Goal: Task Accomplishment & Management: Complete application form

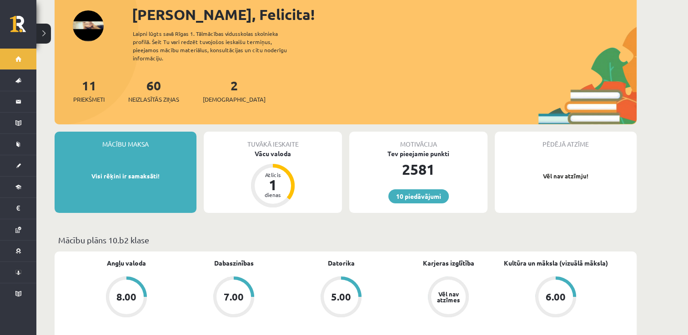
scroll to position [91, 0]
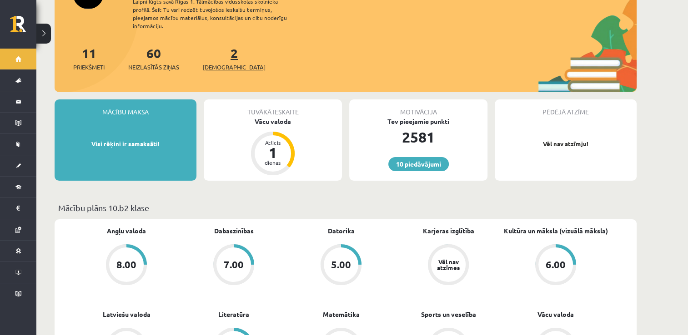
click at [209, 63] on span "[DEMOGRAPHIC_DATA]" at bounding box center [234, 67] width 63 height 9
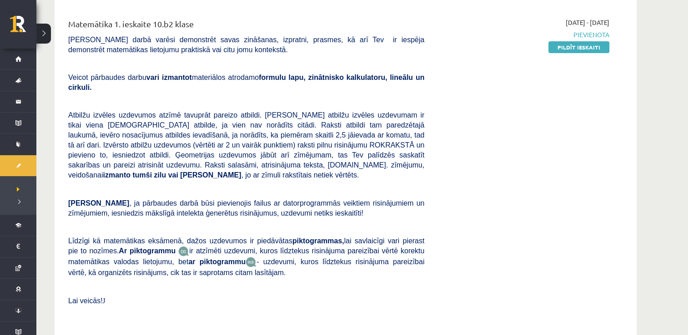
scroll to position [91, 0]
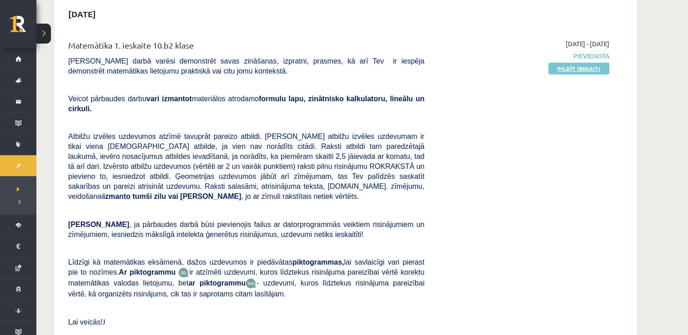
click at [578, 65] on link "Pildīt ieskaiti" at bounding box center [578, 69] width 61 height 12
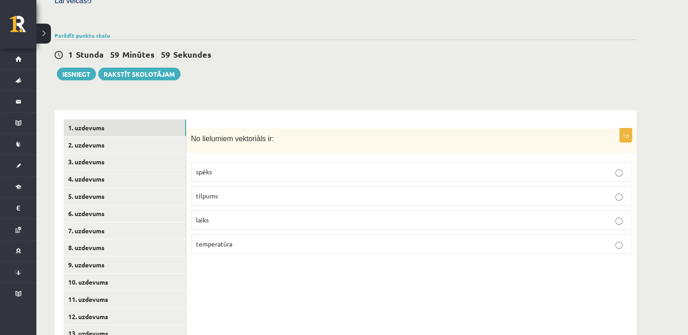
scroll to position [298, 0]
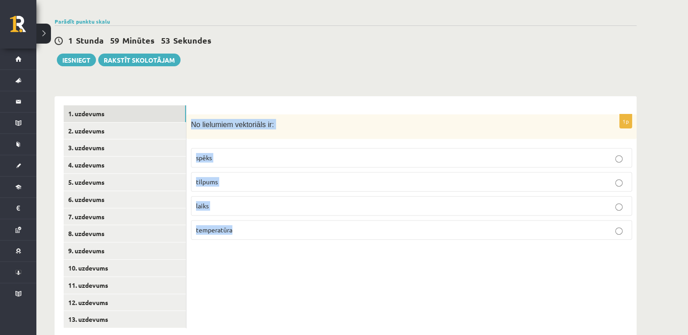
drag, startPoint x: 191, startPoint y: 106, endPoint x: 260, endPoint y: 232, distance: 143.4
click at [260, 233] on div "1p No lielumiem vektoriāls ir: spēks tilpums laiks temperatūra" at bounding box center [411, 216] width 450 height 241
copy div "No lielumiem vektoriāls ir: spēks tilpums laiks temperatūra"
drag, startPoint x: 304, startPoint y: 140, endPoint x: 297, endPoint y: 119, distance: 21.6
click at [304, 153] on p "spēks" at bounding box center [411, 158] width 431 height 10
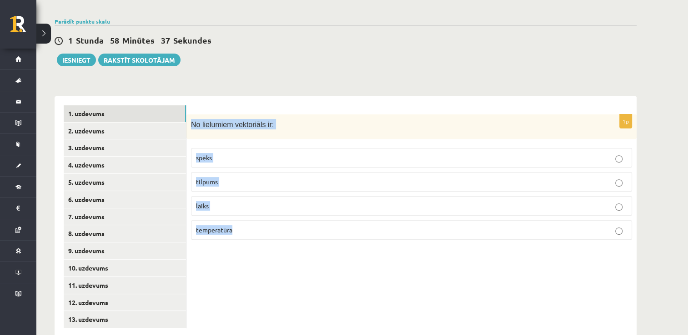
click at [300, 55] on div "Matemātika 1. ieskaite 10.b2 klase , Felicita Rimeika (10.b2 klase) Pārbaudes d…" at bounding box center [345, 46] width 618 height 619
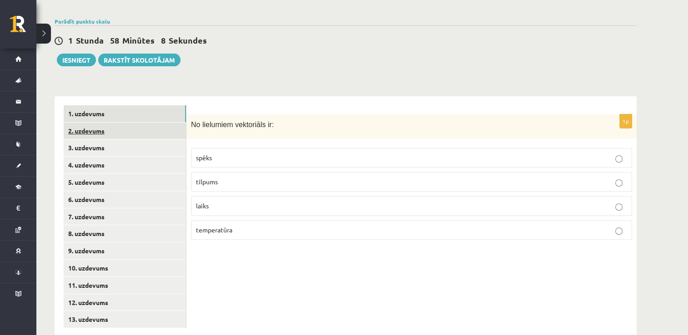
click at [149, 123] on link "2. uzdevums" at bounding box center [125, 131] width 122 height 17
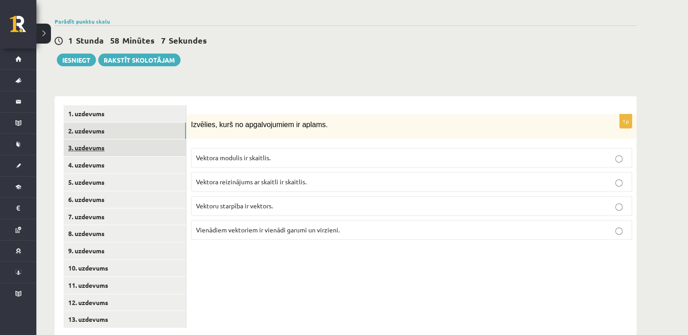
click at [145, 140] on link "3. uzdevums" at bounding box center [125, 148] width 122 height 17
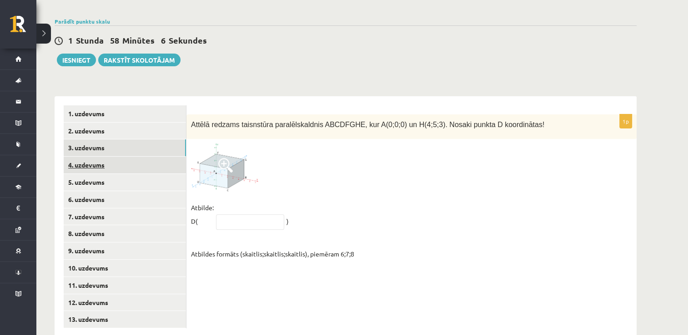
click at [152, 157] on link "4. uzdevums" at bounding box center [125, 165] width 122 height 17
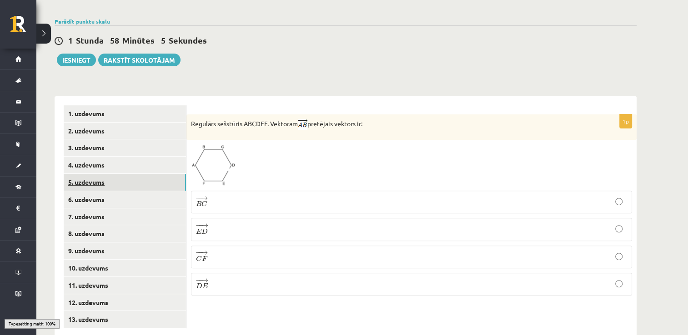
click at [149, 174] on link "5. uzdevums" at bounding box center [125, 182] width 122 height 17
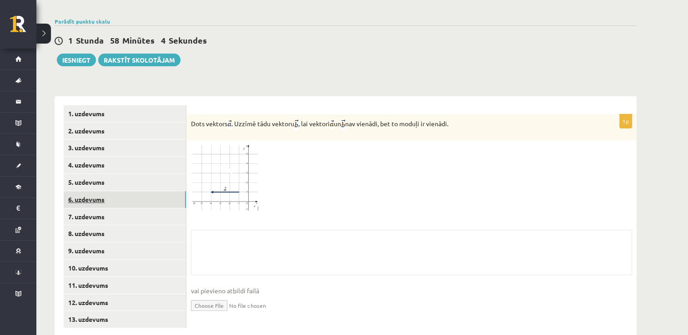
click at [151, 191] on link "6. uzdevums" at bounding box center [125, 199] width 122 height 17
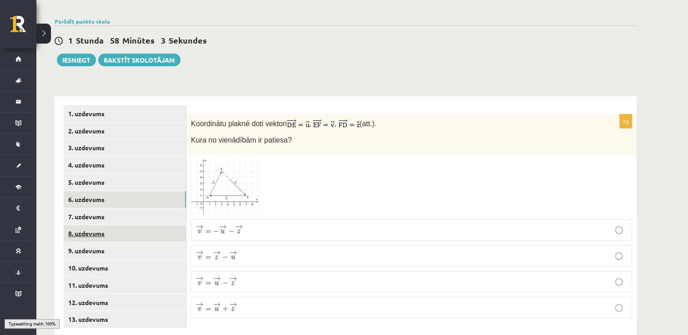
click at [158, 225] on link "8. uzdevums" at bounding box center [125, 233] width 122 height 17
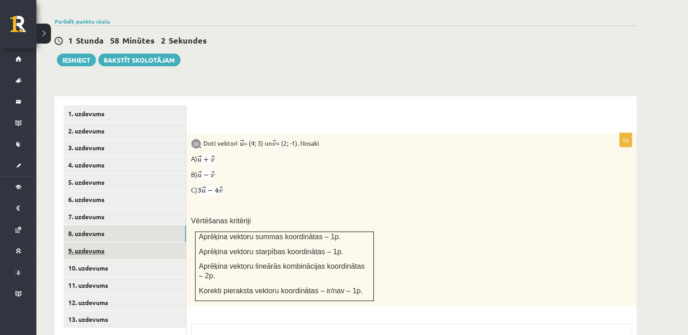
click at [162, 243] on link "9. uzdevums" at bounding box center [125, 251] width 122 height 17
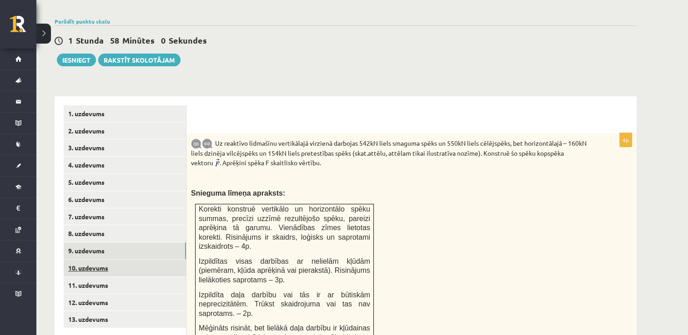
scroll to position [0, 0]
click at [155, 260] on link "10. uzdevums" at bounding box center [125, 268] width 122 height 17
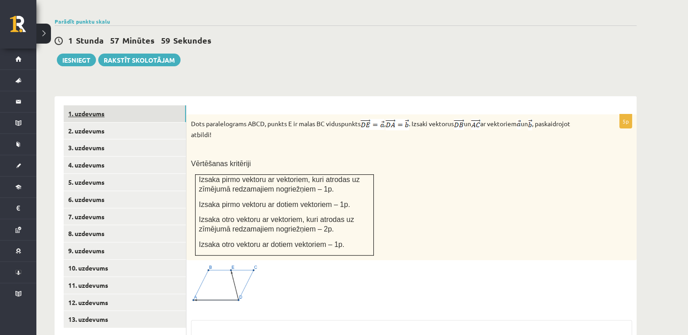
click at [139, 105] on link "1. uzdevums" at bounding box center [125, 113] width 122 height 17
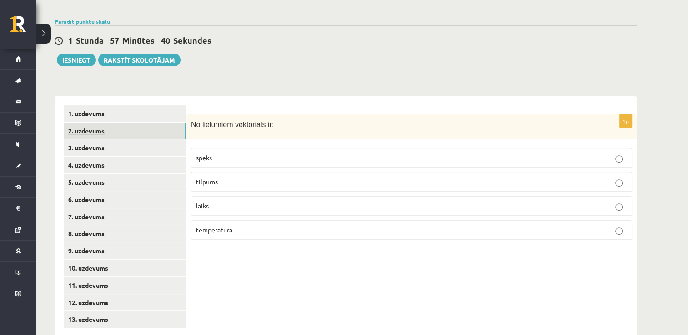
click at [150, 123] on link "2. uzdevums" at bounding box center [125, 131] width 122 height 17
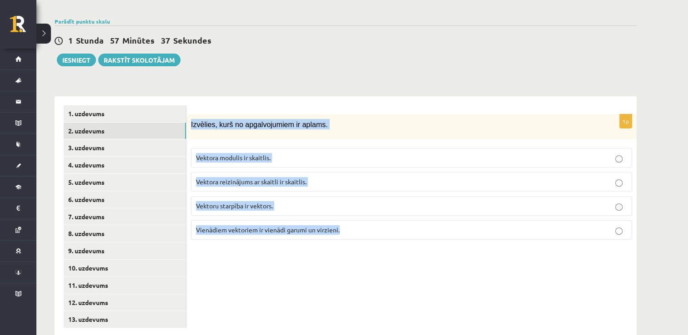
drag, startPoint x: 191, startPoint y: 103, endPoint x: 480, endPoint y: 277, distance: 337.6
click at [481, 277] on div "1p Izvēlies, kurš no apgalvojumiem ir aplams. Vektora modulis ir skaitlis. Vekt…" at bounding box center [411, 216] width 450 height 241
copy div "Izvēlies, kurš no apgalvojumiem ir aplams. Vektora modulis ir skaitlis. Vektora…"
click at [367, 53] on div "Matemātika 1. ieskaite 10.b2 klase , Felicita Rimeika (10.b2 klase) Pārbaudes d…" at bounding box center [345, 46] width 618 height 619
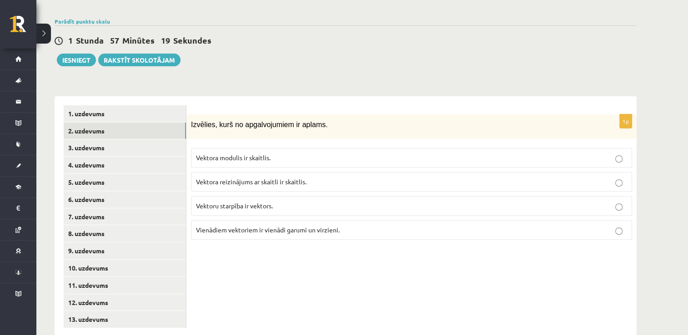
click at [317, 177] on p "Vektora reizinājums ar skaitli ir skaitlis." at bounding box center [411, 182] width 431 height 10
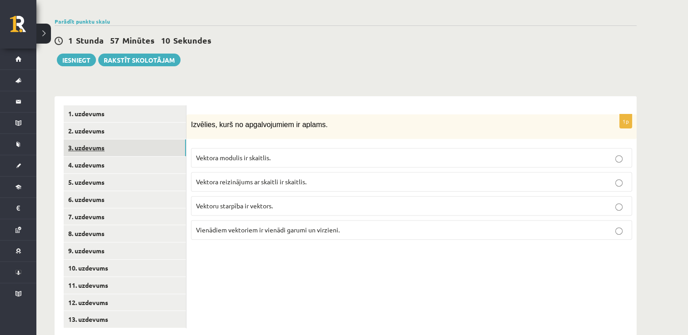
click at [136, 140] on link "3. uzdevums" at bounding box center [125, 148] width 122 height 17
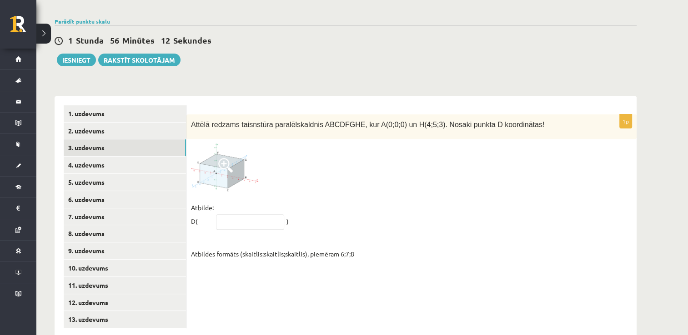
scroll to position [298, 0]
click at [280, 215] on input "text" at bounding box center [250, 222] width 68 height 15
type input "*****"
click at [158, 157] on link "4. uzdevums" at bounding box center [125, 165] width 122 height 17
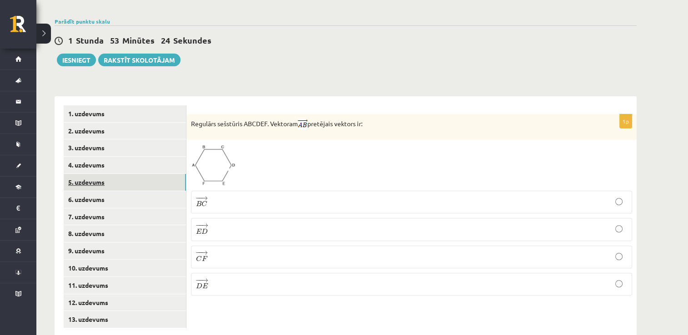
click at [129, 174] on link "5. uzdevums" at bounding box center [125, 182] width 122 height 17
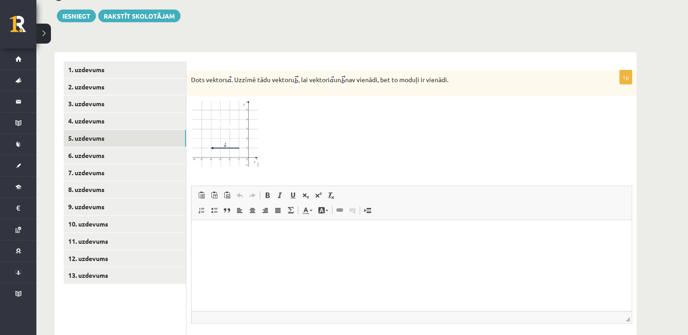
scroll to position [297, 0]
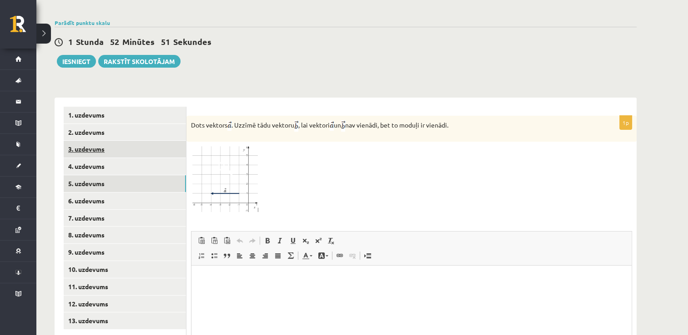
click at [132, 141] on link "3. uzdevums" at bounding box center [125, 149] width 122 height 17
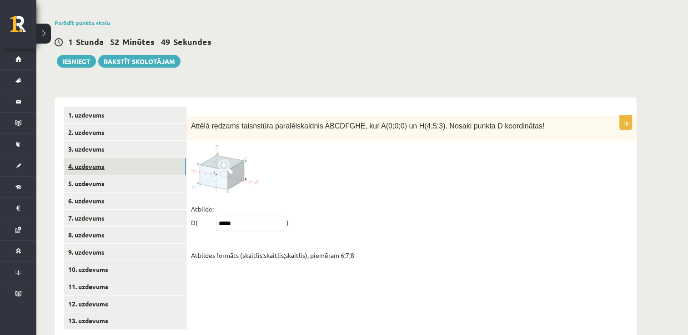
click at [125, 158] on link "4. uzdevums" at bounding box center [125, 166] width 122 height 17
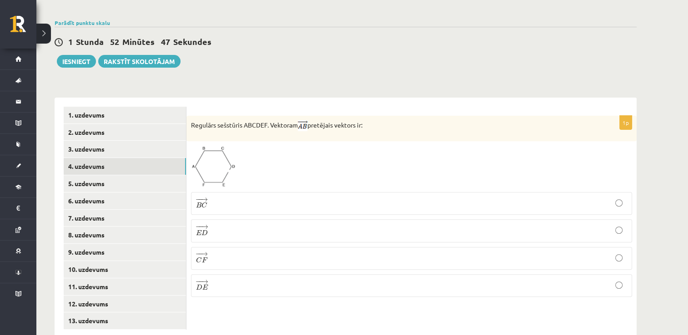
scroll to position [298, 0]
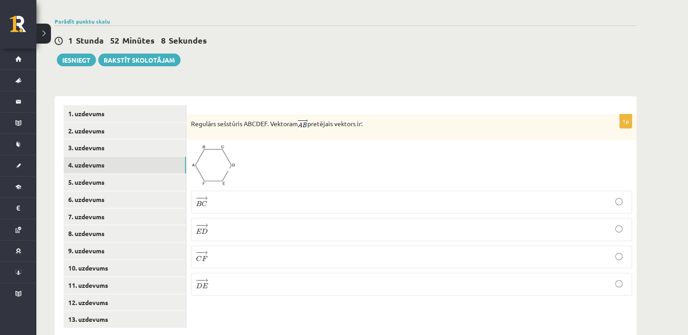
click at [214, 278] on p "− − → D E D E →" at bounding box center [411, 284] width 431 height 13
click at [243, 246] on label "− − → C F C F →" at bounding box center [411, 257] width 441 height 23
click at [225, 273] on label "− − → D E D E →" at bounding box center [411, 284] width 441 height 23
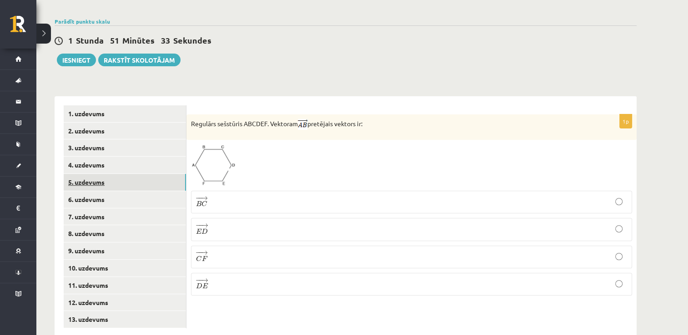
click at [164, 174] on link "5. uzdevums" at bounding box center [125, 182] width 122 height 17
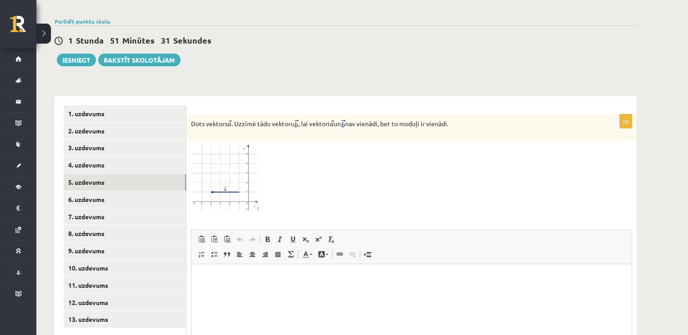
scroll to position [0, 0]
click at [183, 191] on link "6. uzdevums" at bounding box center [125, 199] width 122 height 17
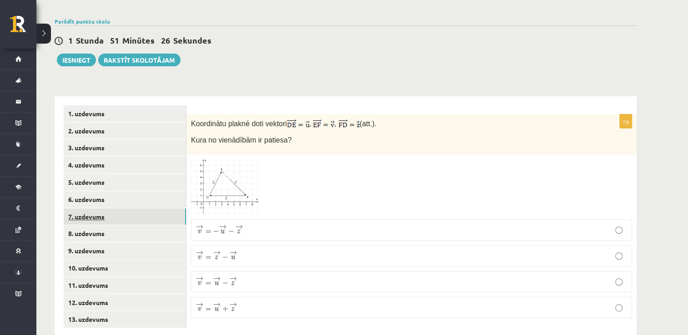
click at [105, 209] on link "7. uzdevums" at bounding box center [125, 217] width 122 height 17
click at [141, 225] on link "8. uzdevums" at bounding box center [125, 233] width 122 height 17
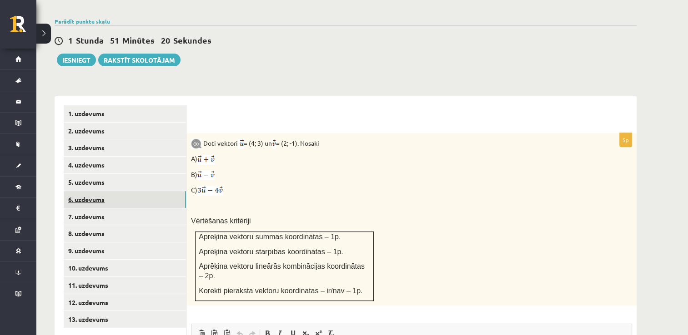
click at [153, 191] on link "6. uzdevums" at bounding box center [125, 199] width 122 height 17
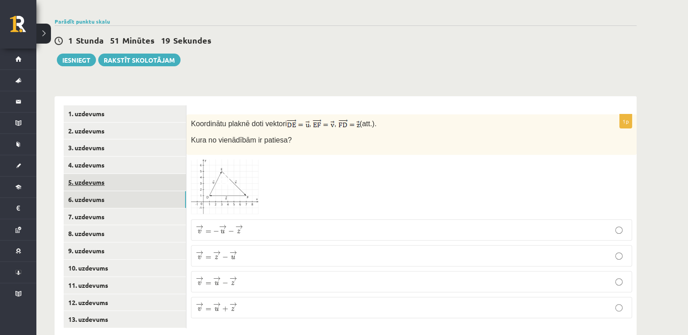
click at [147, 174] on link "5. uzdevums" at bounding box center [125, 182] width 122 height 17
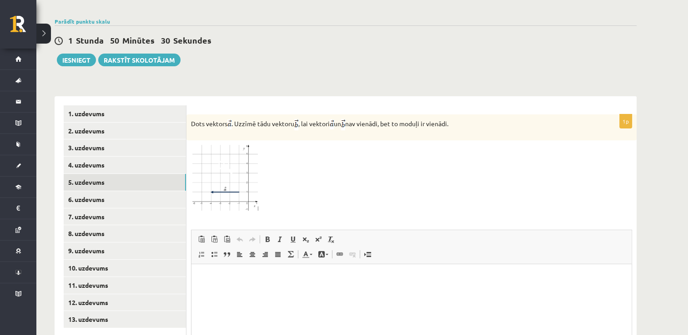
click at [217, 162] on img at bounding box center [225, 178] width 68 height 67
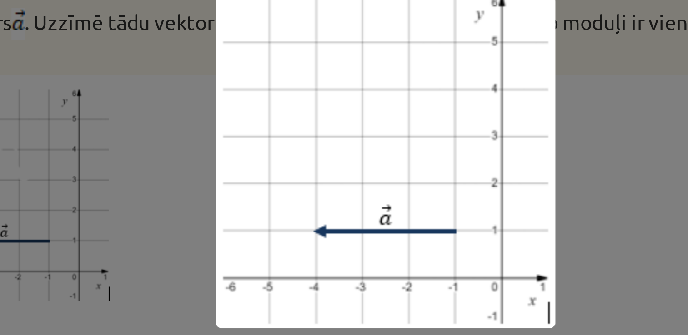
scroll to position [298, 0]
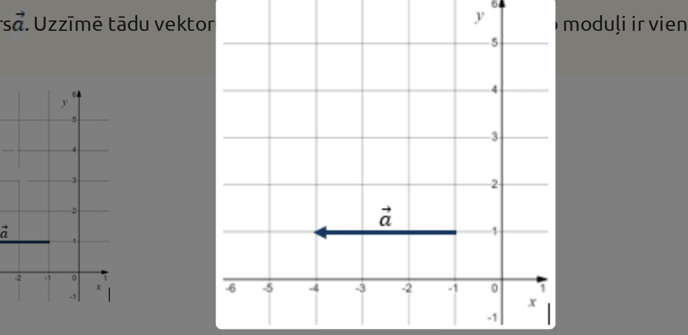
click at [415, 145] on div at bounding box center [344, 167] width 688 height 335
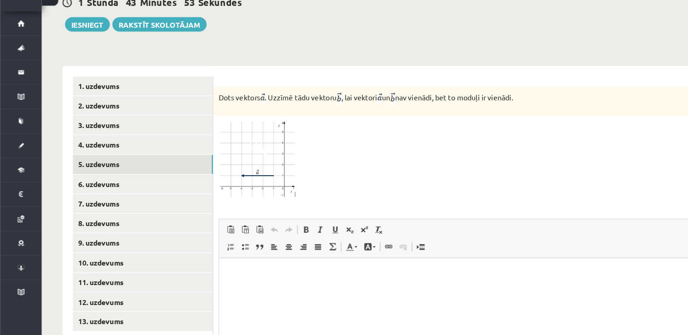
scroll to position [298, 0]
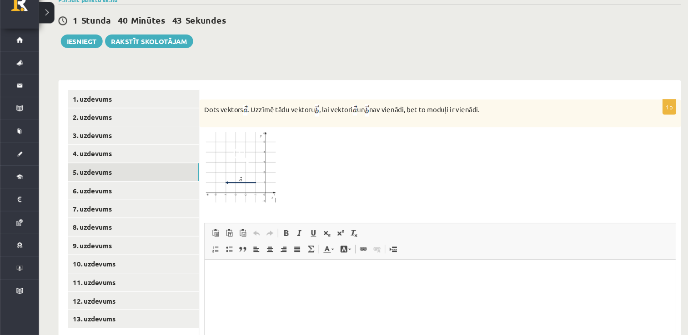
click at [252, 45] on div "1 Stunda 40 Minūtes 43 Sekundes Ieskaite saglabāta! Iesniegt Rakstīt skolotājam" at bounding box center [346, 46] width 582 height 41
click at [255, 35] on div "1 Stunda 39 Minūtes 31 Sekundes Ieskaite saglabāta! Iesniegt Rakstīt skolotājam" at bounding box center [346, 46] width 582 height 41
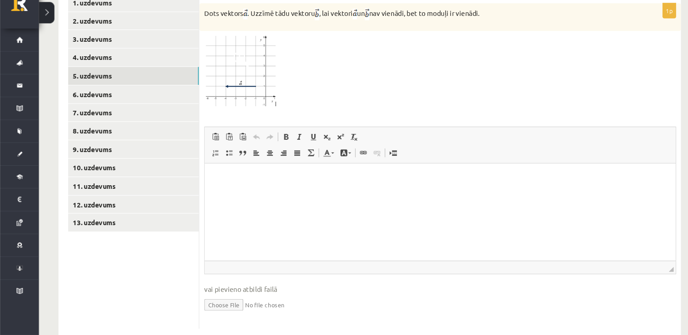
click at [210, 297] on input "file" at bounding box center [411, 306] width 441 height 19
type input "**********"
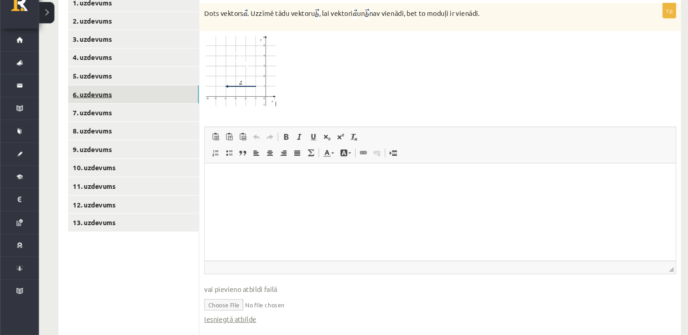
click at [117, 102] on link "6. uzdevums" at bounding box center [125, 110] width 122 height 17
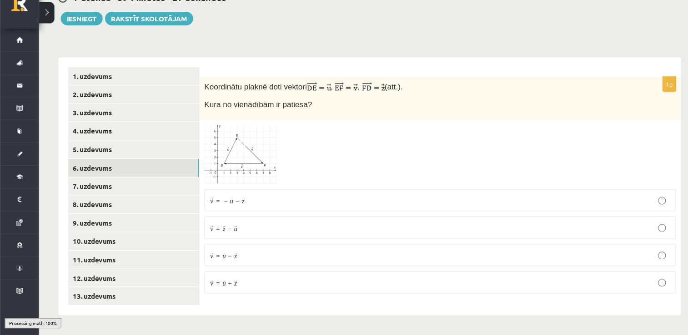
scroll to position [298, 0]
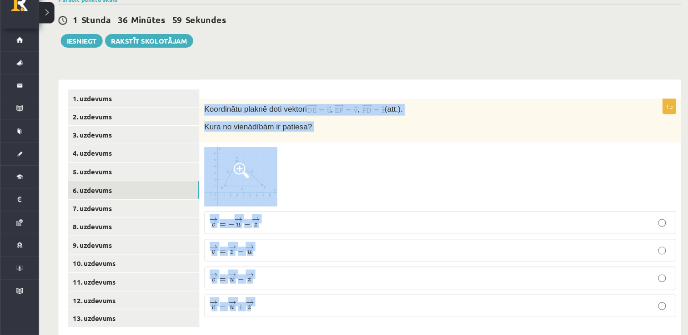
drag, startPoint x: 190, startPoint y: 103, endPoint x: 346, endPoint y: 277, distance: 234.0
click at [346, 277] on div "1p Koordinātu plaknē doti vektori , , (att.). Kura no vienādībām ir patiesa? → …" at bounding box center [411, 221] width 450 height 212
copy div "Koordinātu plaknē doti vektori , , (att.). Kura no vienādībām ir patiesa? → v =…"
click at [404, 96] on div "1p Koordinātu plaknē doti vektori , , (att.). Kura no vienādībām ir patiesa? → …" at bounding box center [411, 216] width 450 height 241
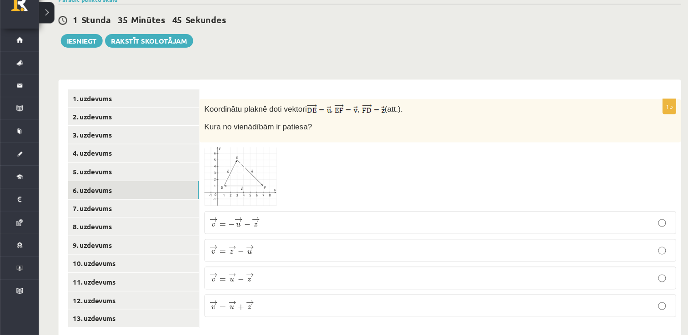
click at [250, 302] on p "→ v = → u + → z v → = u → + z →" at bounding box center [411, 307] width 431 height 11
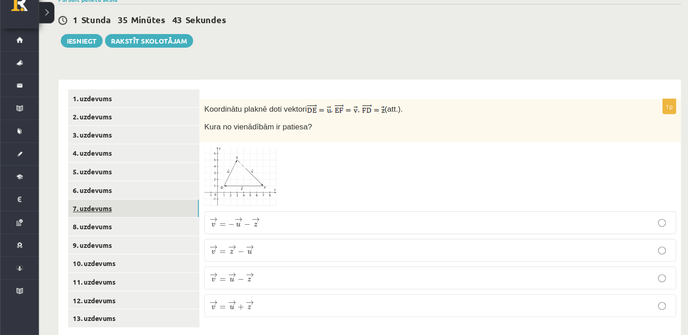
click at [101, 209] on link "7. uzdevums" at bounding box center [125, 217] width 122 height 17
click at [237, 276] on p "¯ ¯ ¯ v = ( − 4 ; 4 ) v ¯ = ( − 4 ; 4 )" at bounding box center [411, 281] width 431 height 10
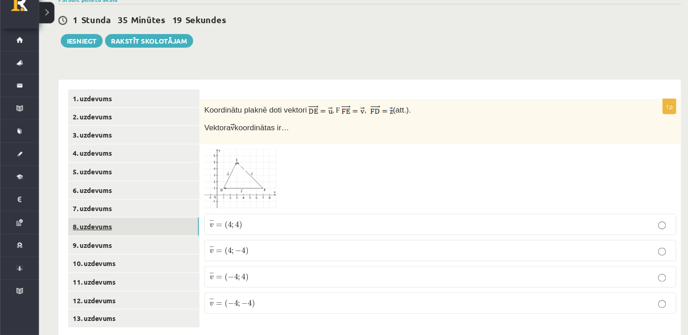
click at [121, 225] on link "8. uzdevums" at bounding box center [125, 233] width 122 height 17
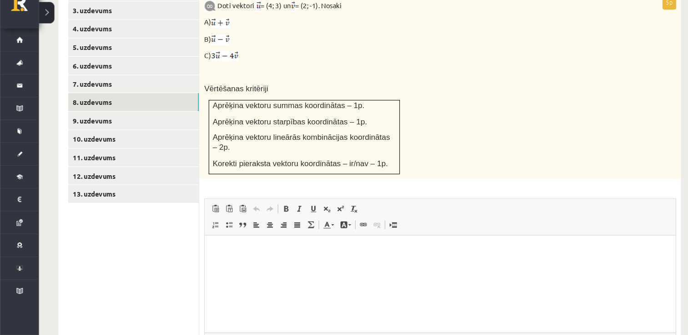
scroll to position [472, 0]
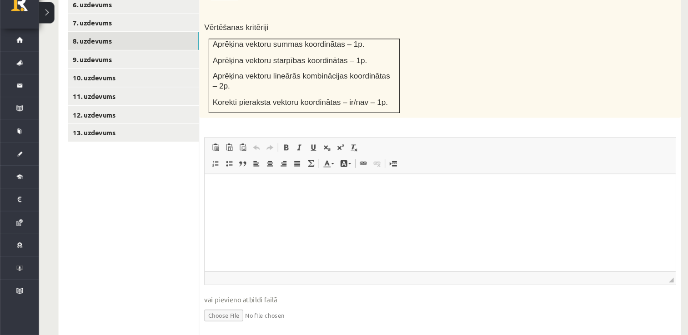
click at [297, 194] on html at bounding box center [425, 189] width 440 height 28
click at [144, 69] on link "9. uzdevums" at bounding box center [125, 77] width 122 height 17
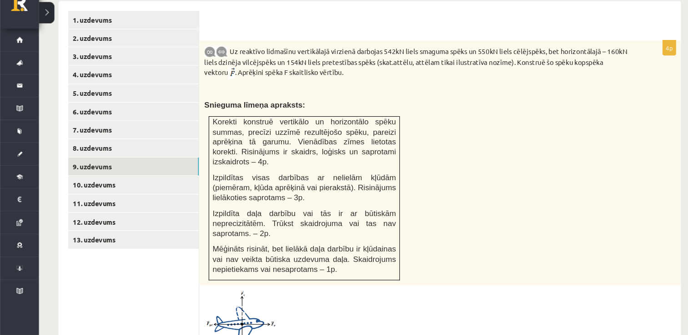
scroll to position [598, 0]
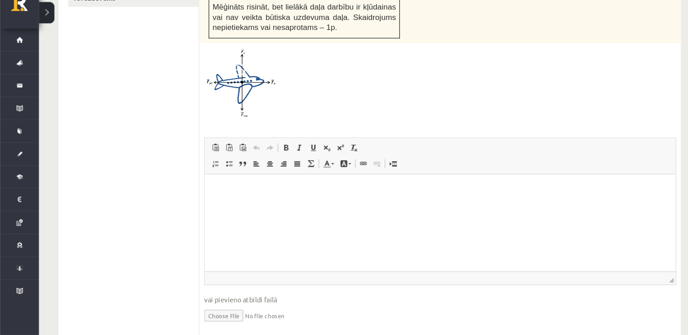
click at [308, 200] on html at bounding box center [425, 188] width 440 height 28
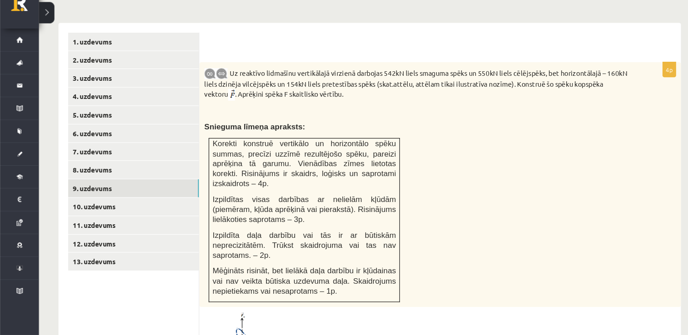
scroll to position [385, 0]
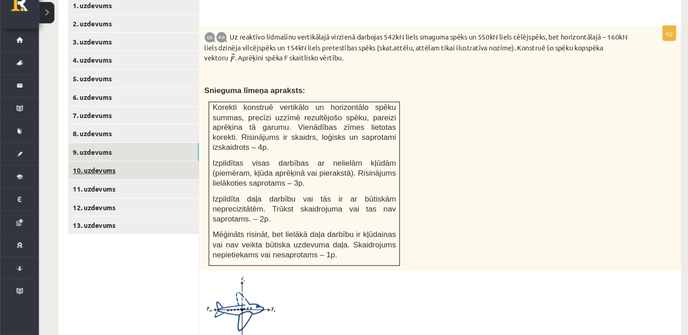
click at [94, 173] on link "10. uzdevums" at bounding box center [125, 181] width 122 height 17
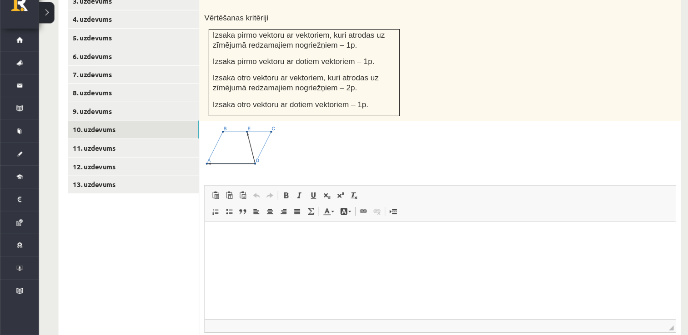
scroll to position [478, 0]
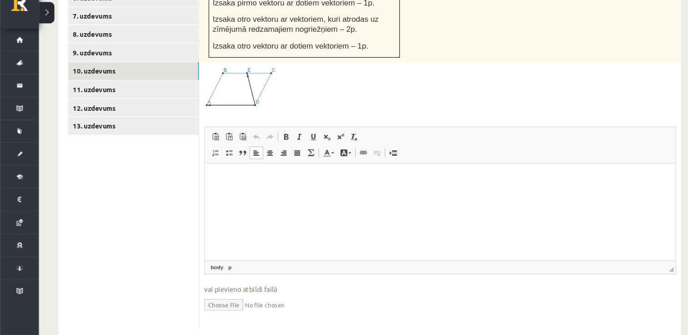
click at [262, 191] on html at bounding box center [425, 178] width 440 height 28
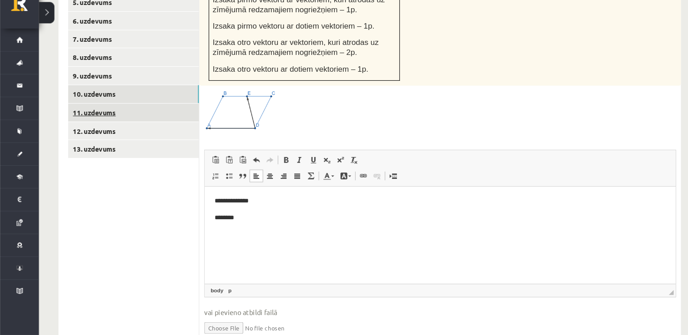
click at [125, 119] on link "11. uzdevums" at bounding box center [125, 127] width 122 height 17
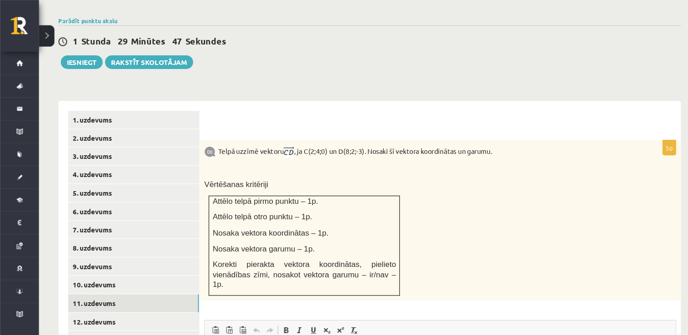
scroll to position [321, 0]
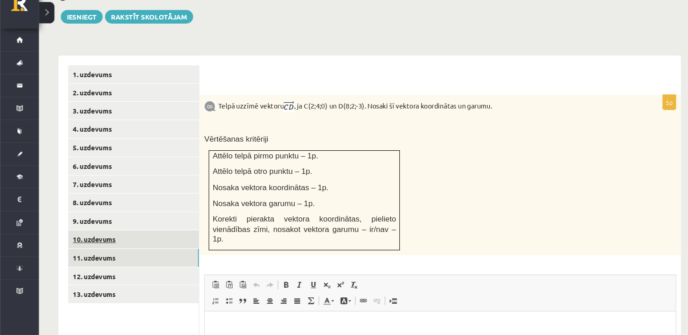
click at [138, 237] on link "10. uzdevums" at bounding box center [125, 245] width 122 height 17
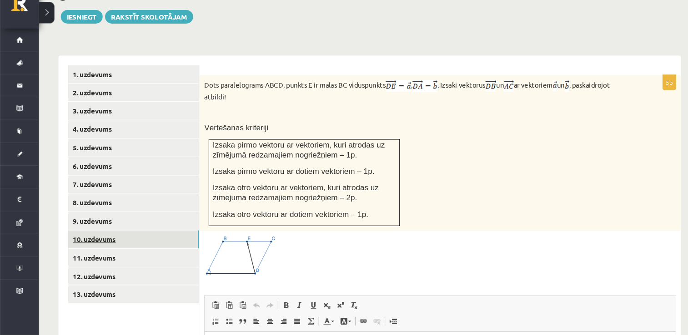
scroll to position [0, 0]
click at [126, 255] on link "11. uzdevums" at bounding box center [125, 263] width 122 height 17
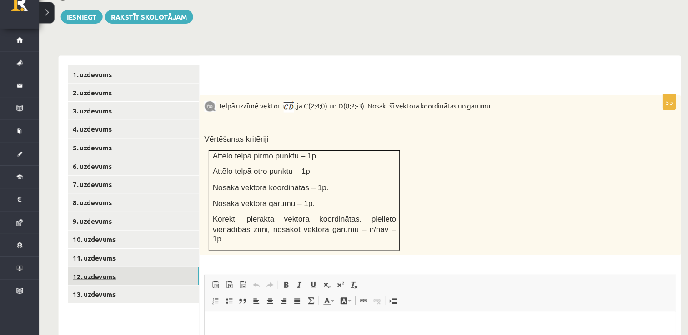
click at [99, 272] on link "12. uzdevums" at bounding box center [125, 280] width 122 height 17
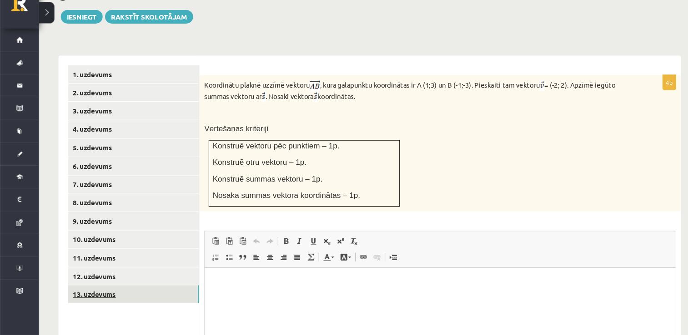
click at [134, 289] on link "13. uzdevums" at bounding box center [125, 297] width 122 height 17
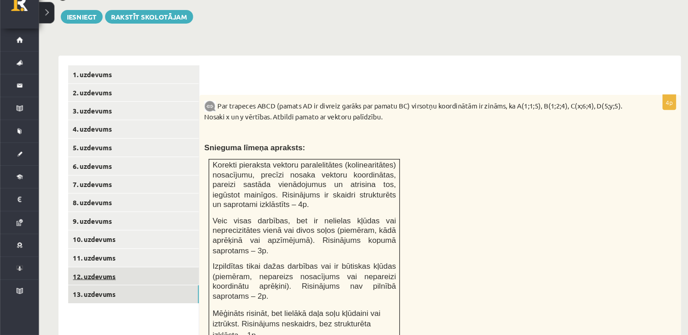
click at [130, 272] on link "12. uzdevums" at bounding box center [125, 280] width 122 height 17
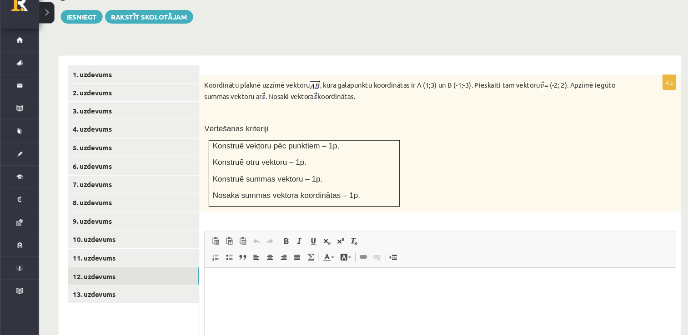
click at [210, 281] on html at bounding box center [425, 282] width 440 height 28
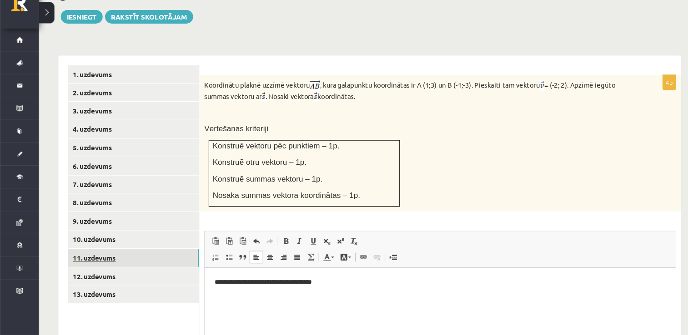
click at [160, 255] on link "11. uzdevums" at bounding box center [125, 263] width 122 height 17
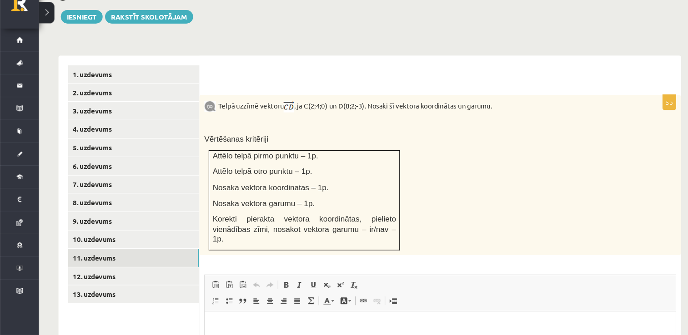
click at [266, 40] on div "Matemātika 1. ieskaite 10.b2 klase , Felicita Rimeika (10.b2 klase) Pārbaudes d…" at bounding box center [345, 104] width 618 height 781
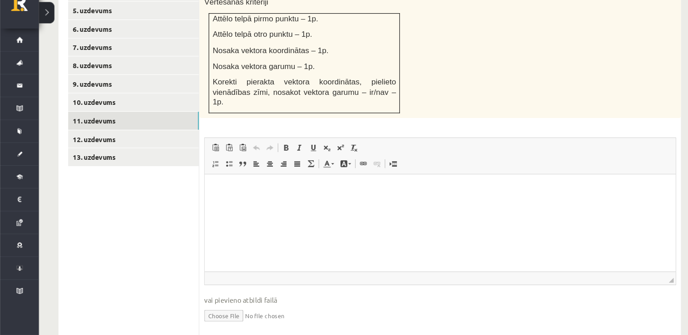
click at [209, 307] on input "file" at bounding box center [411, 316] width 441 height 19
type input "**********"
click at [134, 160] on link "13. uzdevums" at bounding box center [125, 168] width 122 height 17
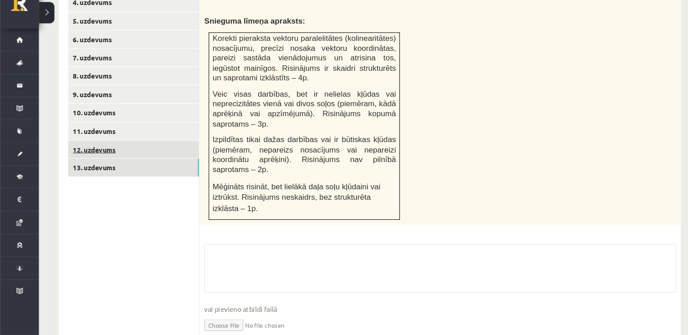
click at [123, 154] on link "12. uzdevums" at bounding box center [125, 162] width 122 height 17
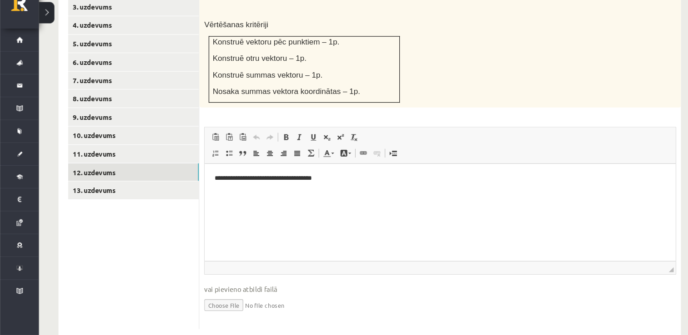
scroll to position [0, 0]
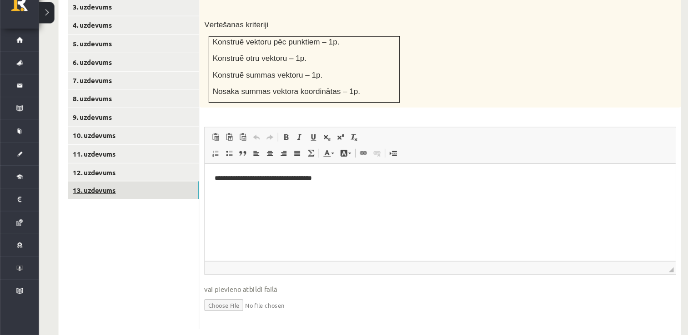
click at [93, 191] on link "13. uzdevums" at bounding box center [125, 199] width 122 height 17
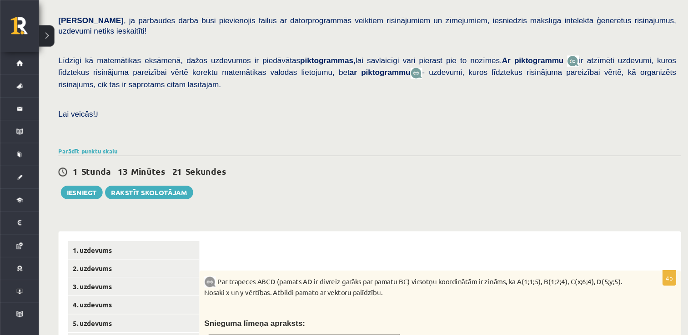
scroll to position [163, 0]
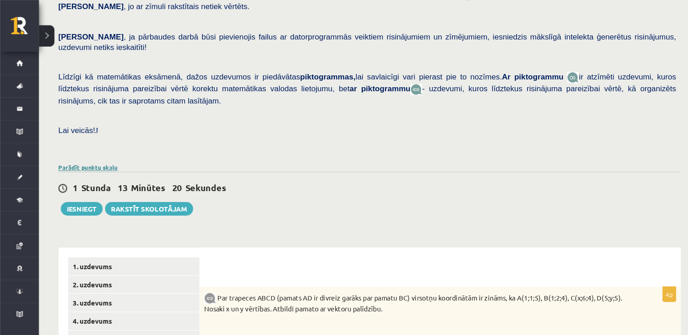
click at [92, 153] on link "Parādīt punktu skalu" at bounding box center [82, 156] width 55 height 7
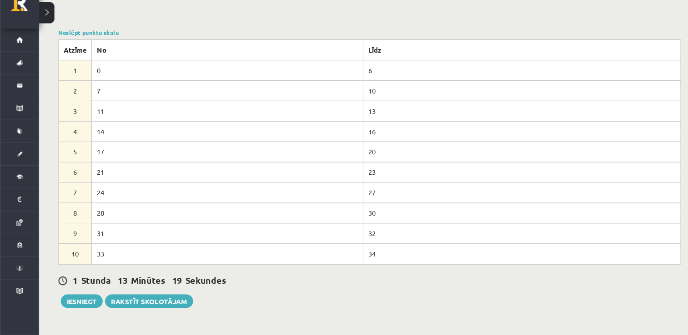
scroll to position [270, 0]
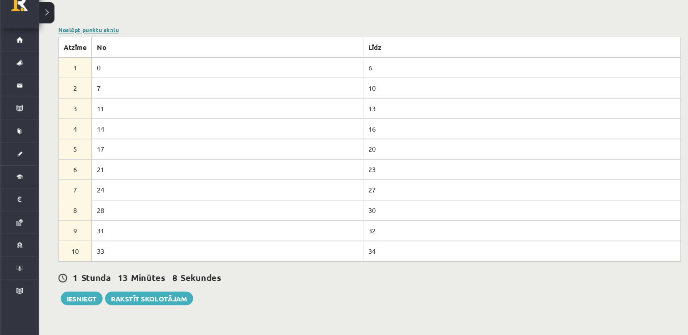
click at [100, 46] on link "Noslēpt punktu skalu" at bounding box center [83, 49] width 56 height 7
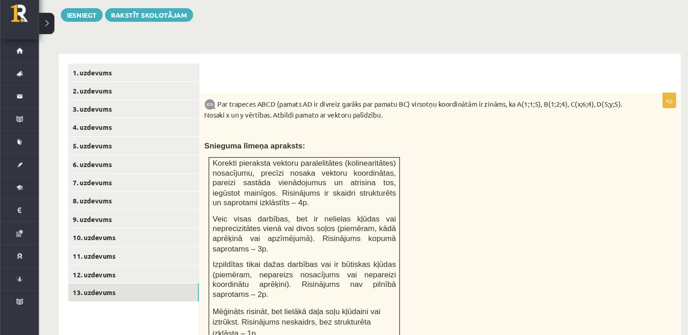
scroll to position [332, 0]
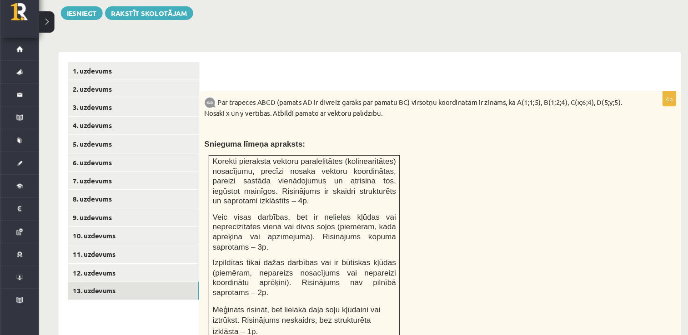
click at [245, 31] on div "Matemātika 1. ieskaite 10.b2 klase , Felicita Rimeika (10.b2 klase) Pārbaudes d…" at bounding box center [345, 137] width 618 height 871
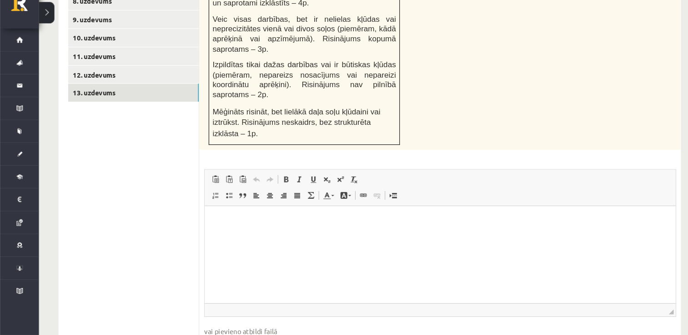
scroll to position [529, 0]
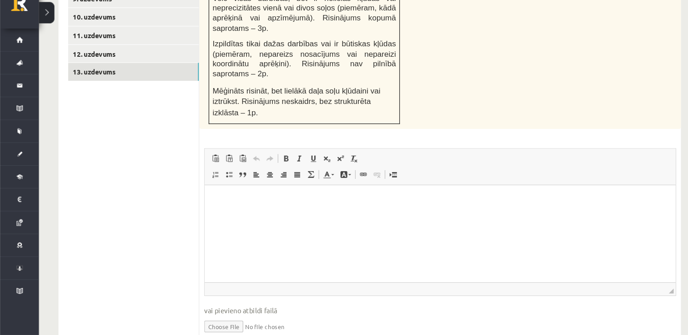
click at [208, 317] on input "file" at bounding box center [411, 326] width 441 height 19
type input "**********"
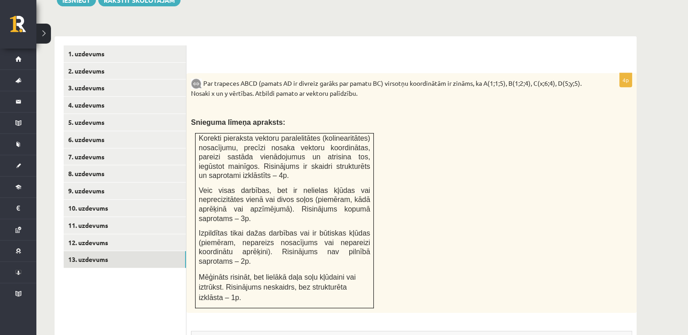
scroll to position [359, 0]
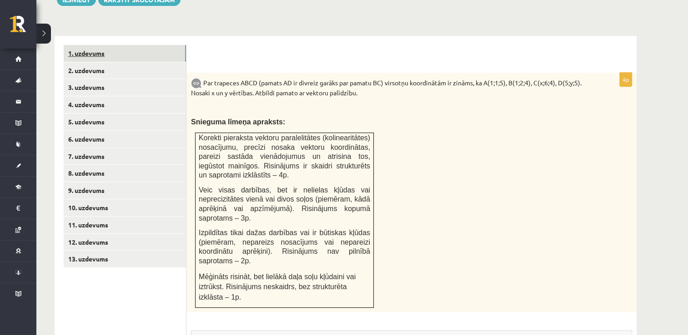
click at [109, 45] on link "1. uzdevums" at bounding box center [125, 53] width 122 height 17
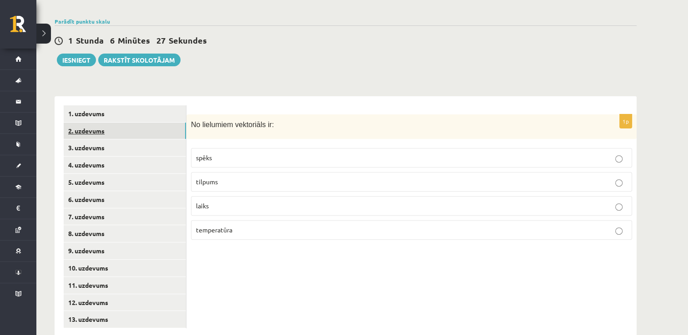
click at [153, 123] on link "2. uzdevums" at bounding box center [125, 131] width 122 height 17
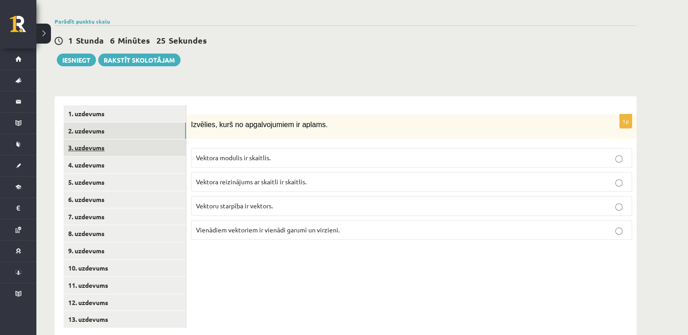
click at [143, 140] on link "3. uzdevums" at bounding box center [125, 148] width 122 height 17
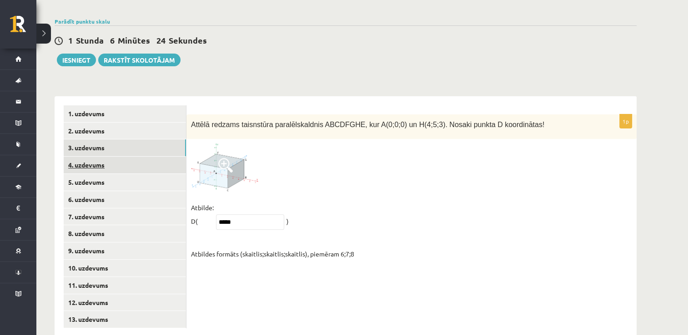
click at [148, 157] on link "4. uzdevums" at bounding box center [125, 165] width 122 height 17
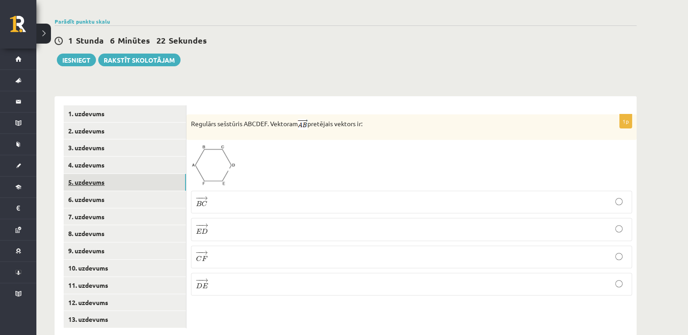
click at [140, 174] on link "5. uzdevums" at bounding box center [125, 182] width 122 height 17
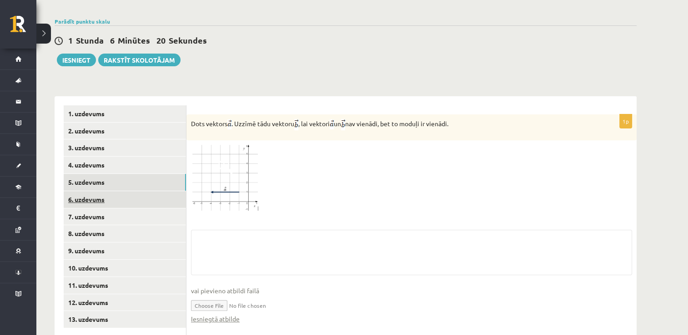
click at [147, 191] on link "6. uzdevums" at bounding box center [125, 199] width 122 height 17
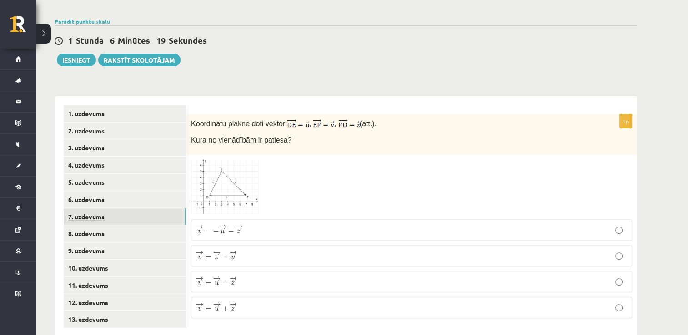
click at [137, 209] on link "7. uzdevums" at bounding box center [125, 217] width 122 height 17
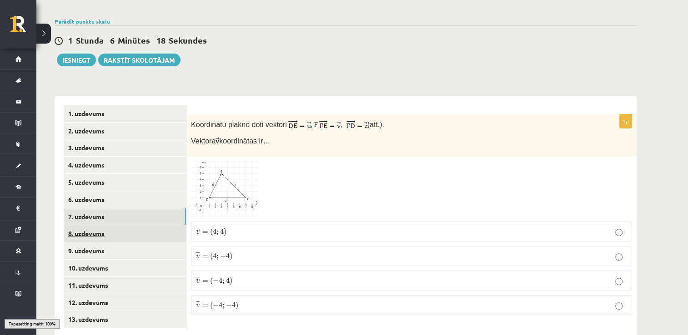
click at [131, 225] on link "8. uzdevums" at bounding box center [125, 233] width 122 height 17
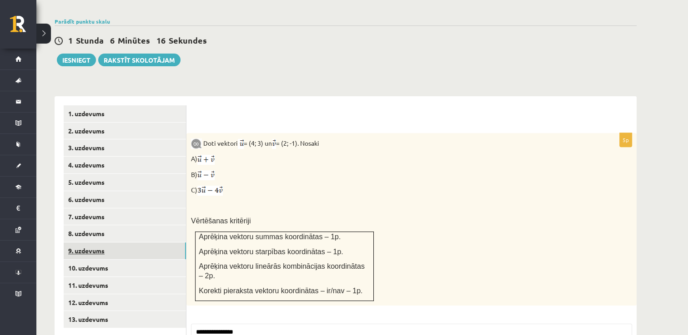
click at [121, 243] on link "9. uzdevums" at bounding box center [125, 251] width 122 height 17
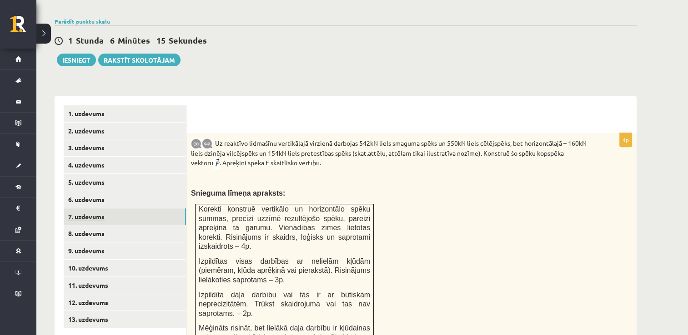
click at [106, 209] on link "7. uzdevums" at bounding box center [125, 217] width 122 height 17
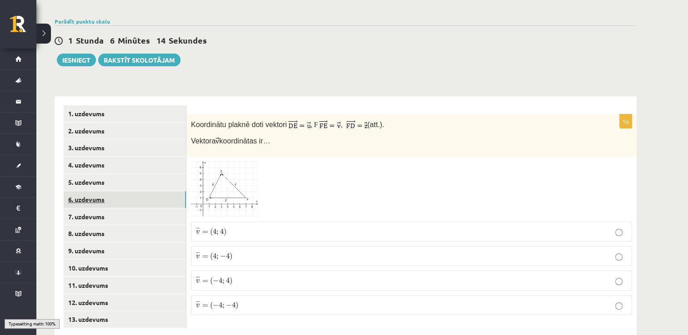
click at [109, 191] on link "6. uzdevums" at bounding box center [125, 199] width 122 height 17
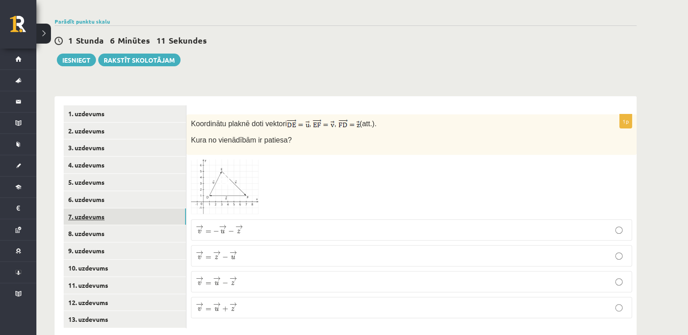
click at [108, 209] on link "7. uzdevums" at bounding box center [125, 217] width 122 height 17
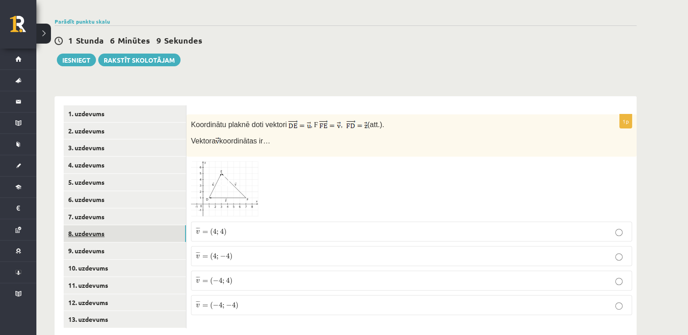
click at [99, 225] on link "8. uzdevums" at bounding box center [125, 233] width 122 height 17
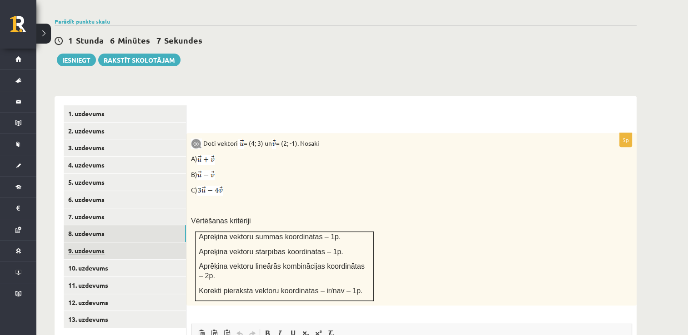
click at [91, 243] on link "9. uzdevums" at bounding box center [125, 251] width 122 height 17
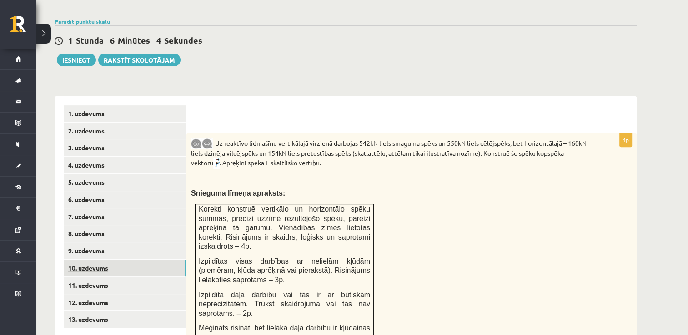
click at [151, 260] on link "10. uzdevums" at bounding box center [125, 268] width 122 height 17
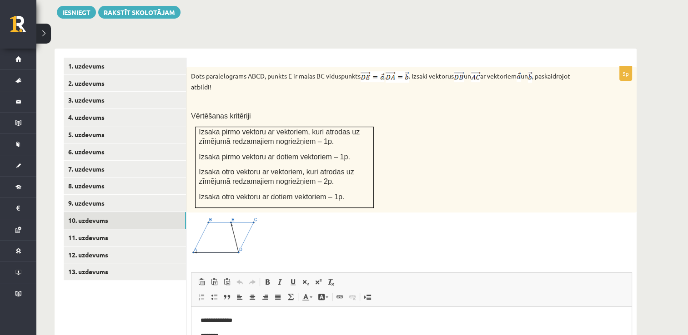
scroll to position [345, 0]
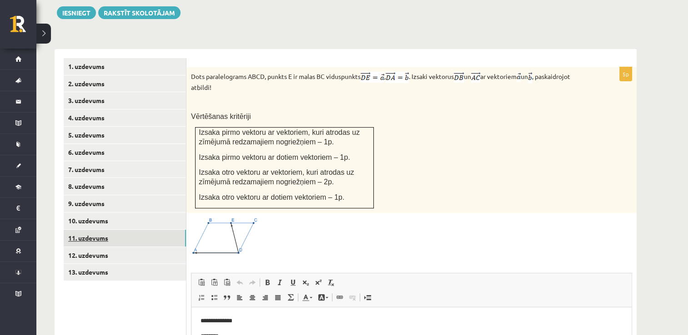
click at [124, 230] on link "11. uzdevums" at bounding box center [125, 238] width 122 height 17
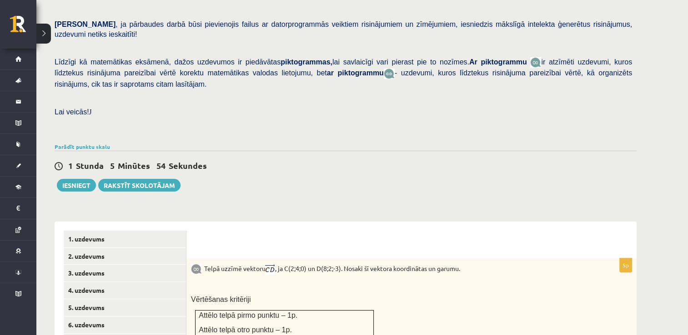
scroll to position [154, 0]
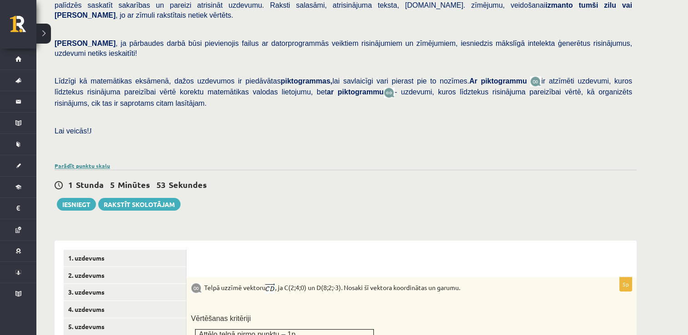
click at [89, 162] on link "Parādīt punktu skalu" at bounding box center [82, 165] width 55 height 7
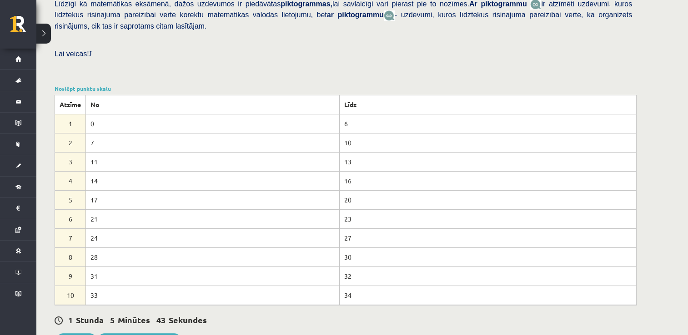
scroll to position [224, 0]
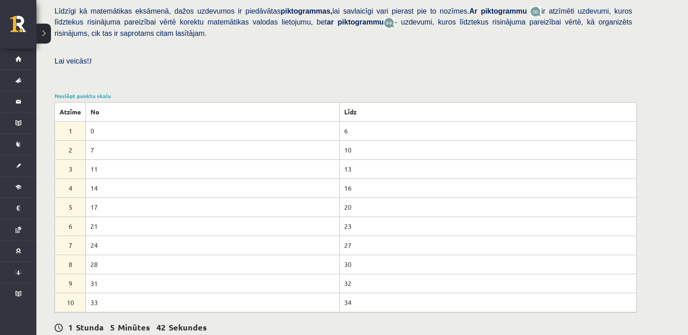
click at [80, 92] on div "Noslēpt punktu skalu Atzīme No Līdz 1 0 6 2 7 10 3 11 13 4 14 16 5 17 20 6 21 2…" at bounding box center [346, 202] width 582 height 221
click at [80, 92] on link "Noslēpt punktu skalu" at bounding box center [83, 95] width 56 height 7
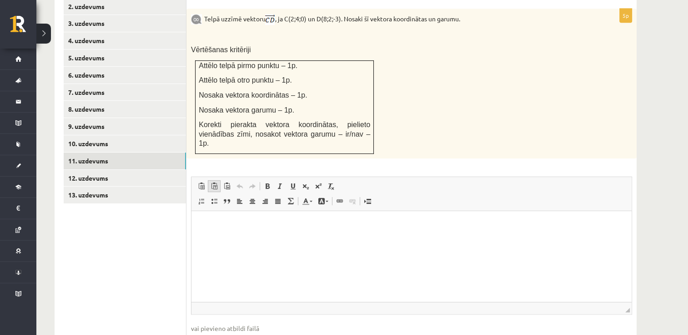
scroll to position [422, 0]
click at [178, 119] on link "9. uzdevums" at bounding box center [125, 127] width 122 height 17
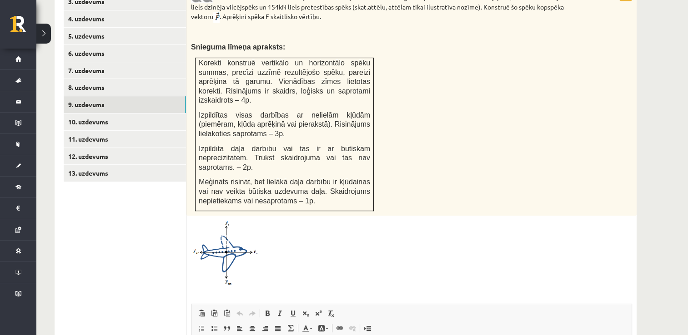
scroll to position [418, 0]
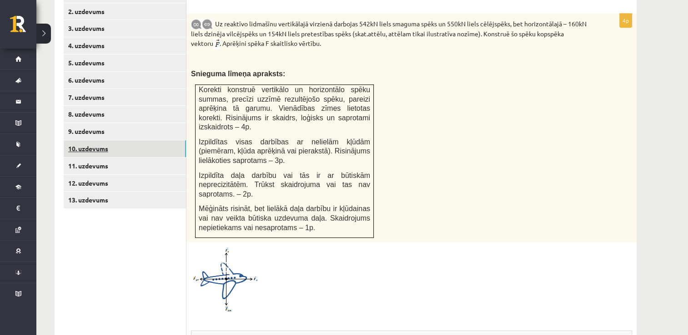
click at [73, 140] on link "10. uzdevums" at bounding box center [125, 148] width 122 height 17
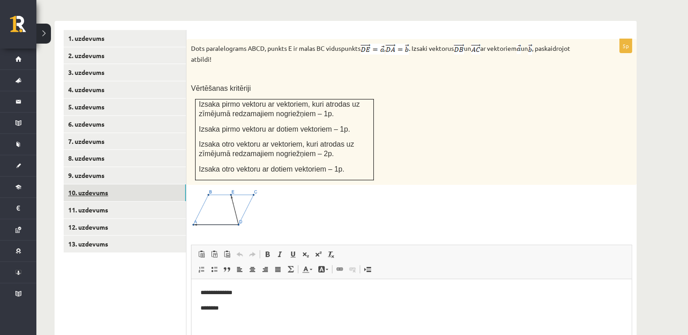
scroll to position [351, 0]
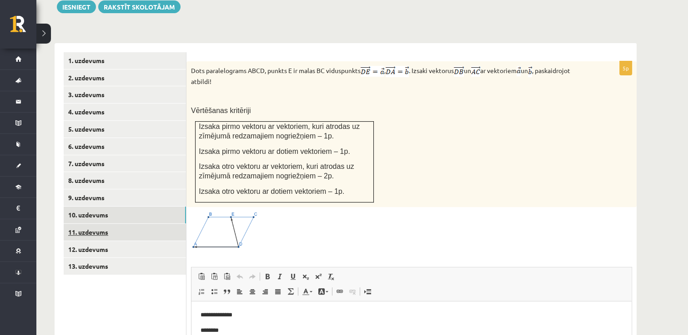
click at [145, 224] on link "11. uzdevums" at bounding box center [125, 232] width 122 height 17
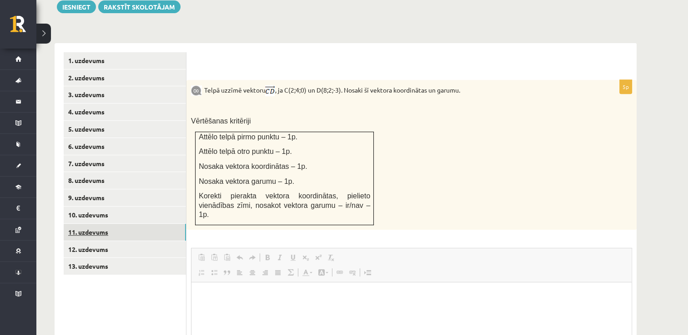
scroll to position [0, 0]
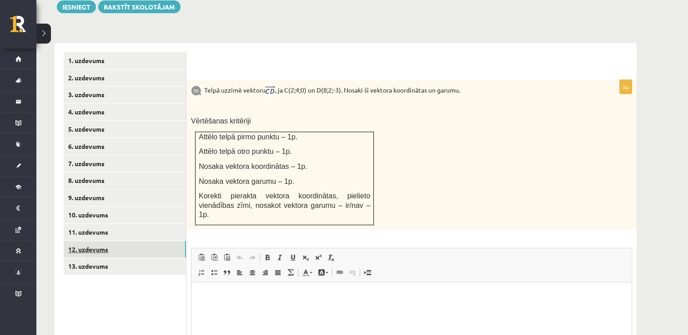
click at [129, 241] on link "12. uzdevums" at bounding box center [125, 249] width 122 height 17
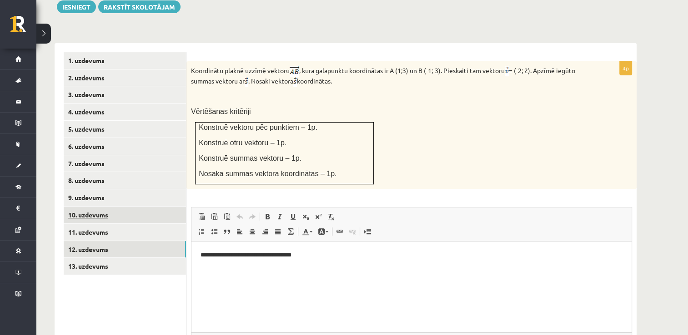
click at [118, 207] on link "10. uzdevums" at bounding box center [125, 215] width 122 height 17
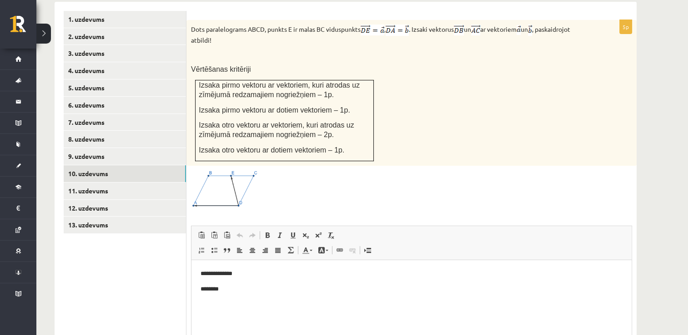
scroll to position [387, 0]
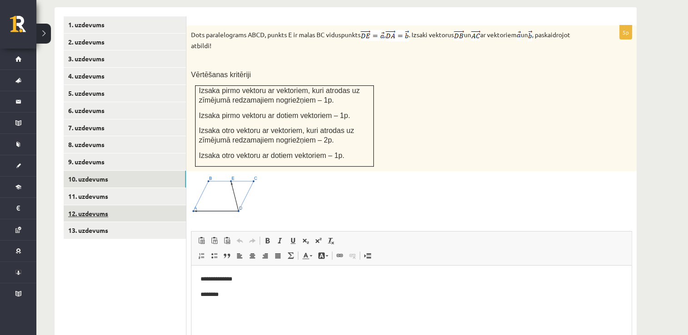
click at [123, 205] on link "12. uzdevums" at bounding box center [125, 213] width 122 height 17
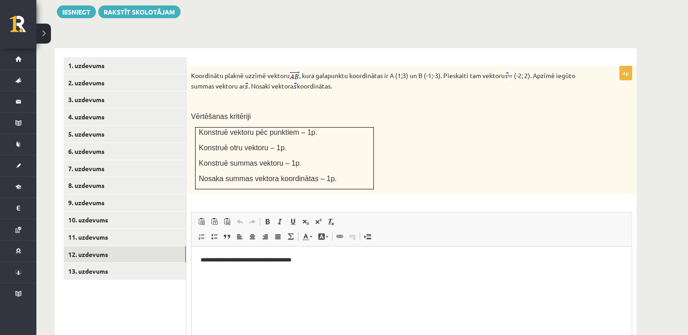
scroll to position [345, 0]
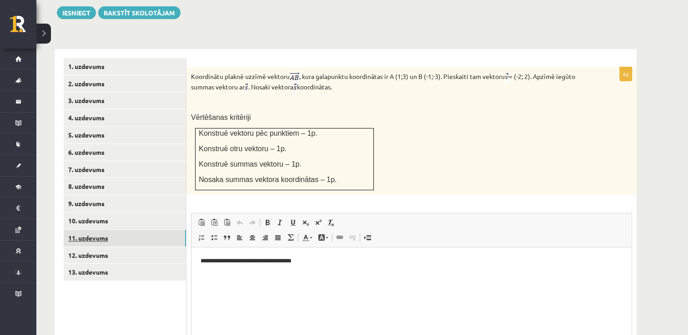
click at [180, 230] on link "11. uzdevums" at bounding box center [125, 238] width 122 height 17
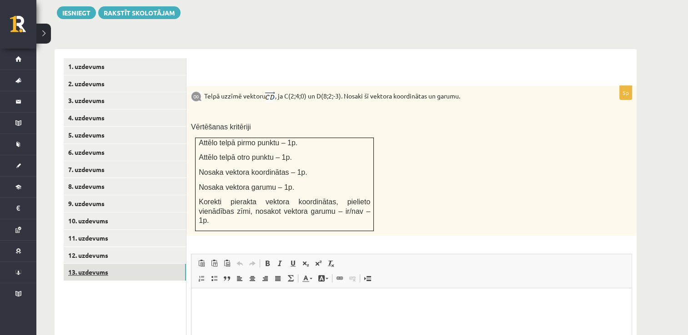
scroll to position [0, 0]
click at [163, 264] on link "13. uzdevums" at bounding box center [125, 272] width 122 height 17
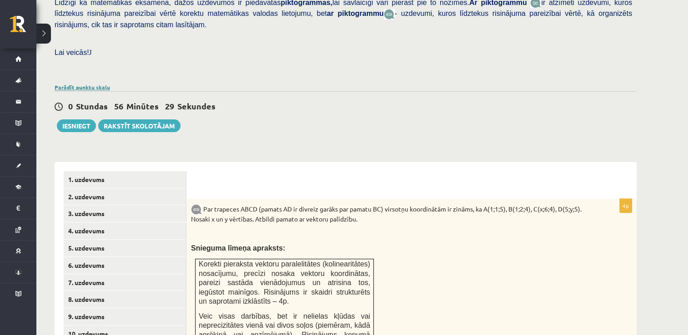
click at [94, 84] on link "Parādīt punktu skalu" at bounding box center [82, 87] width 55 height 7
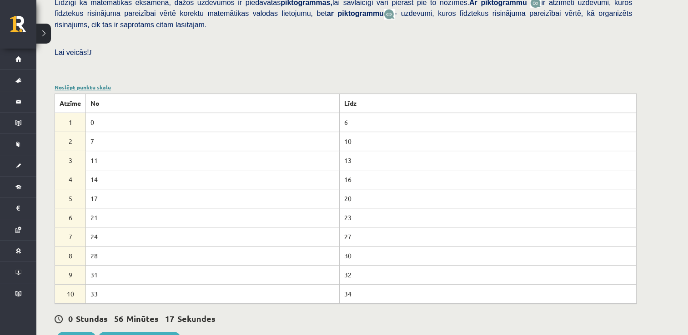
click at [99, 84] on link "Noslēpt punktu skalu" at bounding box center [83, 87] width 56 height 7
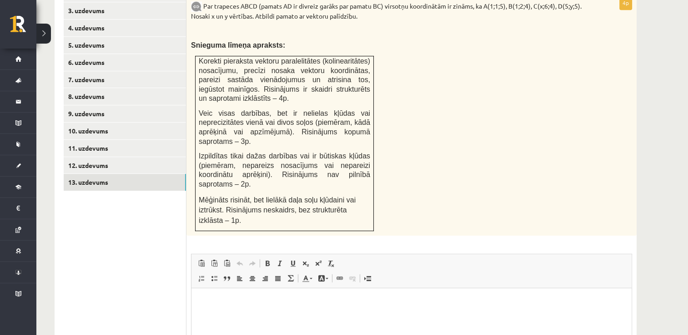
scroll to position [439, 0]
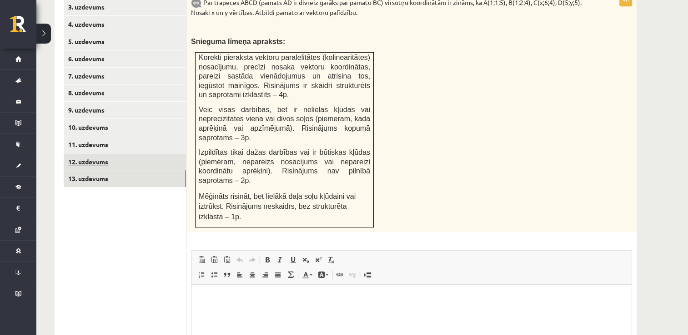
click at [128, 154] on link "12. uzdevums" at bounding box center [125, 162] width 122 height 17
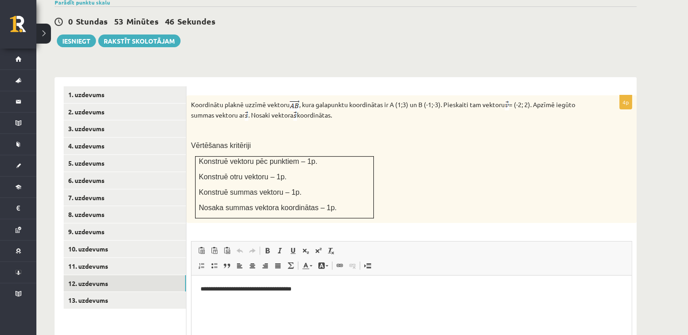
scroll to position [301, 0]
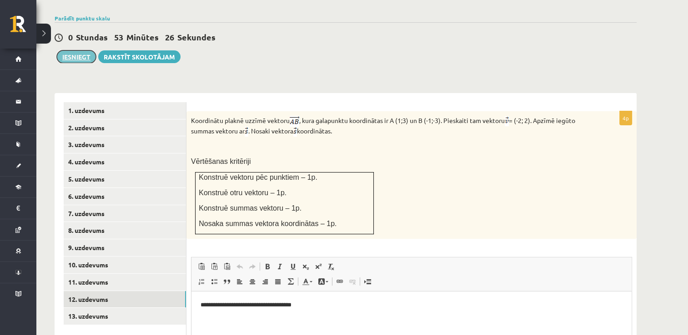
click at [85, 50] on button "Iesniegt" at bounding box center [76, 56] width 39 height 13
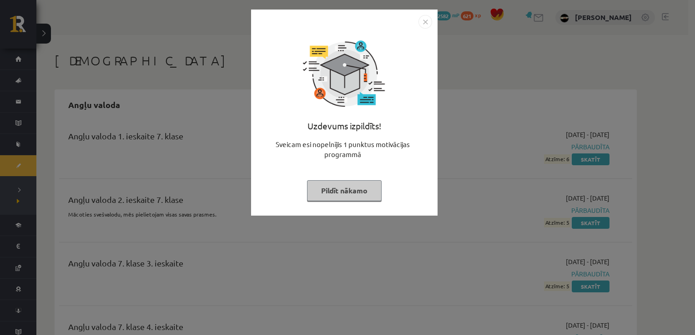
click at [340, 192] on button "Pildīt nākamo" at bounding box center [344, 190] width 75 height 21
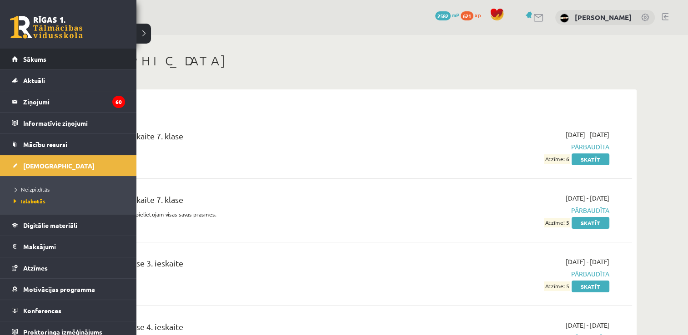
click at [119, 57] on li "Sākums" at bounding box center [68, 59] width 136 height 21
click at [33, 68] on link "Sākums" at bounding box center [68, 59] width 113 height 21
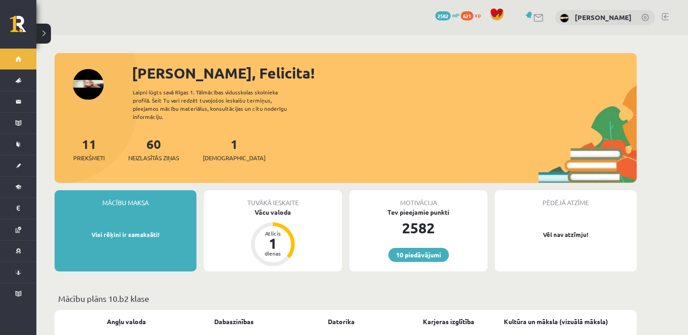
click at [217, 156] on div "11 Priekšmeti 60 Neizlasītās ziņas 1 Ieskaites" at bounding box center [346, 159] width 582 height 49
click at [217, 155] on div "11 Priekšmeti 60 Neizlasītās ziņas 1 Ieskaites" at bounding box center [346, 159] width 582 height 49
click at [225, 143] on div "1 Ieskaites" at bounding box center [234, 149] width 63 height 28
click at [221, 154] on span "[DEMOGRAPHIC_DATA]" at bounding box center [234, 158] width 63 height 9
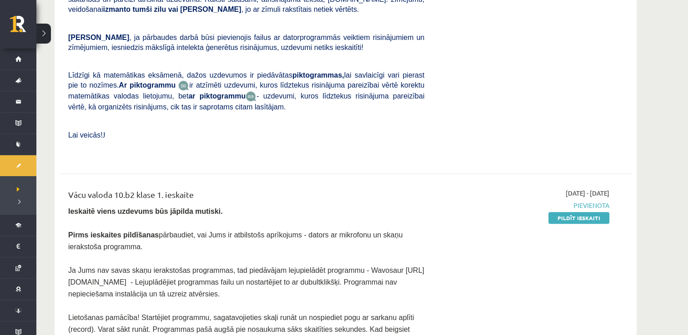
scroll to position [318, 0]
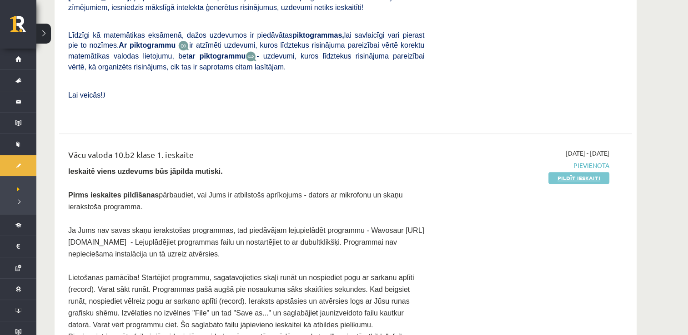
click at [566, 172] on link "Pildīt ieskaiti" at bounding box center [578, 178] width 61 height 12
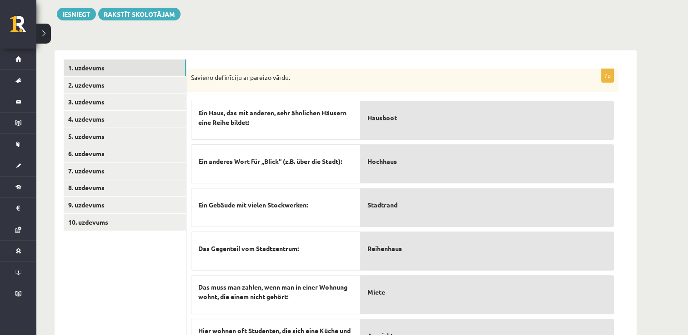
scroll to position [240, 0]
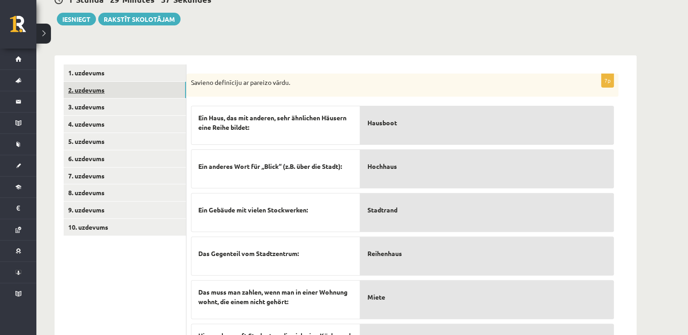
click at [102, 82] on link "2. uzdevums" at bounding box center [125, 90] width 122 height 17
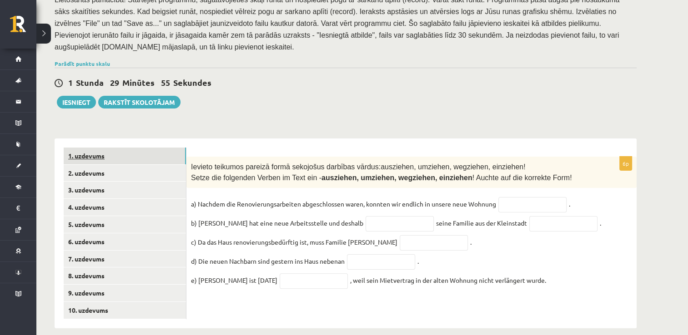
click at [136, 148] on link "1. uzdevums" at bounding box center [125, 156] width 122 height 17
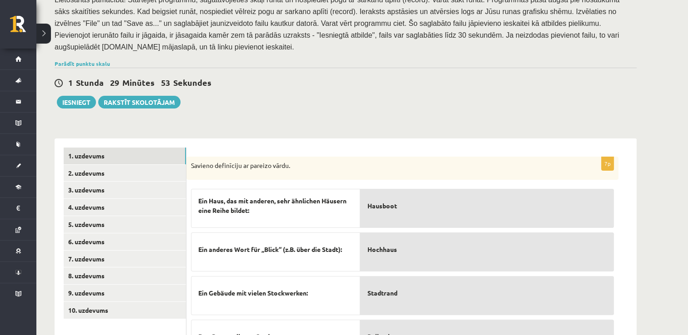
click at [102, 60] on div "Parādīt punktu skalu Atzīme No Līdz 1 0 19 2 20 29 3 30 39 4 40 48 5 49 58 6 59…" at bounding box center [346, 64] width 582 height 8
click at [102, 60] on link "Parādīt punktu skalu" at bounding box center [82, 63] width 55 height 7
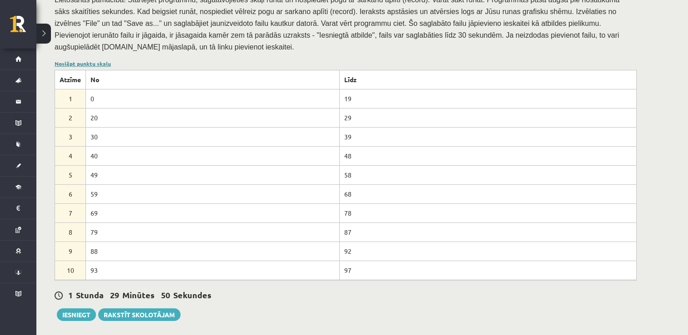
click at [103, 60] on link "Noslēpt punktu skalu" at bounding box center [83, 63] width 56 height 7
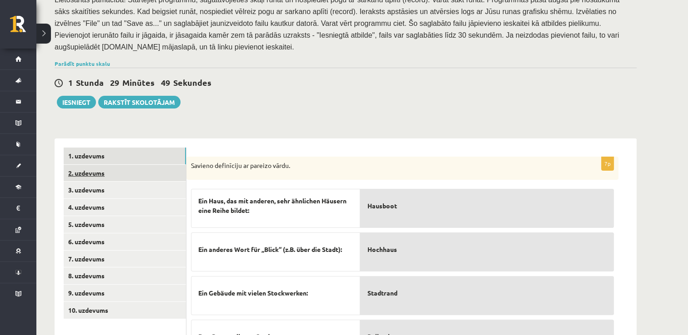
click at [85, 165] on link "2. uzdevums" at bounding box center [125, 173] width 122 height 17
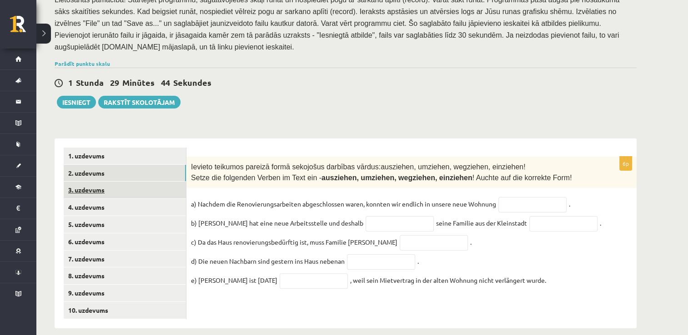
click at [160, 183] on link "3. uzdevums" at bounding box center [125, 190] width 122 height 17
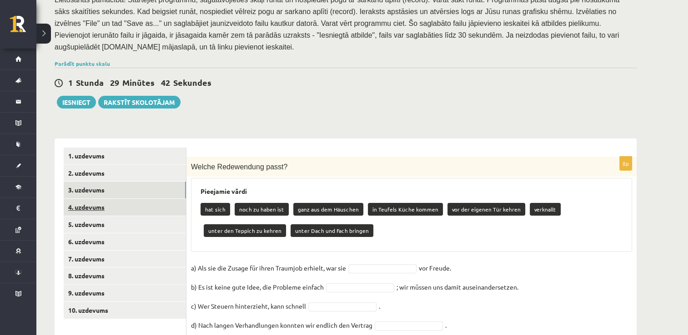
click at [140, 199] on link "4. uzdevums" at bounding box center [125, 207] width 122 height 17
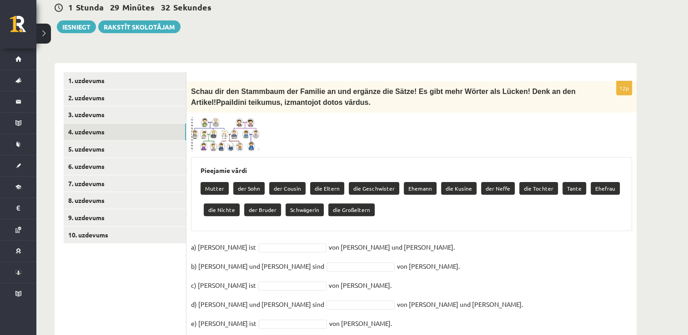
scroll to position [248, 0]
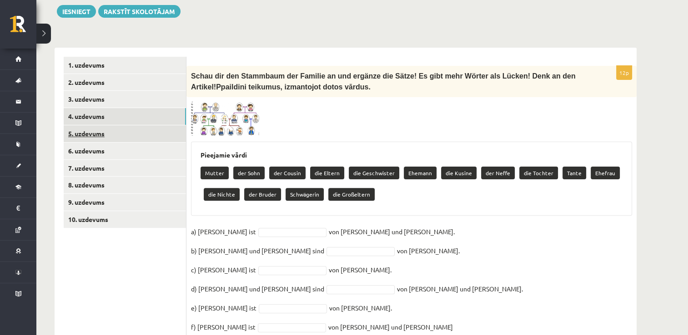
click at [141, 125] on link "5. uzdevums" at bounding box center [125, 133] width 122 height 17
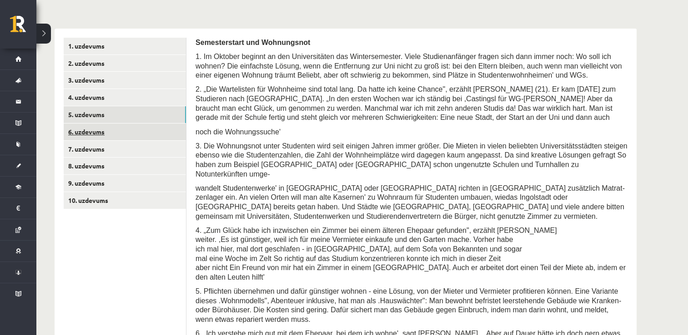
scroll to position [203, 0]
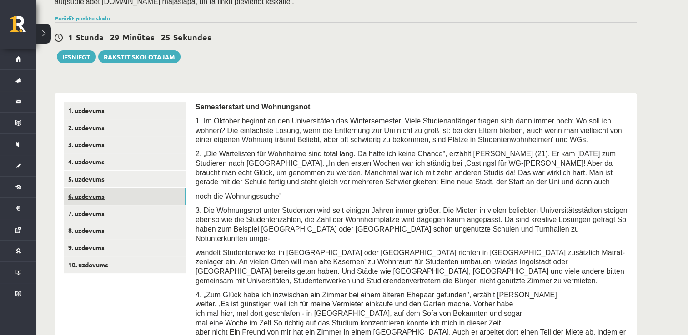
click at [155, 190] on link "6. uzdevums" at bounding box center [125, 196] width 122 height 17
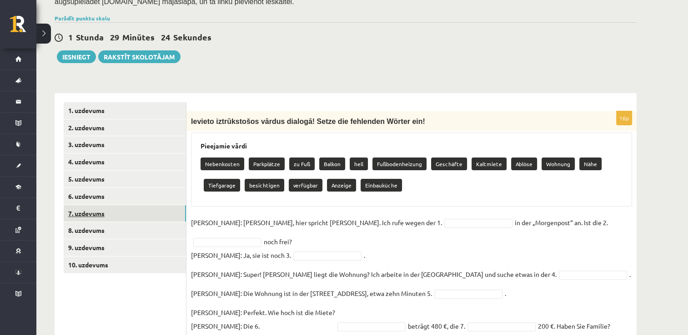
click at [133, 208] on link "7. uzdevums" at bounding box center [125, 213] width 122 height 17
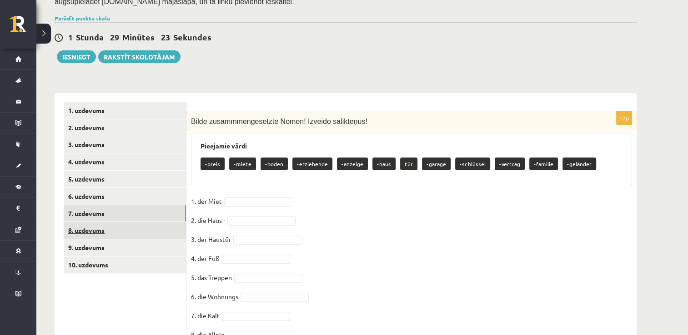
click at [125, 222] on link "8. uzdevums" at bounding box center [125, 230] width 122 height 17
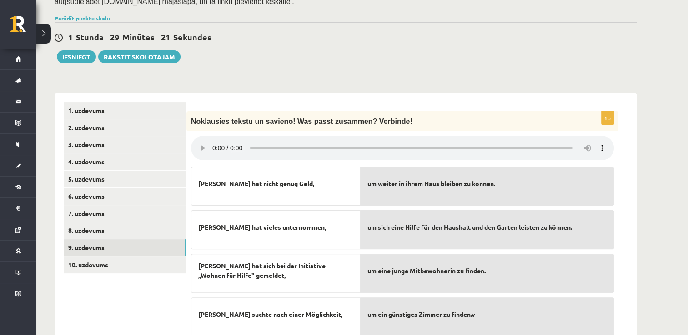
click at [114, 240] on link "9. uzdevums" at bounding box center [125, 248] width 122 height 17
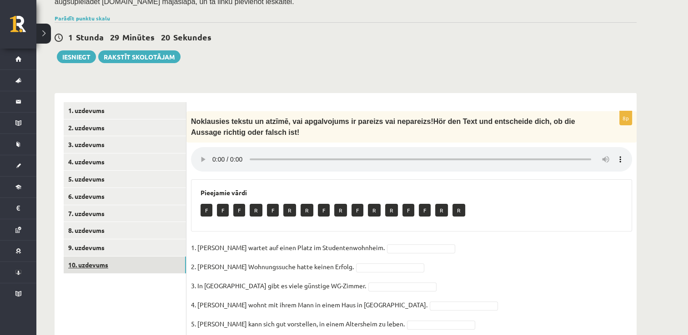
click at [109, 257] on link "10. uzdevums" at bounding box center [125, 265] width 122 height 17
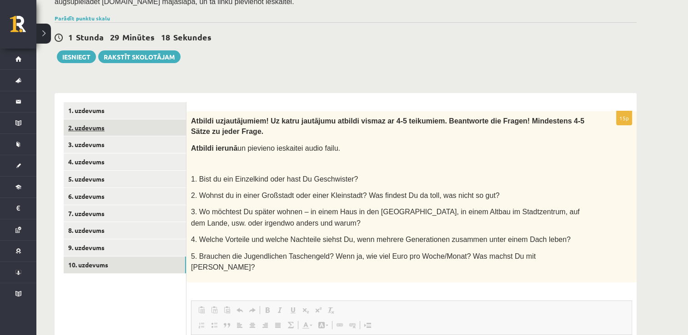
scroll to position [0, 0]
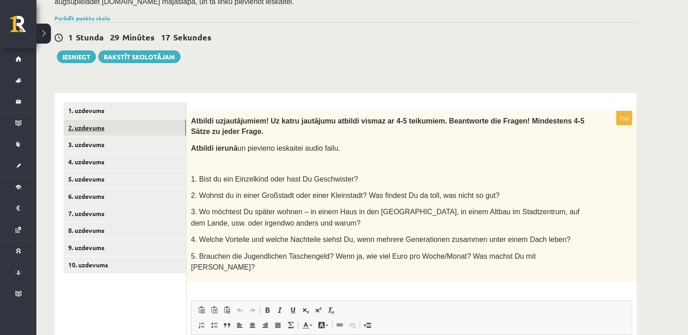
click at [147, 120] on link "2. uzdevums" at bounding box center [125, 128] width 122 height 17
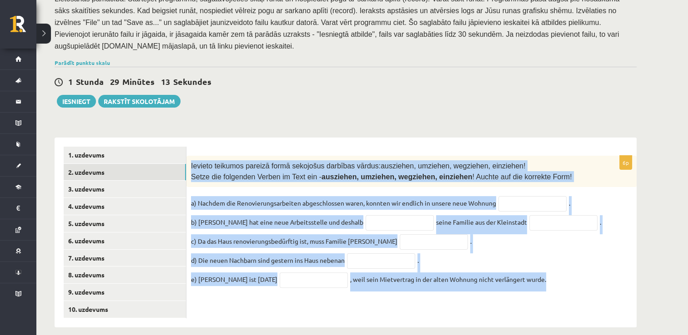
drag, startPoint x: 190, startPoint y: 157, endPoint x: 593, endPoint y: 284, distance: 422.6
click at [593, 284] on div "6p Ievieto teikumos pareizā formā sekojošus darbības vārdus: ausziehen, umziehe…" at bounding box center [411, 226] width 450 height 140
copy div "Ievieto teikumos pareizā formā sekojošus darbības vārdus: ausziehen, umziehen, …"
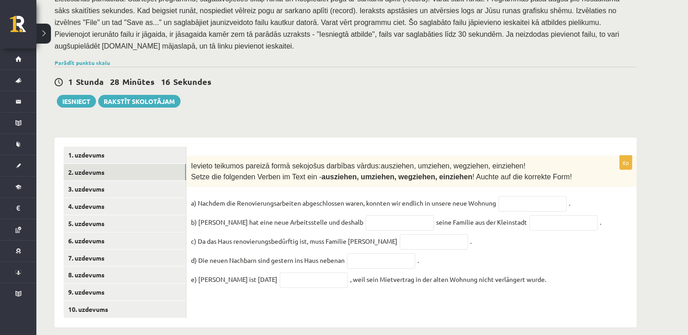
click at [482, 76] on div "1 Stunda 28 Minūtes 16 Sekundes" at bounding box center [346, 82] width 582 height 12
click at [365, 215] on input "text" at bounding box center [399, 222] width 68 height 15
drag, startPoint x: 584, startPoint y: 184, endPoint x: 565, endPoint y: 180, distance: 18.5
click at [584, 196] on fieldset "a) Nachdem die Renovierungsarbeiten abgeschlossen waren, konnten wir endlich in…" at bounding box center [411, 243] width 441 height 95
click at [542, 196] on input "text" at bounding box center [532, 203] width 68 height 15
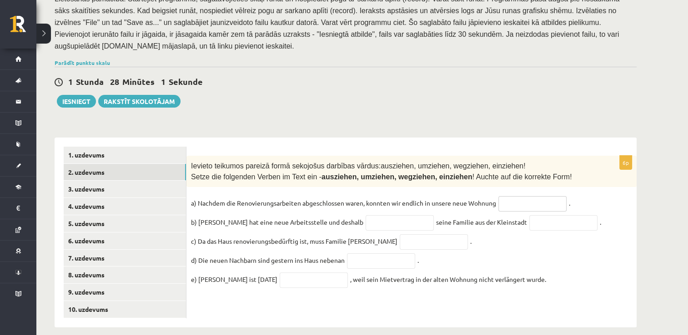
paste input "*********"
type input "*********"
click at [389, 217] on input "text" at bounding box center [399, 222] width 68 height 15
paste input "****"
type input "*****"
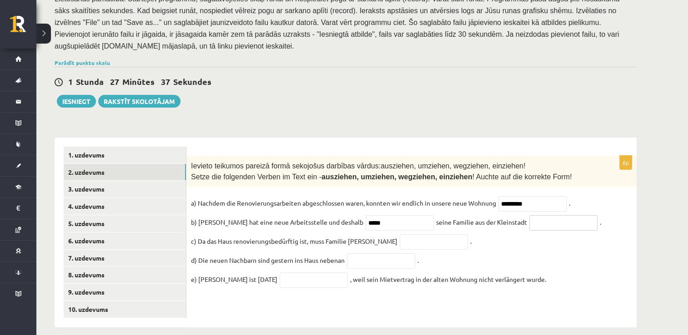
click at [531, 218] on input "text" at bounding box center [563, 222] width 68 height 15
paste input "***"
type input "***"
click at [409, 235] on input "text" at bounding box center [434, 242] width 68 height 15
paste input "*********"
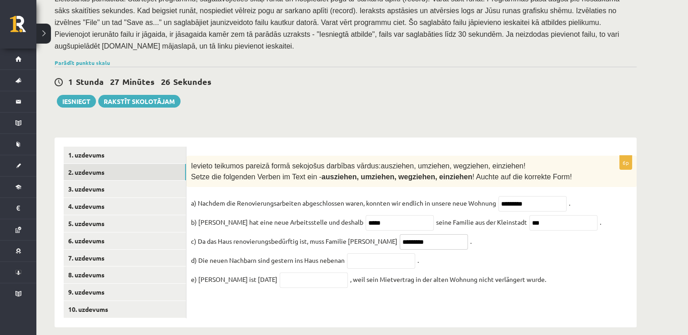
type input "*********"
click at [574, 232] on fieldset "a) Nachdem die Renovierungsarbeiten abgeschlossen waren, konnten wir endlich in…" at bounding box center [411, 243] width 441 height 95
click at [402, 254] on input "text" at bounding box center [381, 261] width 68 height 15
paste input "**********"
type input "**********"
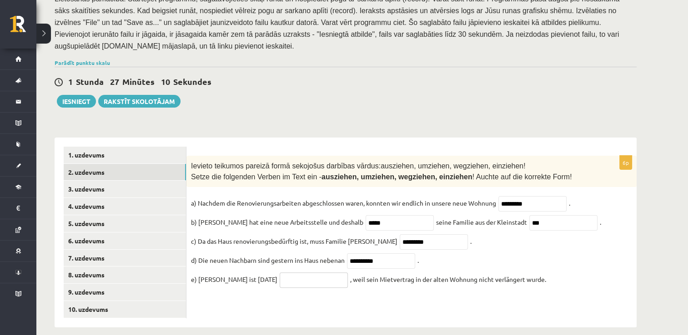
click at [284, 277] on input "text" at bounding box center [314, 280] width 68 height 15
paste input "*********"
type input "*********"
click at [130, 181] on link "3. uzdevums" at bounding box center [125, 189] width 122 height 17
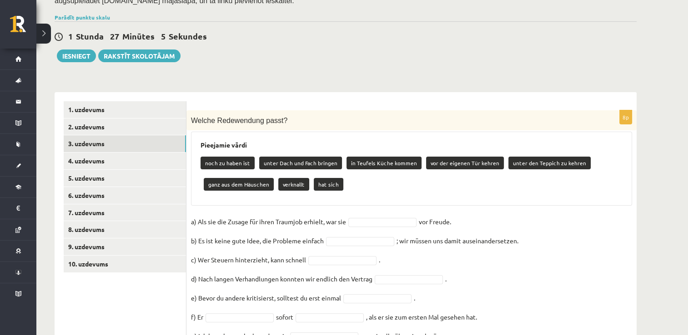
scroll to position [237, 0]
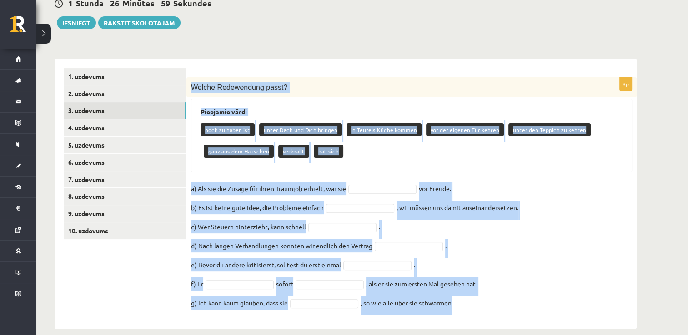
drag, startPoint x: 207, startPoint y: 78, endPoint x: 478, endPoint y: 285, distance: 341.2
click at [478, 285] on div "8p Welche Redewendung passt? Pieejamie vārdi noch zu haben ist unter Dach und F…" at bounding box center [411, 198] width 450 height 243
copy div "Welche Redewendung passt? Pieejamie vārdi noch zu haben ist unter Dach und Fach…"
click at [628, 227] on fieldset "a) Als sie die Zusage für ihren Traumjob erhielt, war sie vor Freude. b) Es ist…" at bounding box center [411, 249] width 441 height 134
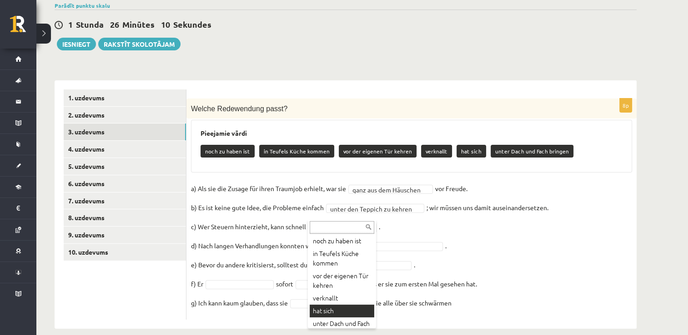
scroll to position [27, 0]
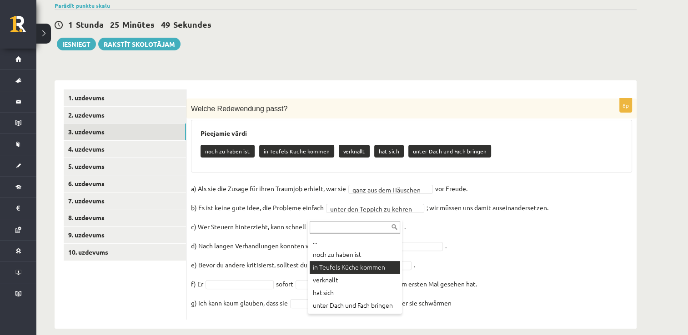
drag, startPoint x: 375, startPoint y: 265, endPoint x: 374, endPoint y: 260, distance: 4.6
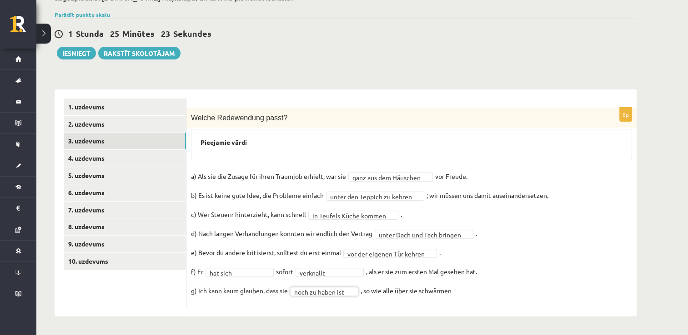
scroll to position [194, 0]
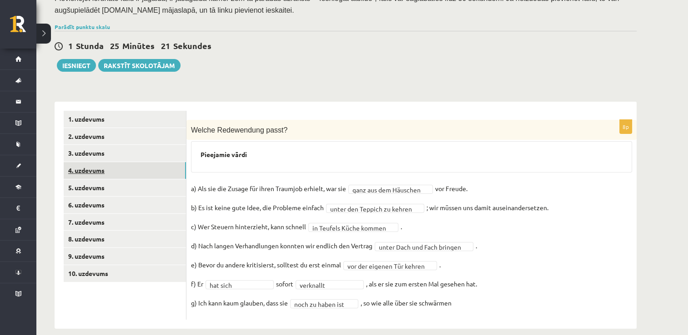
click at [149, 162] on link "4. uzdevums" at bounding box center [125, 170] width 122 height 17
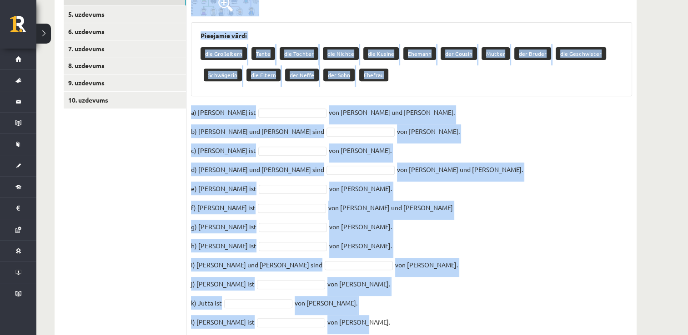
scroll to position [386, 0]
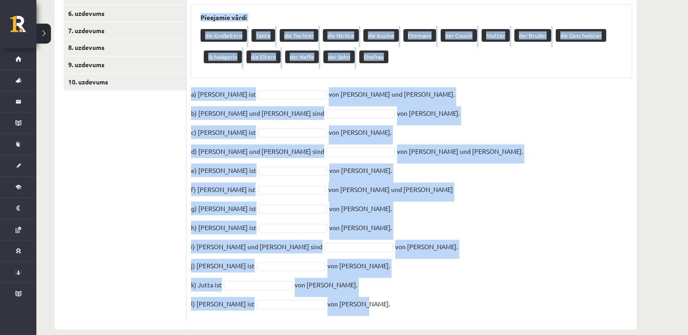
drag, startPoint x: 190, startPoint y: 75, endPoint x: 519, endPoint y: 359, distance: 433.8
copy div "Schau dir den Stammbaum der Familie an und ergänze die Sätze! Es gibt mehr Wört…"
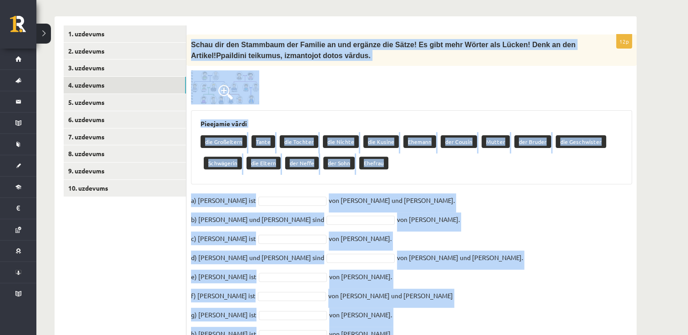
scroll to position [250, 0]
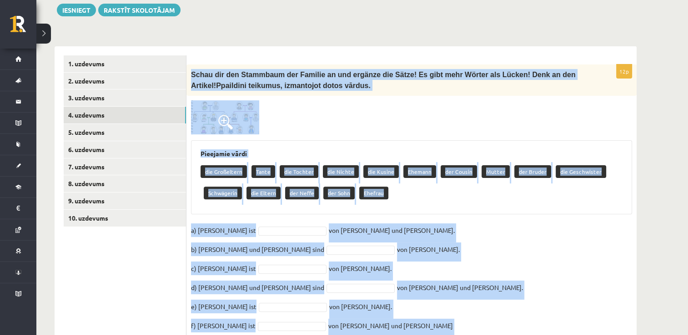
click at [327, 121] on div at bounding box center [411, 117] width 441 height 35
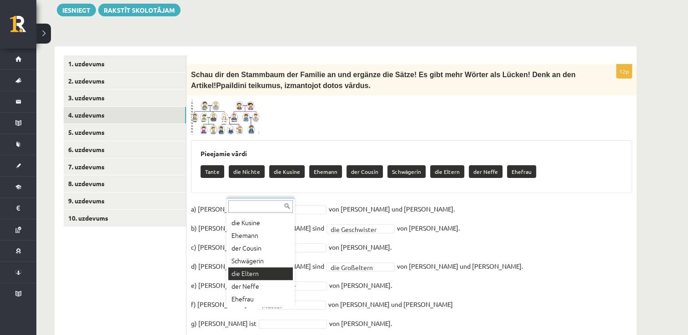
scroll to position [295, 0]
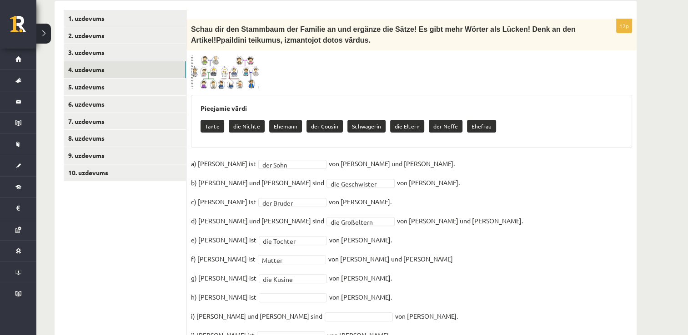
click at [260, 272] on fieldset "**********" at bounding box center [411, 271] width 441 height 229
click at [262, 260] on fieldset "**********" at bounding box center [411, 271] width 441 height 229
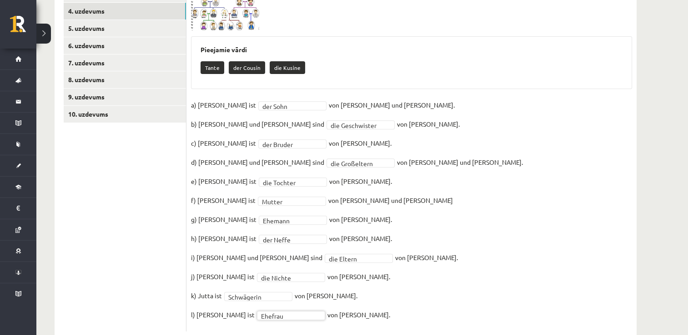
scroll to position [319, 0]
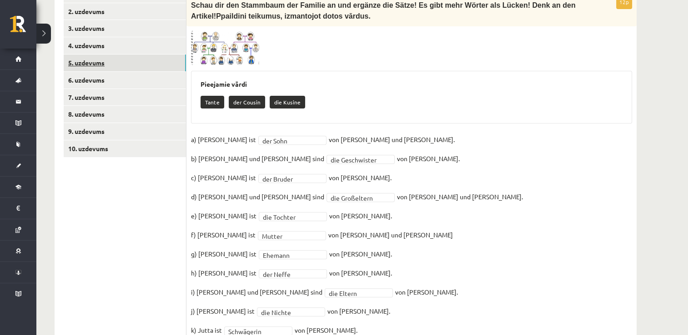
click at [141, 57] on link "5. uzdevums" at bounding box center [125, 63] width 122 height 17
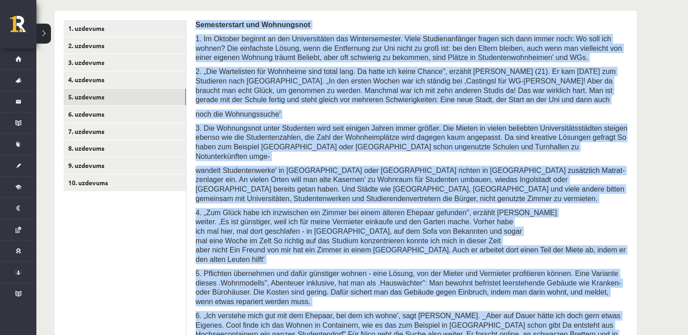
scroll to position [554, 0]
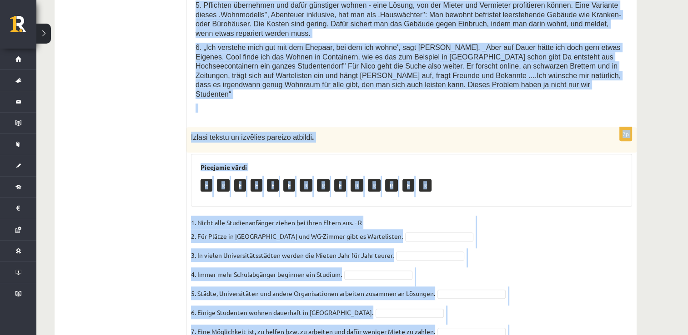
drag, startPoint x: 196, startPoint y: 159, endPoint x: 462, endPoint y: 359, distance: 332.8
copy form "Semesterstart und Wohnungsnot 1. Im Oktober beginnt an den Universitäten das Wi…"
click at [465, 216] on fieldset "1. Nicht alle Studienanfänger ziehen bei ihren Eltern aus. - R 2. Für Plätze in…" at bounding box center [411, 289] width 441 height 147
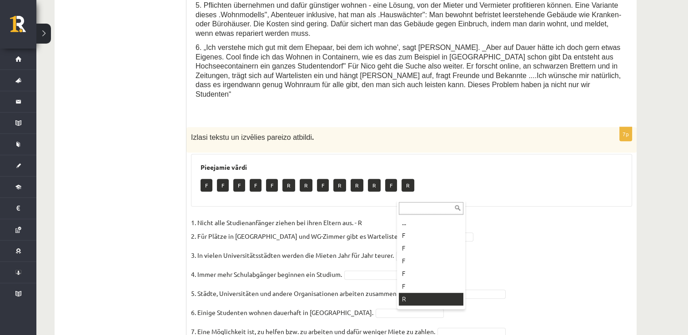
scroll to position [11, 0]
click at [456, 227] on fieldset "1. Nicht alle Studienanfänger ziehen bei ihren Eltern aus. - R 2. Für Plätze in…" at bounding box center [411, 289] width 441 height 147
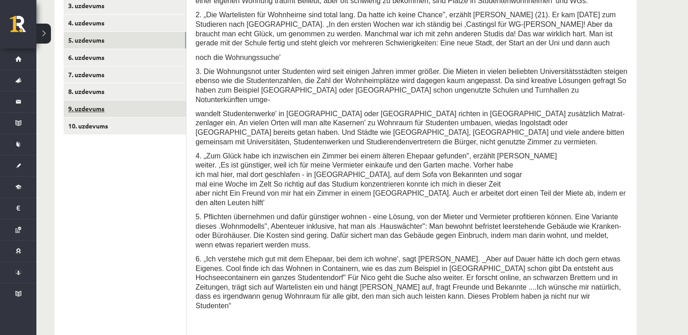
scroll to position [326, 0]
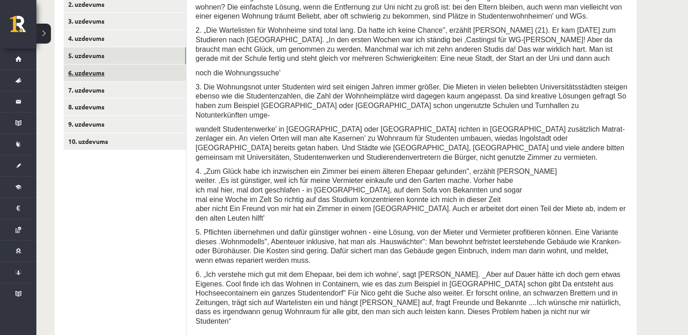
click at [95, 70] on link "6. uzdevums" at bounding box center [125, 73] width 122 height 17
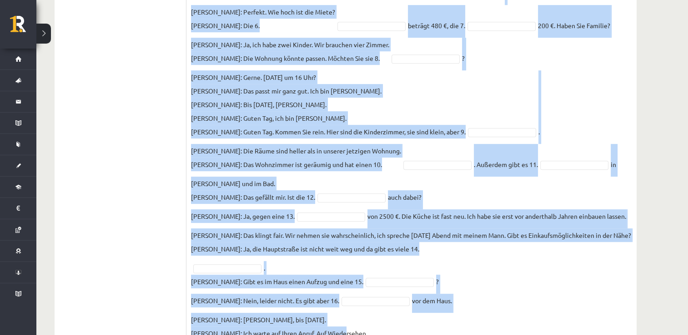
scroll to position [529, 0]
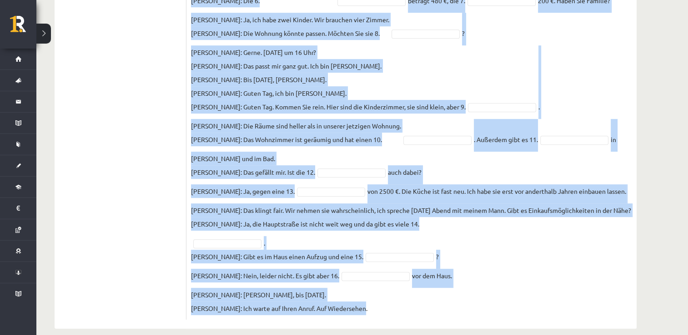
drag, startPoint x: 193, startPoint y: 76, endPoint x: 387, endPoint y: 329, distance: 319.3
copy div "evieto iztrūkstošos vārdus dialogā! Setze die fehlenden Wörter ein! Pieejamie v…"
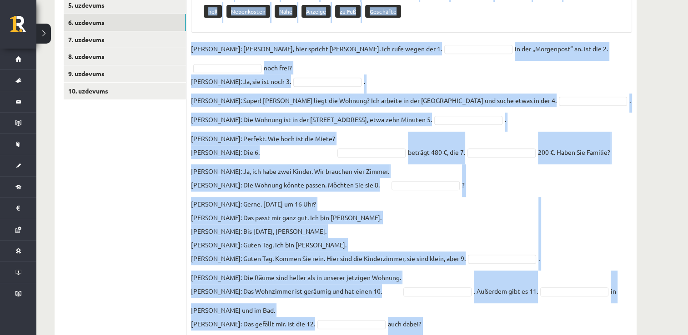
scroll to position [347, 0]
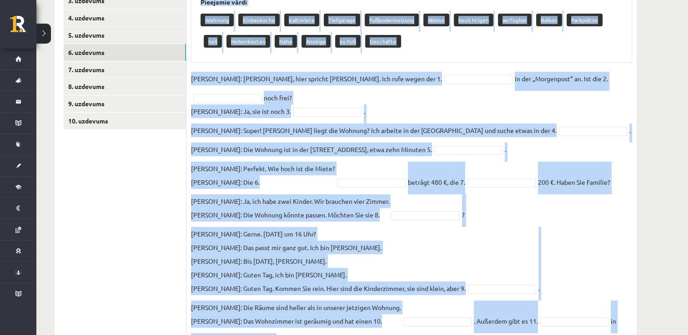
click at [407, 34] on div "Wohnung Einbauküche Kaltmiete Tiefgarage Fußbodenheizung Ablöse besichtigen ver…" at bounding box center [411, 31] width 422 height 43
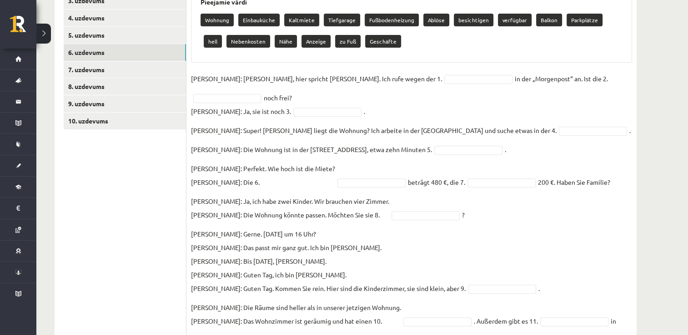
click at [420, 73] on fieldset "Frau Nowak: Hallo, hier spricht Frau Nowak. Ich rufe wegen der 1. in der „Morge…" at bounding box center [411, 284] width 441 height 425
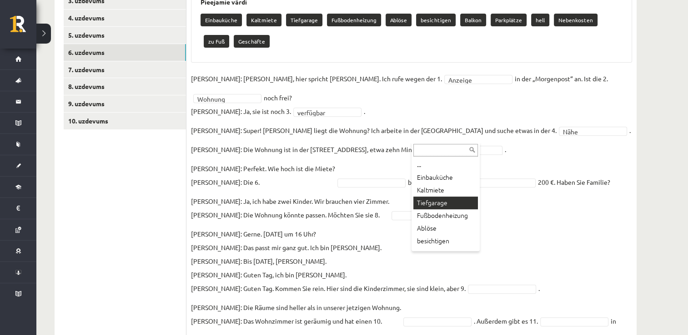
scroll to position [75, 0]
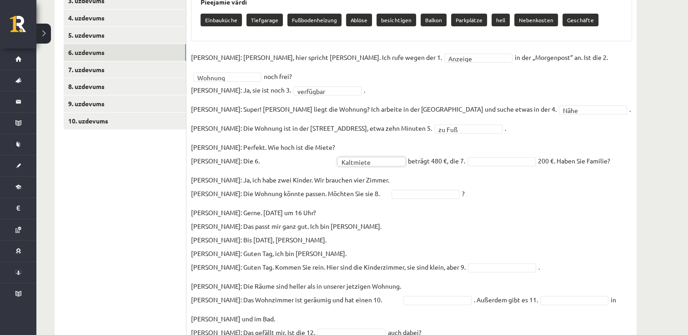
click at [497, 145] on fieldset "Frau Nowak: Hallo, hier spricht Frau Nowak. Ich rufe wegen der 1. Anzeige *****…" at bounding box center [411, 262] width 441 height 425
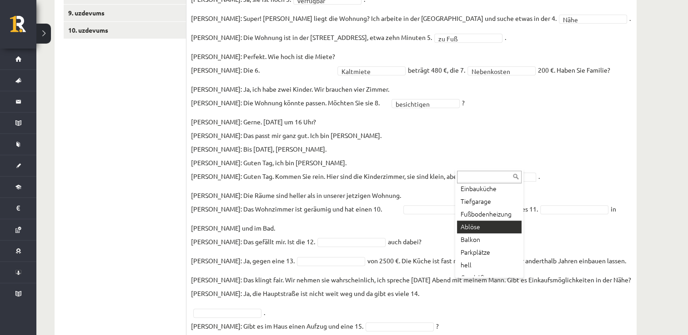
scroll to position [24, 0]
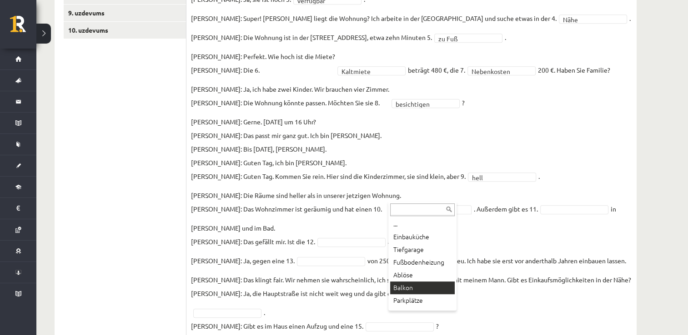
drag, startPoint x: 412, startPoint y: 287, endPoint x: 413, endPoint y: 281, distance: 6.0
click at [536, 192] on fieldset "**********" at bounding box center [411, 172] width 441 height 425
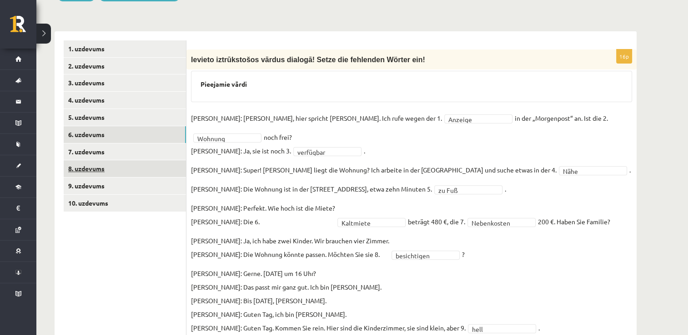
scroll to position [213, 0]
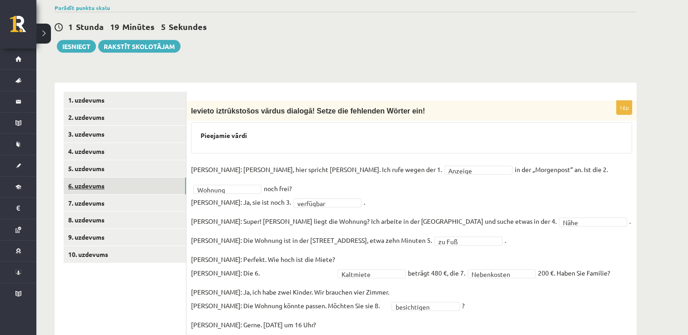
click at [95, 183] on link "6. uzdevums" at bounding box center [125, 186] width 122 height 17
click at [97, 195] on link "7. uzdevums" at bounding box center [125, 203] width 122 height 17
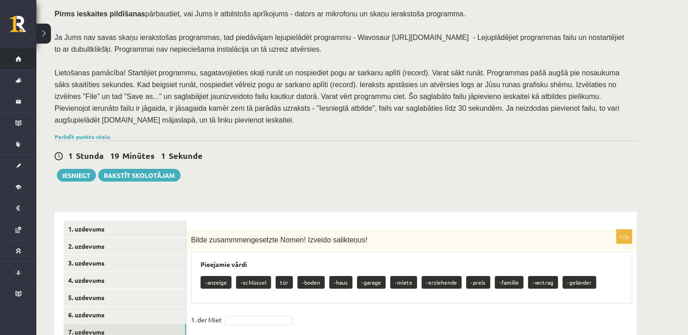
scroll to position [77, 0]
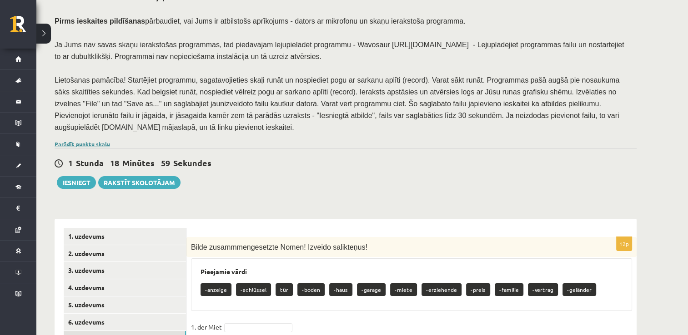
click at [95, 140] on link "Parādīt punktu skalu" at bounding box center [82, 143] width 55 height 7
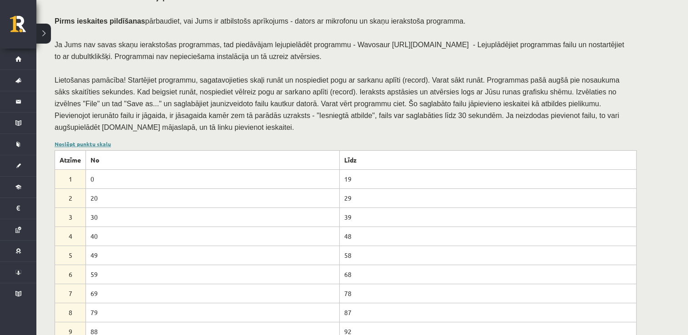
click at [95, 140] on link "Noslēpt punktu skalu" at bounding box center [83, 143] width 56 height 7
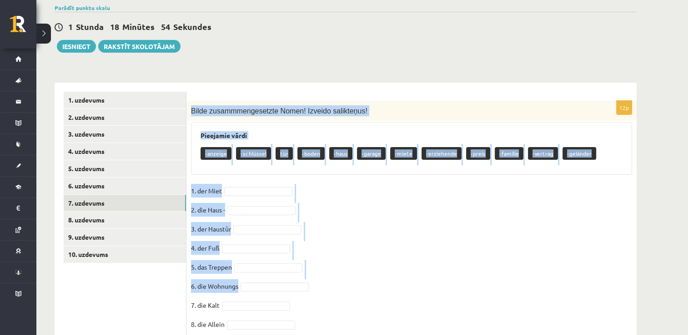
scroll to position [311, 0]
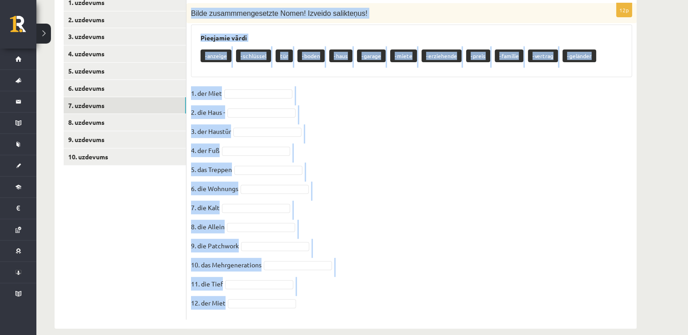
drag, startPoint x: 189, startPoint y: 95, endPoint x: 253, endPoint y: 357, distance: 270.4
copy div "Bilde zusammmengesetzte Nomen! Izveido salikteņus! Pieejamie vārdi -anzeige -sc…"
click at [418, 86] on fieldset "1. der Miet 2. die Haus - 3. der Haustür 4. der Fuß 5. das Treppen 6. die Wohnu…" at bounding box center [411, 200] width 441 height 229
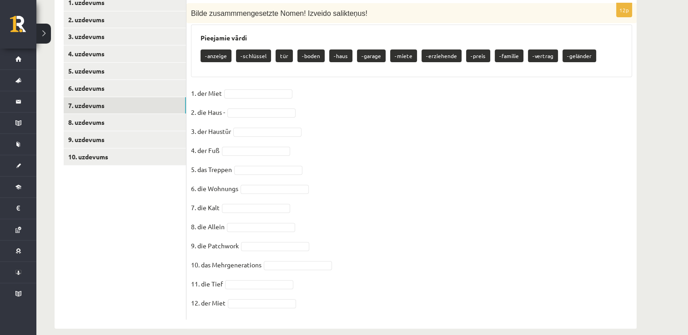
drag, startPoint x: 265, startPoint y: 76, endPoint x: 267, endPoint y: 81, distance: 4.9
click at [265, 86] on fieldset "1. der Miet 2. die Haus - 3. der Haustür 4. der Fuß 5. das Treppen 6. die Wohnu…" at bounding box center [411, 200] width 441 height 229
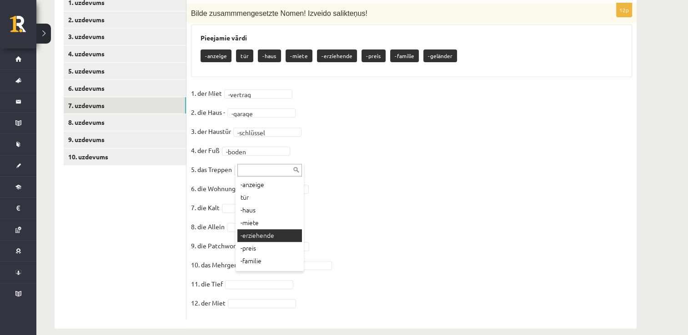
scroll to position [24, 0]
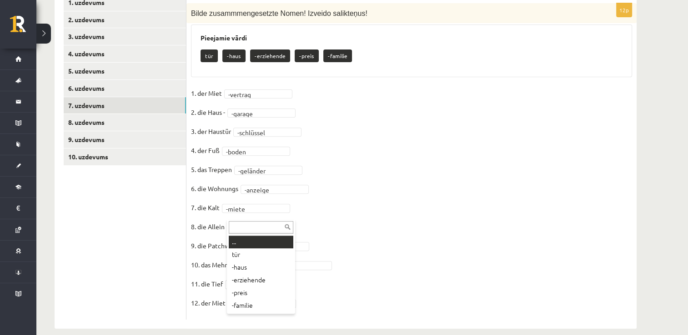
drag, startPoint x: 242, startPoint y: 217, endPoint x: 247, endPoint y: 220, distance: 6.3
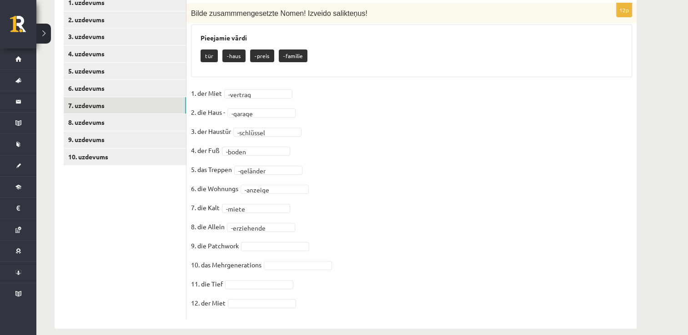
drag, startPoint x: 252, startPoint y: 227, endPoint x: 255, endPoint y: 232, distance: 5.5
click at [254, 228] on fieldset "**********" at bounding box center [411, 200] width 441 height 229
drag, startPoint x: 273, startPoint y: 311, endPoint x: 399, endPoint y: 17, distance: 320.1
drag, startPoint x: 302, startPoint y: 306, endPoint x: 276, endPoint y: 297, distance: 27.5
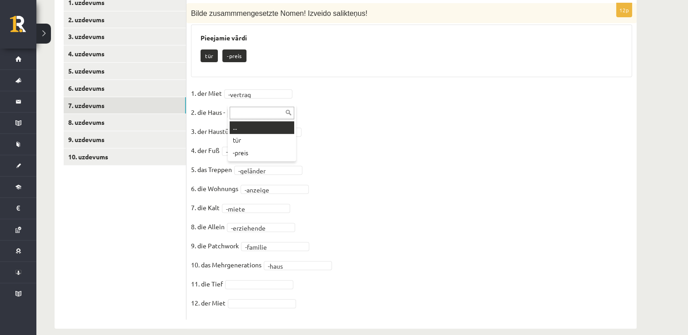
drag, startPoint x: 250, startPoint y: 130, endPoint x: 255, endPoint y: 145, distance: 16.1
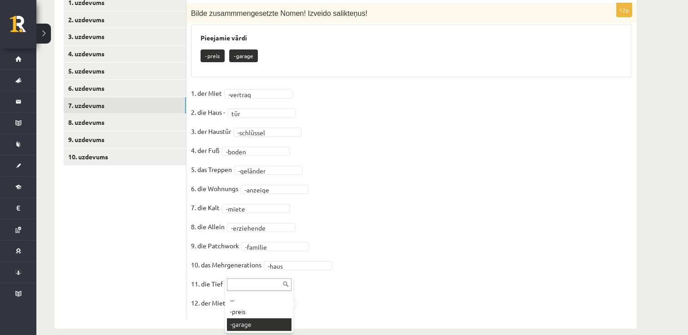
drag, startPoint x: 282, startPoint y: 323, endPoint x: 295, endPoint y: 187, distance: 136.6
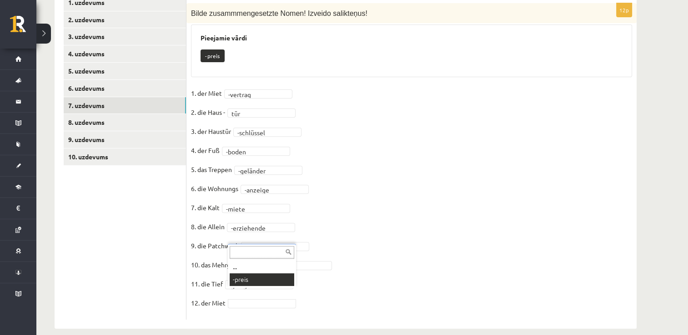
scroll to position [290, 0]
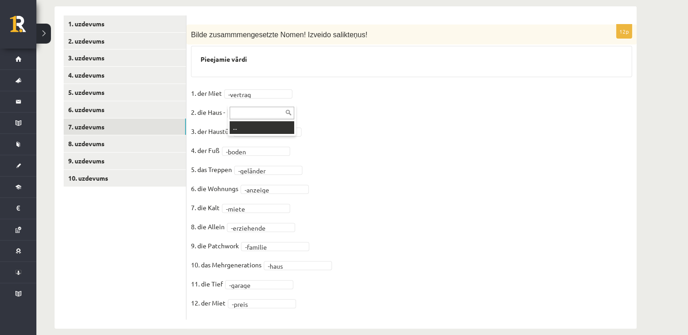
drag, startPoint x: 497, startPoint y: 137, endPoint x: 482, endPoint y: 132, distance: 16.1
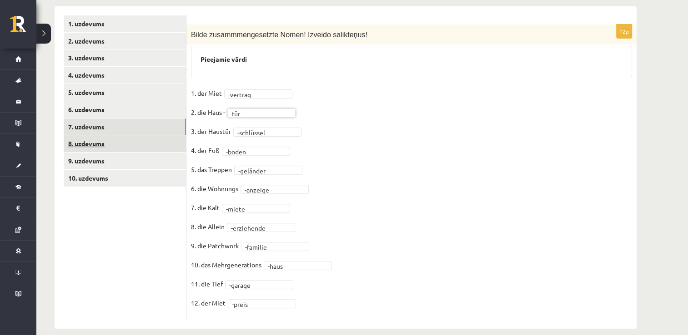
click at [132, 135] on link "8. uzdevums" at bounding box center [125, 143] width 122 height 17
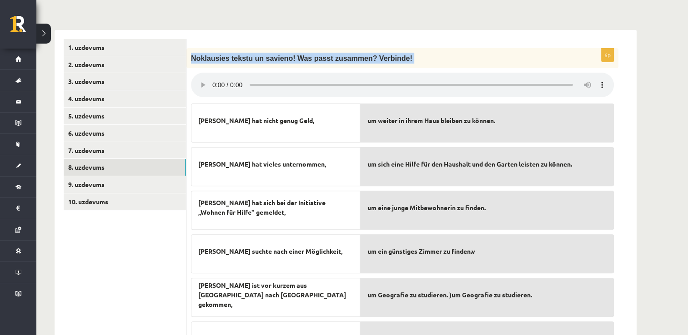
scroll to position [311, 0]
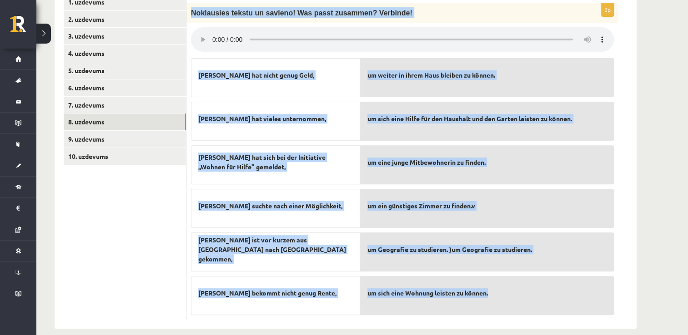
drag, startPoint x: 189, startPoint y: 47, endPoint x: 511, endPoint y: 296, distance: 406.9
click at [511, 296] on div "6p Noklausies tekstu un savieno! Was passt zusammen? Verbinde! Simone hat nicht…" at bounding box center [402, 161] width 432 height 317
copy div "Noklausies tekstu un savieno! Was passt zusammen? Verbinde! Simone hat nicht ge…"
click at [641, 138] on div "Vācu valoda 10.b2 klase 1. ieskaite , Felicita Rimeika (10.b2 klase) Ieskaitē v…" at bounding box center [345, 36] width 618 height 624
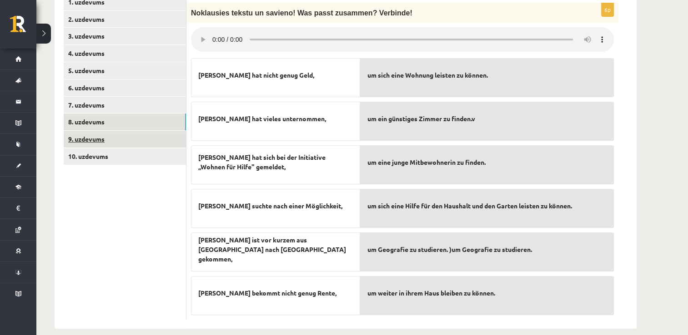
click at [151, 131] on link "9. uzdevums" at bounding box center [125, 139] width 122 height 17
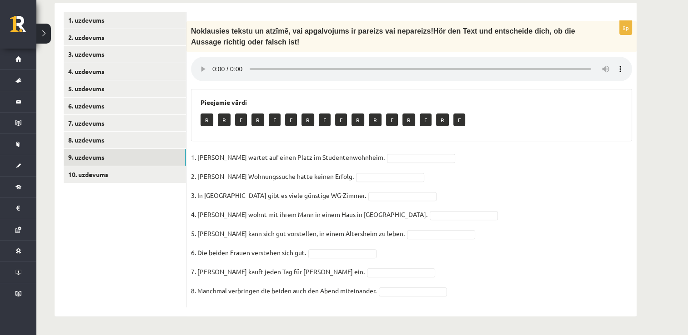
scroll to position [281, 0]
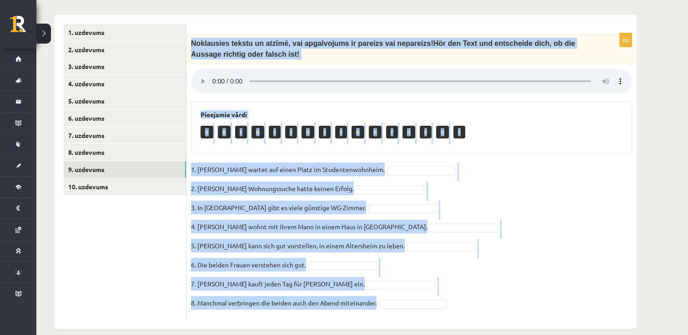
drag, startPoint x: 187, startPoint y: 30, endPoint x: 409, endPoint y: 308, distance: 355.8
click at [409, 308] on div "8p Noklausies tekstu un at zīmē, vai apgalvojums ir pareizs vai nepareizs ! Hör…" at bounding box center [411, 172] width 450 height 315
copy div "Noklausies tekstu un at zīmē, vai apgalvojums ir pareizs vai nepareizs ! Hör de…"
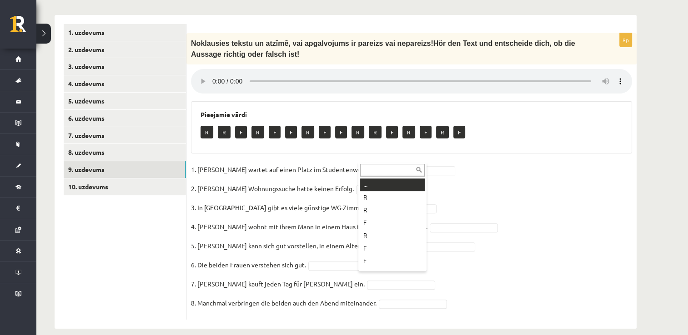
drag, startPoint x: 383, startPoint y: 155, endPoint x: 382, endPoint y: 161, distance: 6.5
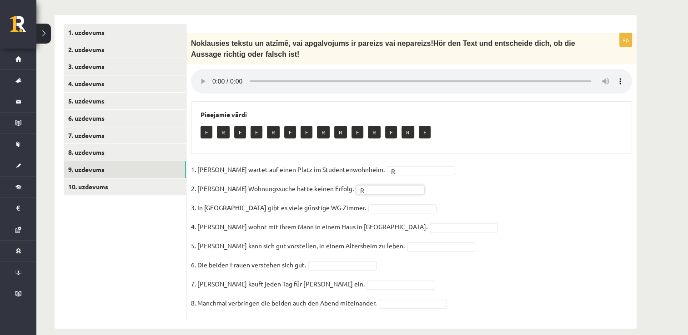
drag, startPoint x: 352, startPoint y: 192, endPoint x: 351, endPoint y: 199, distance: 7.3
drag, startPoint x: 350, startPoint y: 234, endPoint x: 356, endPoint y: 178, distance: 55.9
drag, startPoint x: 373, startPoint y: 255, endPoint x: 366, endPoint y: 248, distance: 10.3
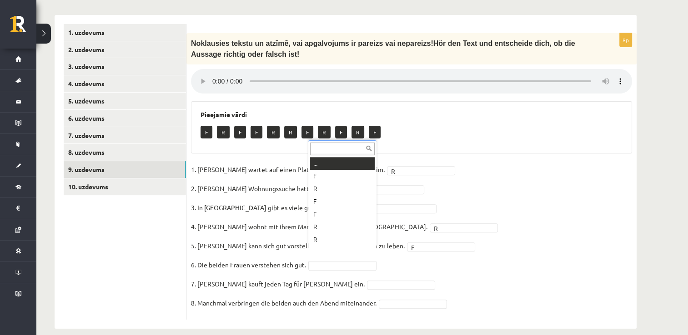
scroll to position [11, 0]
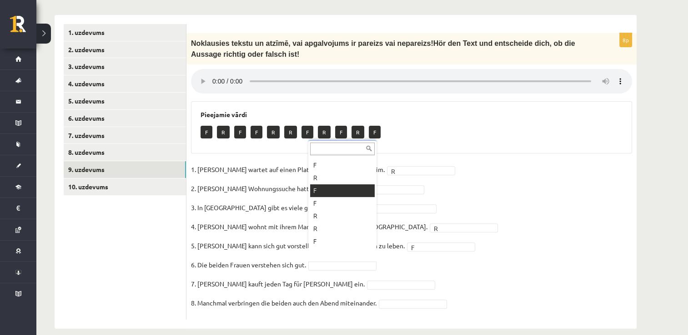
drag, startPoint x: 330, startPoint y: 195, endPoint x: 338, endPoint y: 222, distance: 28.0
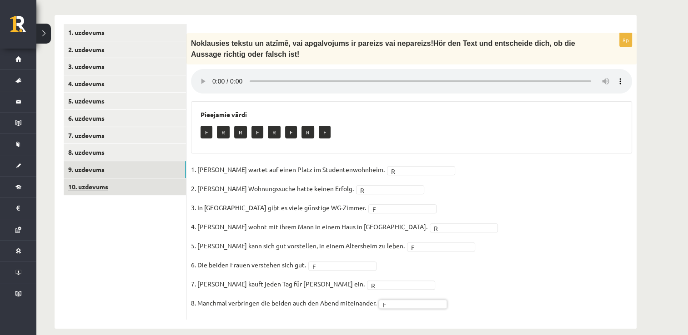
click at [105, 182] on link "10. uzdevums" at bounding box center [125, 187] width 122 height 17
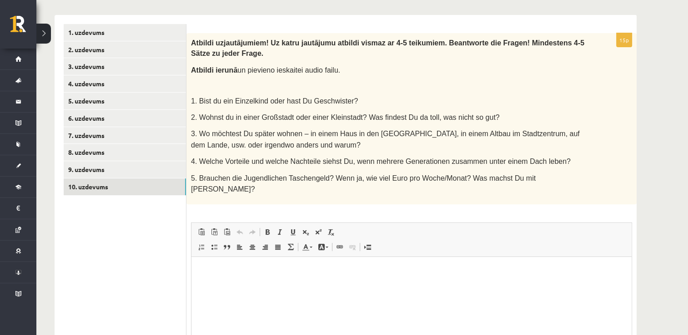
scroll to position [0, 0]
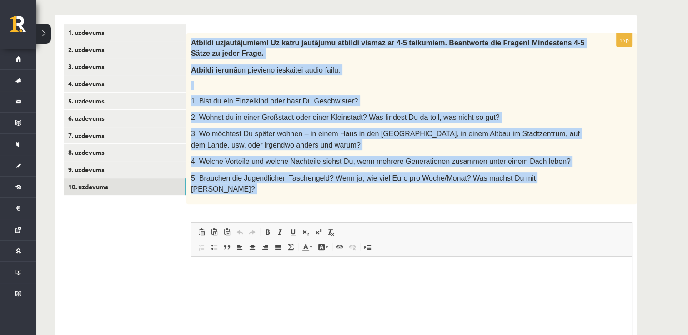
drag, startPoint x: 193, startPoint y: 32, endPoint x: 615, endPoint y: 180, distance: 447.4
click at [615, 180] on div "15p Atbildi uz jautājumiem! Uz katru jautājumu atbildi vismaz ar 4-5 teikumiem.…" at bounding box center [411, 222] width 450 height 379
copy div "Atbildi uz jautājumiem! Uz katru jautājumu atbildi vismaz ar 4-5 teikumiem. Bea…"
click at [387, 65] on p "Atbildi ierunā un pievieno ieskaitei audio failu." at bounding box center [388, 70] width 395 height 11
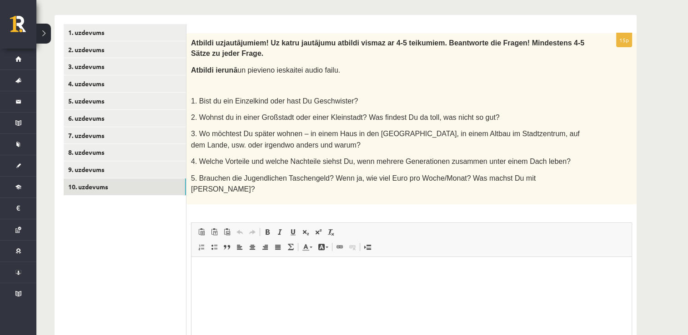
click at [237, 285] on html at bounding box center [411, 271] width 440 height 28
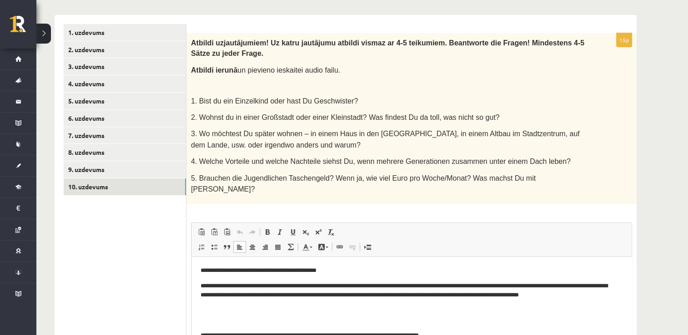
scroll to position [211, 0]
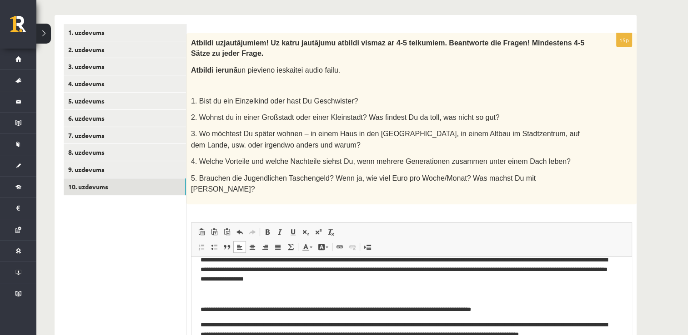
click at [235, 295] on p "Bagātinātā teksta redaktors, wiswyg-editor-user-answer-47433854898740" at bounding box center [411, 295] width 422 height 10
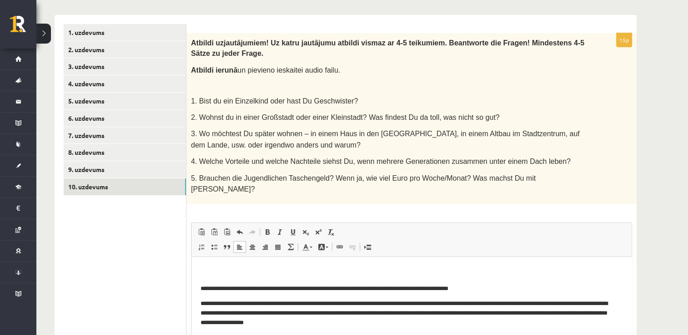
scroll to position [115, 0]
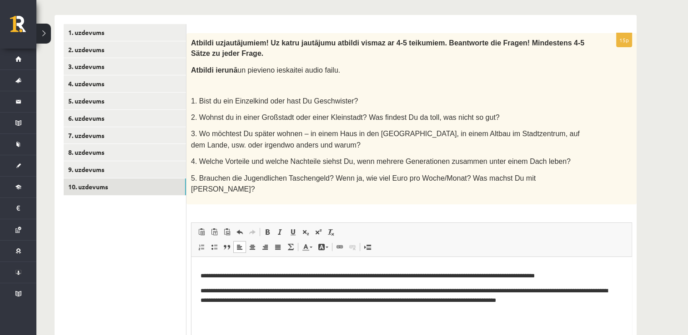
click at [216, 330] on p "Bagātinātā teksta redaktors, wiswyg-editor-user-answer-47433854898740" at bounding box center [411, 326] width 422 height 10
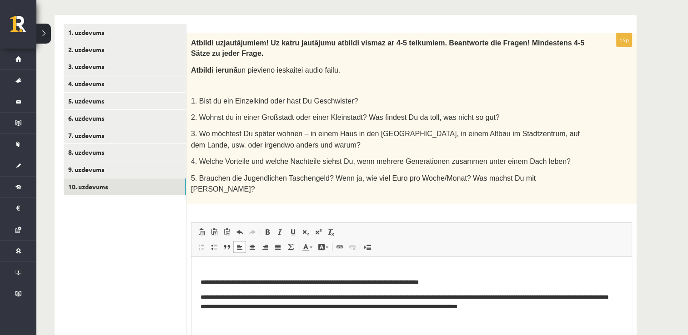
scroll to position [24, 0]
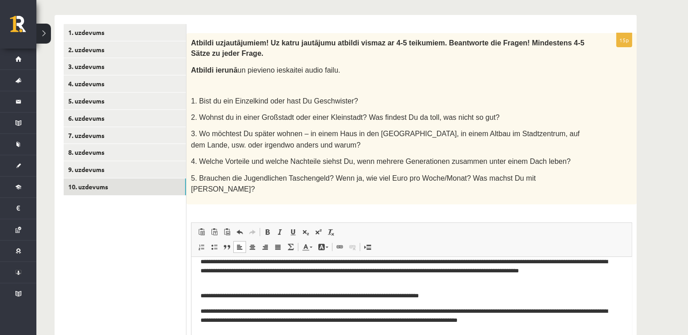
click at [217, 335] on p "Bagātinātā teksta redaktors, wiswyg-editor-user-answer-47433854898740" at bounding box center [411, 337] width 422 height 10
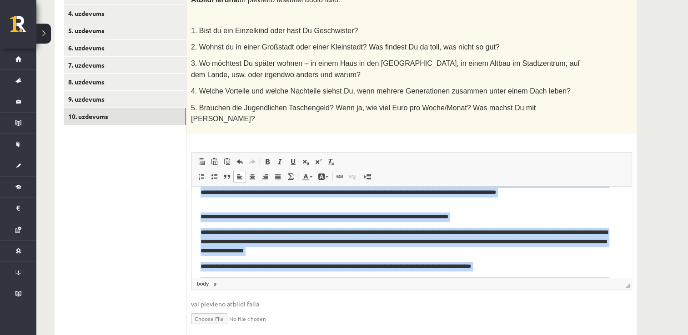
scroll to position [160, 0]
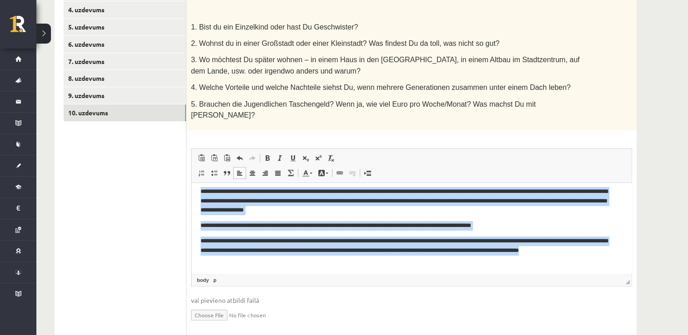
drag, startPoint x: 198, startPoint y: 199, endPoint x: 452, endPoint y: 215, distance: 255.1
click at [520, 274] on html "**********" at bounding box center [411, 149] width 440 height 250
click at [265, 155] on span at bounding box center [267, 158] width 7 height 7
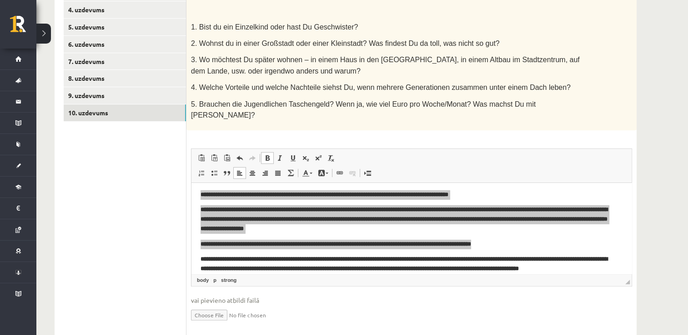
click at [362, 305] on input "file" at bounding box center [411, 314] width 441 height 19
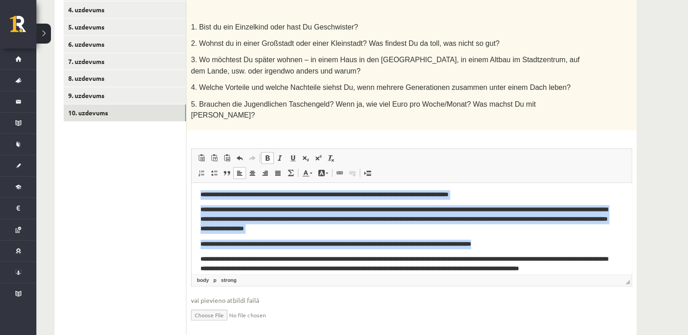
click at [513, 230] on p "**********" at bounding box center [407, 219] width 415 height 28
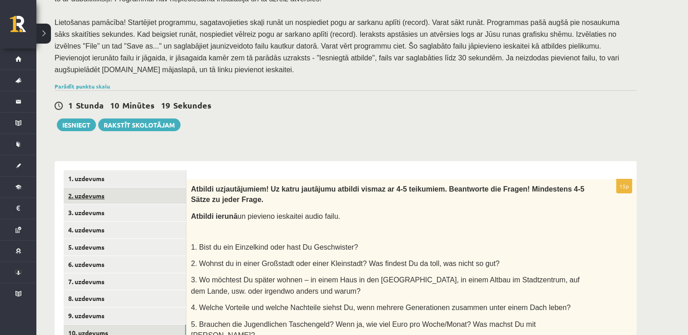
scroll to position [136, 0]
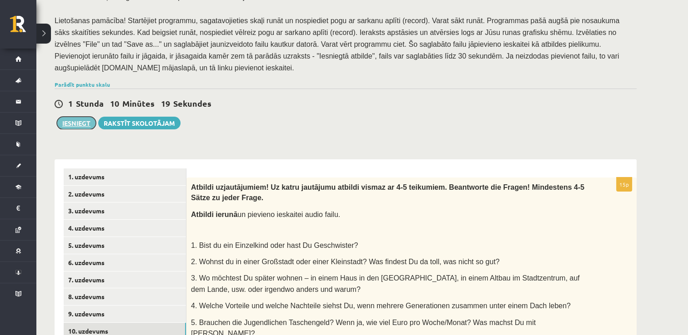
click at [75, 117] on button "Iesniegt" at bounding box center [76, 123] width 39 height 13
click at [119, 169] on link "1. uzdevums" at bounding box center [125, 177] width 122 height 17
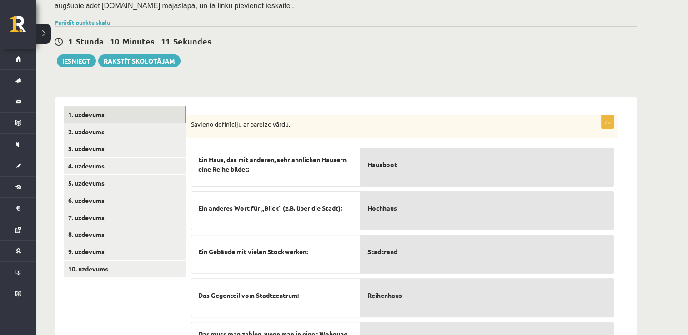
scroll to position [332, 0]
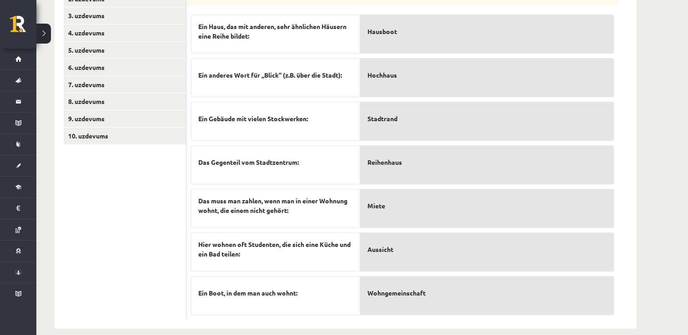
drag, startPoint x: 198, startPoint y: 201, endPoint x: 568, endPoint y: 288, distance: 379.9
drag, startPoint x: 685, startPoint y: 153, endPoint x: 678, endPoint y: 153, distance: 7.7
click at [683, 153] on div "Vācu valoda 10.b2 klase 1. ieskaite , Felicita Rimeika (10.b2 klase) Ieskaitē v…" at bounding box center [361, 25] width 651 height 644
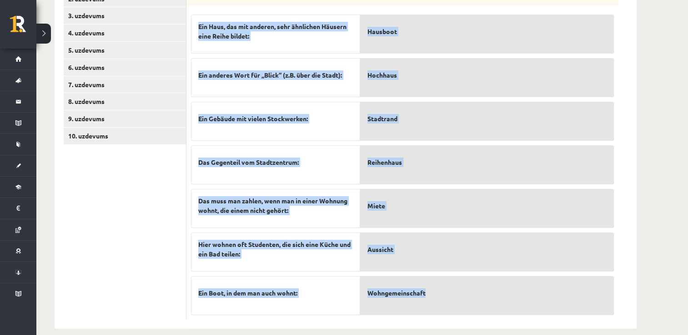
drag, startPoint x: 188, startPoint y: 114, endPoint x: 476, endPoint y: 293, distance: 339.3
click at [476, 293] on div "7p Savieno definīciju ar pareizo vārdu. Ein Haus, das mit anderen, sehr ähnlich…" at bounding box center [402, 151] width 432 height 338
copy div "Savieno definīciju ar pareizo vārdu. Ein Haus, das mit anderen, sehr ähnlichen …"
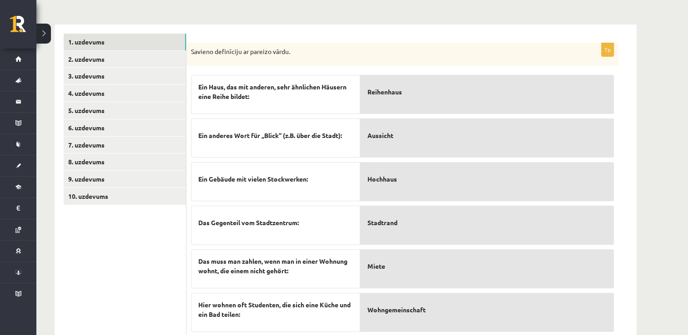
scroll to position [195, 0]
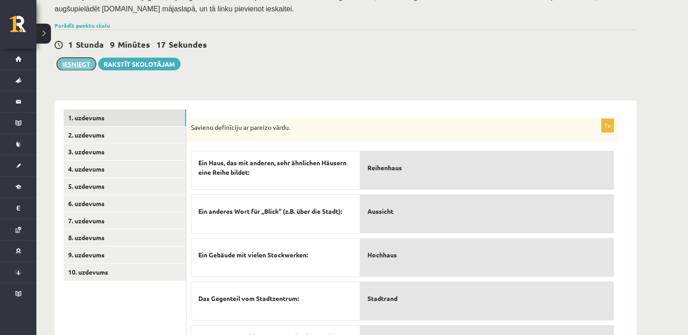
click at [85, 58] on button "Iesniegt" at bounding box center [76, 64] width 39 height 13
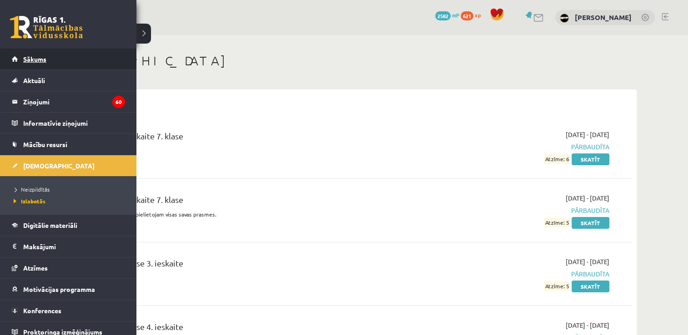
click at [51, 64] on link "Sākums" at bounding box center [68, 59] width 113 height 21
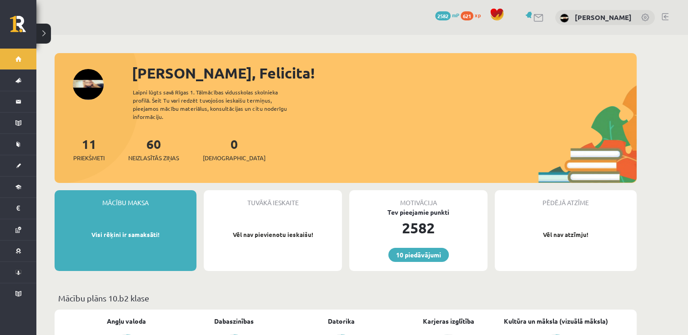
click at [666, 14] on link at bounding box center [664, 16] width 7 height 7
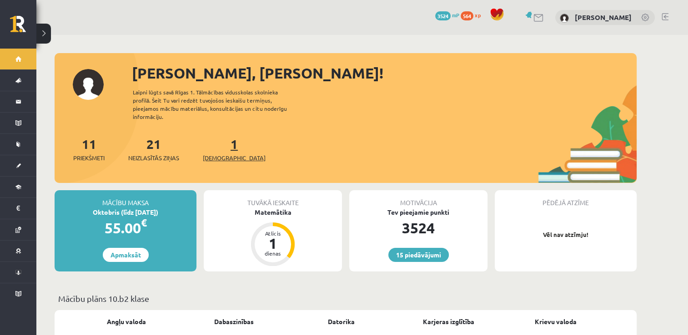
click at [227, 154] on span "[DEMOGRAPHIC_DATA]" at bounding box center [234, 158] width 63 height 9
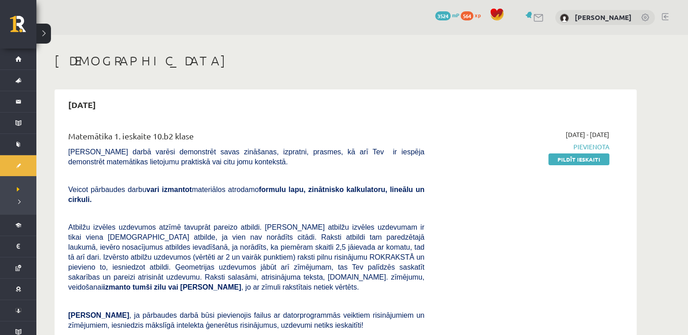
click at [571, 153] on div "[DATE] - [DATE] [GEOGRAPHIC_DATA] Pildīt ieskaiti" at bounding box center [523, 283] width 185 height 307
click at [571, 155] on link "Pildīt ieskaiti" at bounding box center [578, 160] width 61 height 12
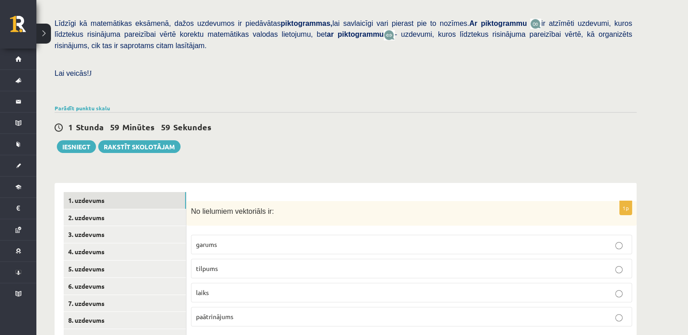
scroll to position [227, 0]
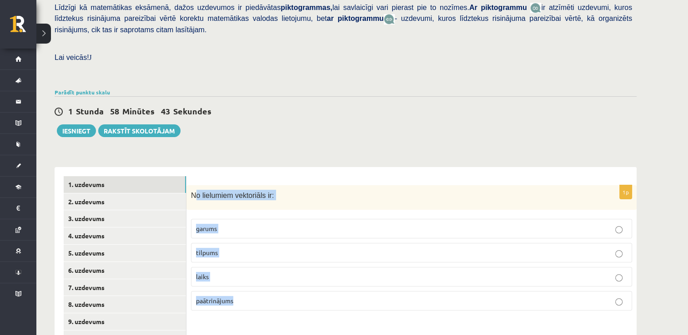
drag, startPoint x: 195, startPoint y: 175, endPoint x: 276, endPoint y: 306, distance: 154.4
click at [276, 306] on div "1p No lielumiem vektoriāls ir: garums tilpums laiks paātrinājums" at bounding box center [411, 287] width 450 height 241
copy div "o lielumiem vektoriāls ir: garums tilpums laiks paātrinājums"
click at [222, 297] on span "paātrinājums" at bounding box center [214, 301] width 37 height 8
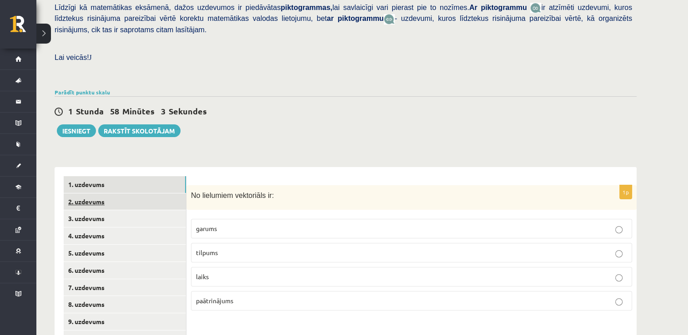
click at [115, 194] on link "2. uzdevums" at bounding box center [125, 202] width 122 height 17
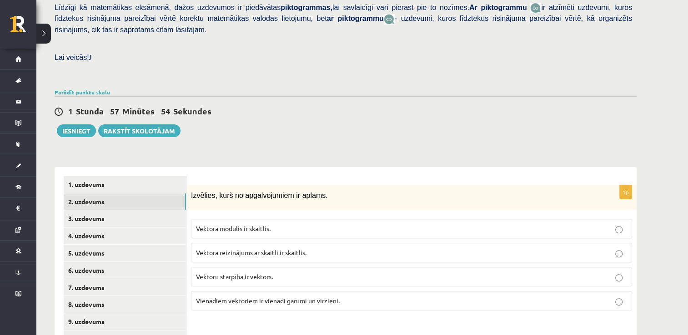
click at [327, 248] on p "Vektora reizinājums ar skaitli ir skaitlis." at bounding box center [411, 253] width 431 height 10
click at [137, 210] on link "3. uzdevums" at bounding box center [125, 218] width 122 height 17
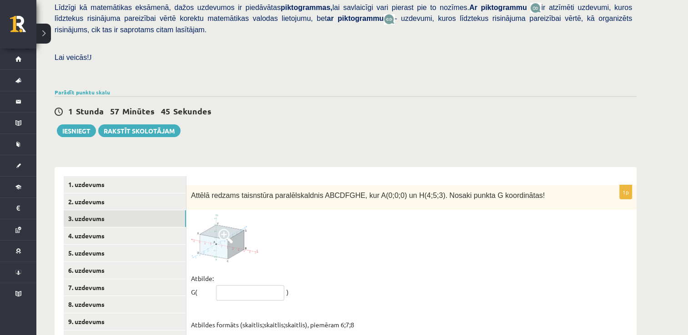
click at [248, 285] on input "text" at bounding box center [250, 292] width 68 height 15
type input "*"
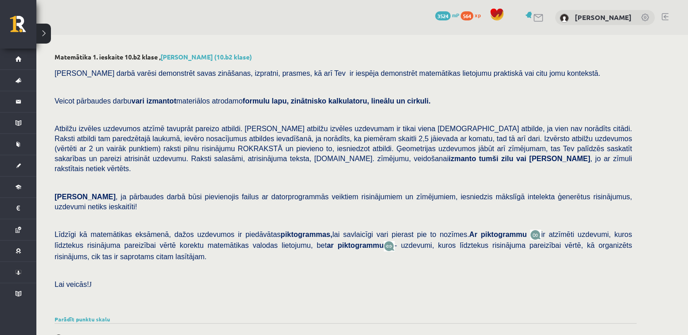
scroll to position [227, 0]
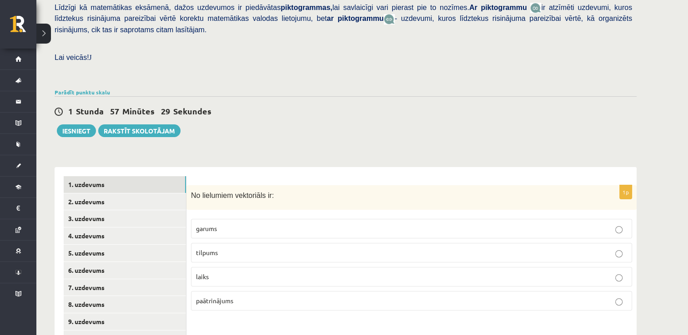
click at [230, 297] on span "paātrinājums" at bounding box center [214, 301] width 37 height 8
click at [164, 194] on link "2. uzdevums" at bounding box center [125, 202] width 122 height 17
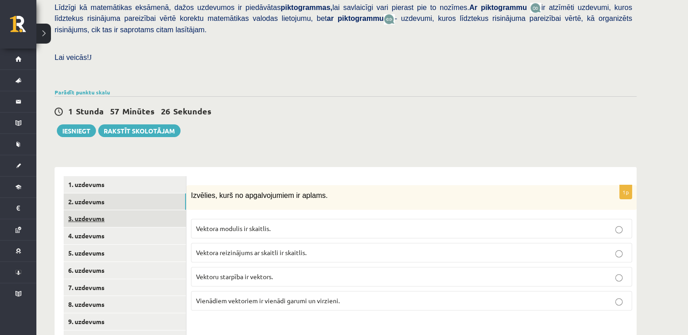
click at [155, 210] on link "3. uzdevums" at bounding box center [125, 218] width 122 height 17
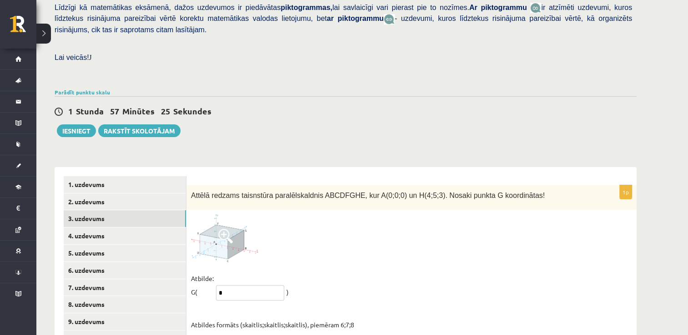
click at [250, 285] on input "*" at bounding box center [250, 292] width 68 height 15
type input "*****"
click at [125, 228] on link "4. uzdevums" at bounding box center [125, 236] width 122 height 17
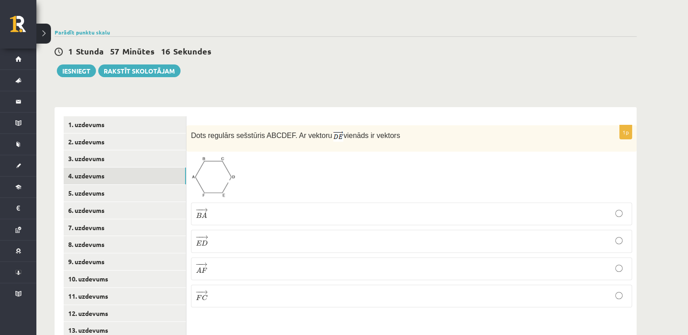
scroll to position [298, 0]
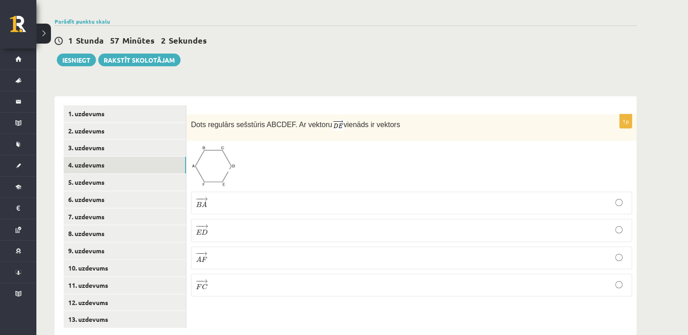
click at [220, 197] on p "− − → B A B A →" at bounding box center [411, 203] width 431 height 13
click at [159, 174] on link "5. uzdevums" at bounding box center [125, 182] width 122 height 17
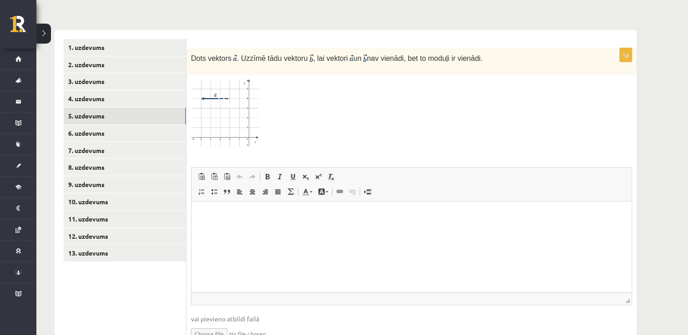
scroll to position [344, 0]
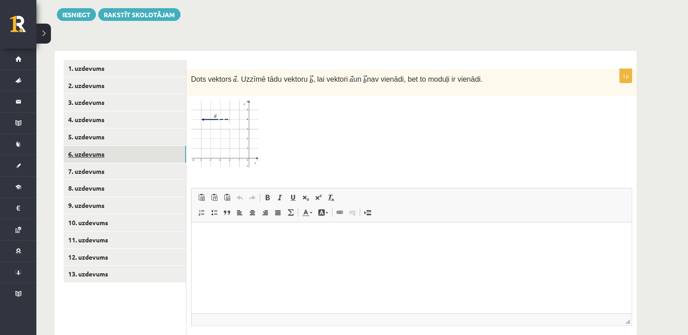
click at [168, 146] on link "6. uzdevums" at bounding box center [125, 154] width 122 height 17
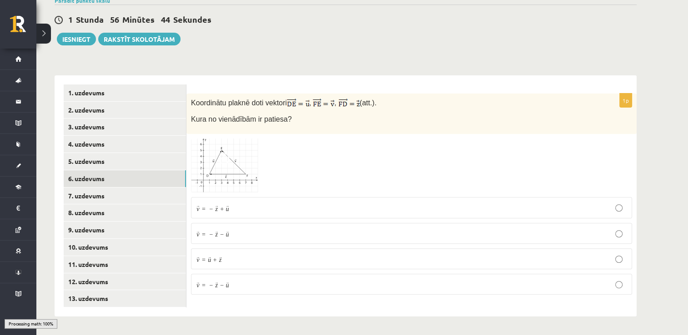
scroll to position [298, 0]
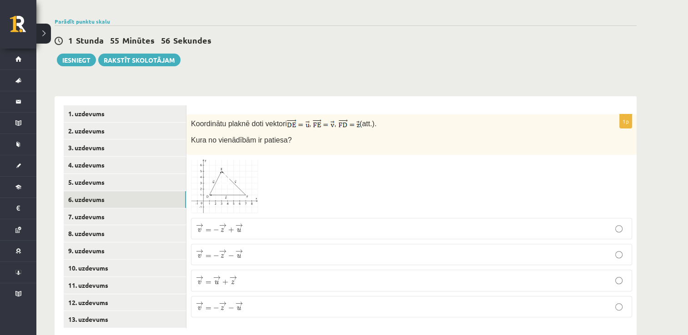
click at [240, 275] on p "→ v = → u + → z v → = u → + z →" at bounding box center [411, 280] width 431 height 11
click at [129, 209] on link "7. uzdevums" at bounding box center [125, 217] width 122 height 17
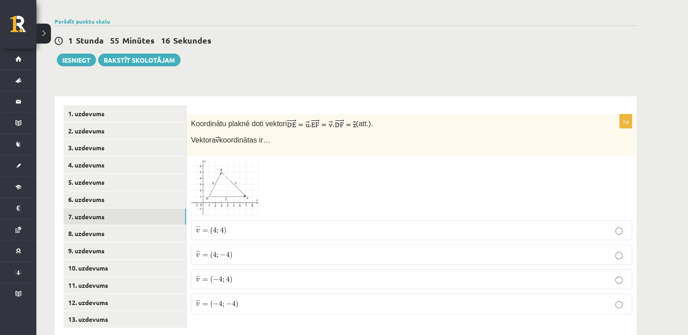
click at [234, 250] on p "¯ ¯ ¯ v = ( 4 ; − 4 ) v ¯ = ( 4 ; − 4 )" at bounding box center [411, 255] width 431 height 10
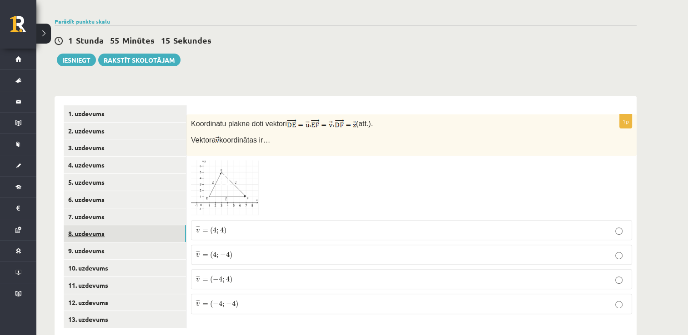
click at [146, 225] on link "8. uzdevums" at bounding box center [125, 233] width 122 height 17
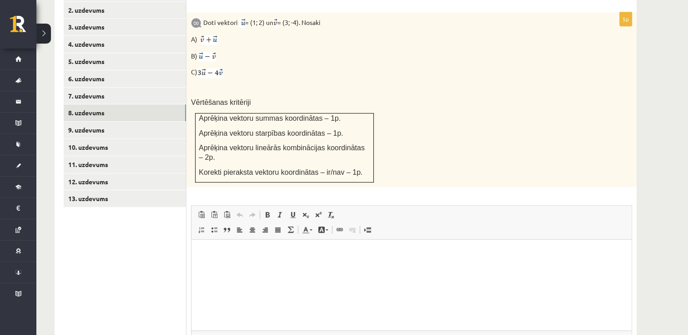
scroll to position [435, 0]
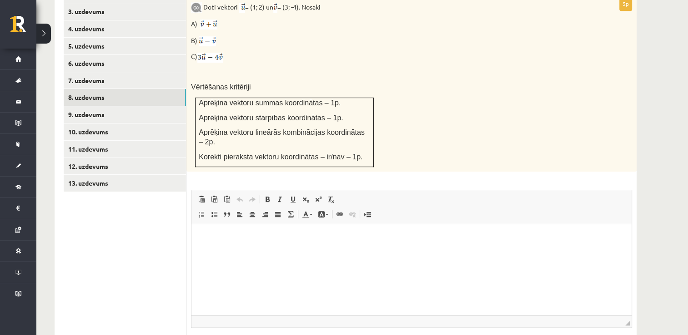
click at [246, 252] on html at bounding box center [411, 239] width 440 height 28
click at [233, 238] on p "**********" at bounding box center [411, 239] width 422 height 10
click at [244, 252] on html "**********" at bounding box center [411, 239] width 440 height 28
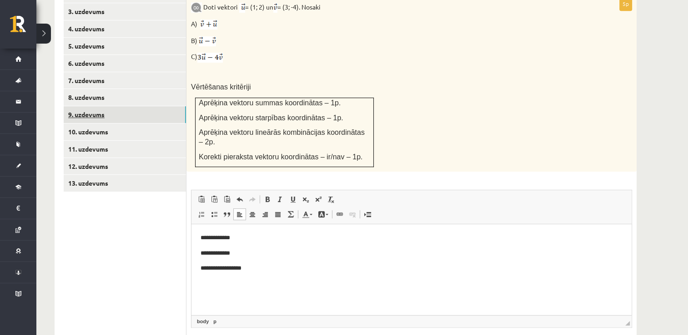
click at [155, 106] on link "9. uzdevums" at bounding box center [125, 114] width 122 height 17
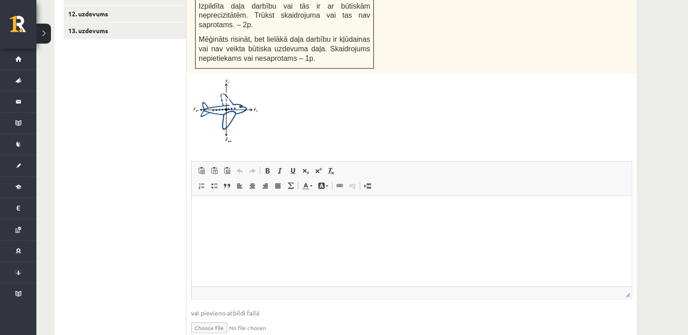
scroll to position [598, 0]
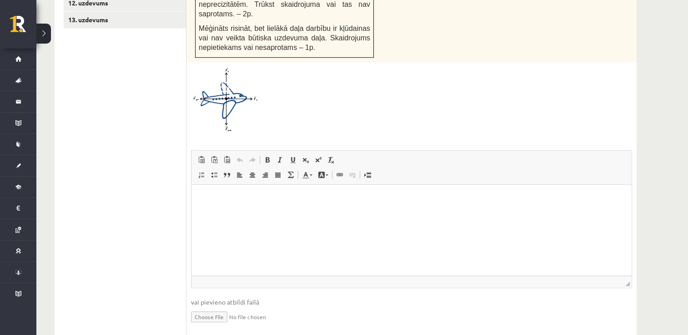
click at [329, 207] on html at bounding box center [411, 199] width 440 height 28
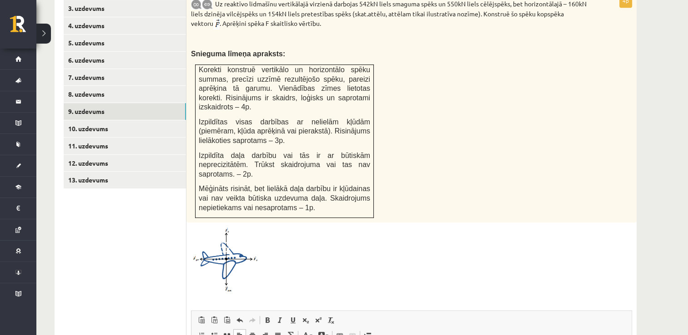
scroll to position [416, 0]
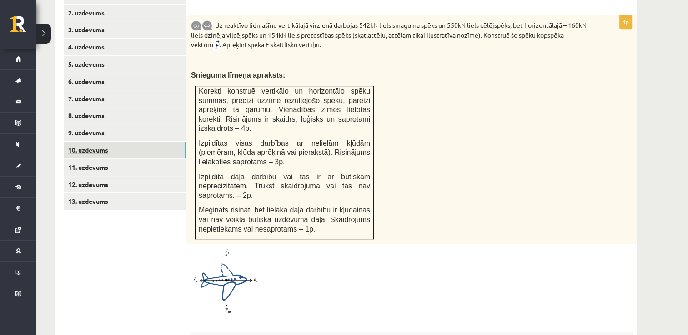
click at [112, 142] on link "10. uzdevums" at bounding box center [125, 150] width 122 height 17
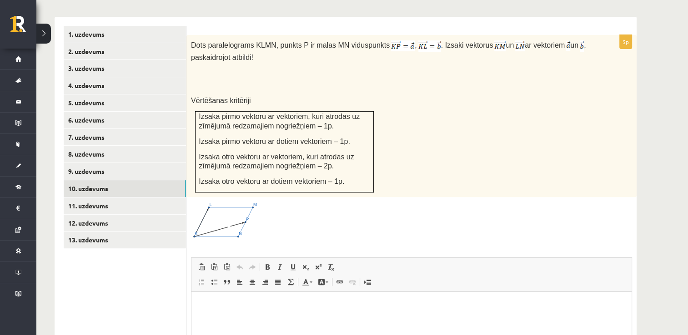
scroll to position [325, 0]
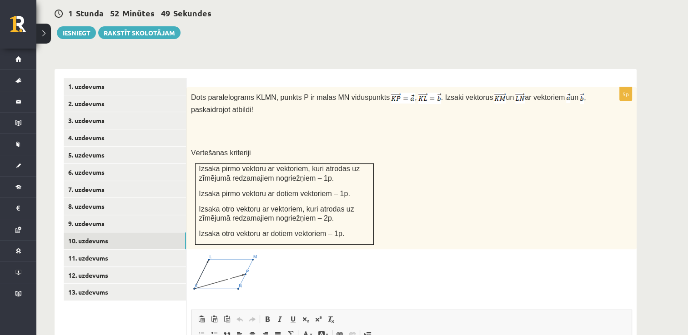
click at [429, 142] on div "Dots paralelograms KLMN, punkts P ir malas MN viduspunkts , . Izsaki vektorus u…" at bounding box center [411, 168] width 450 height 162
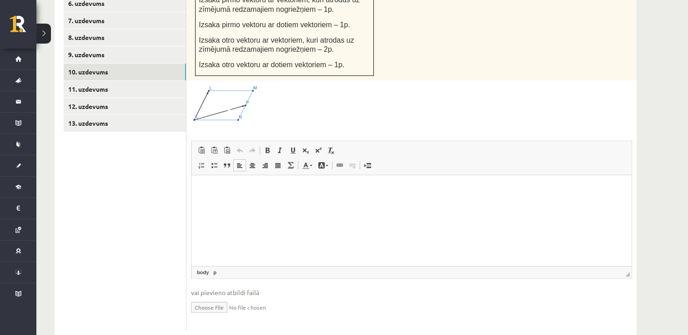
click at [291, 203] on html at bounding box center [411, 189] width 440 height 28
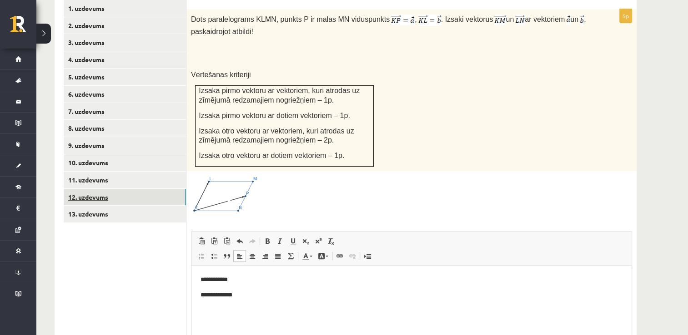
click at [135, 189] on link "12. uzdevums" at bounding box center [125, 197] width 122 height 17
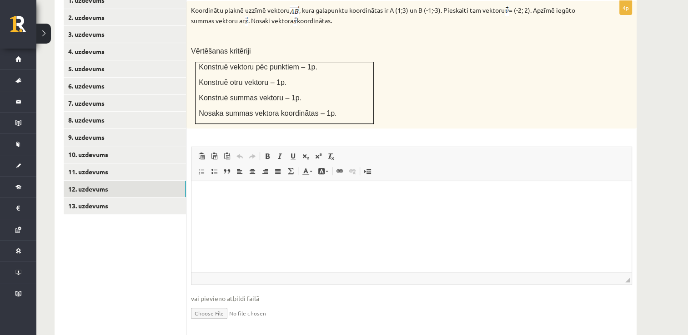
scroll to position [418, 0]
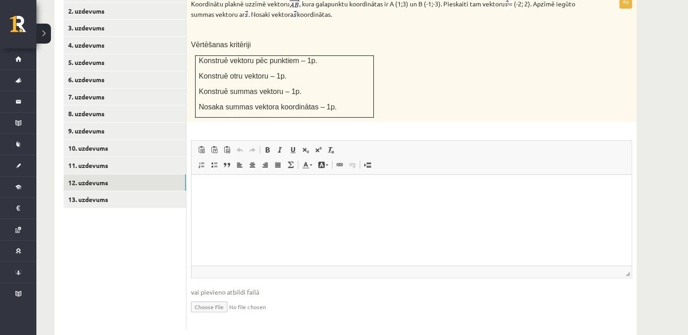
click at [392, 203] on html at bounding box center [411, 189] width 440 height 28
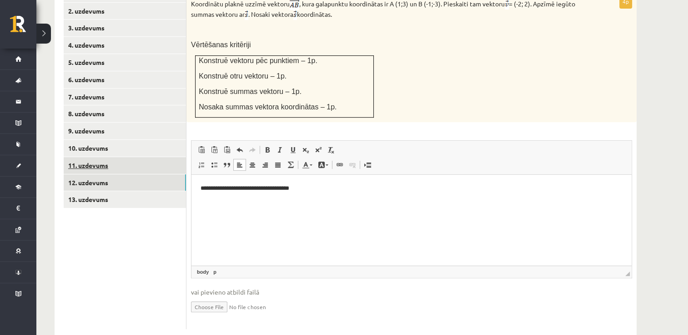
click at [102, 157] on link "11. uzdevums" at bounding box center [125, 165] width 122 height 17
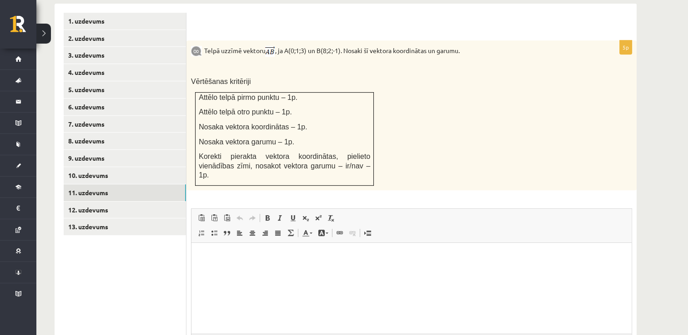
scroll to position [391, 0]
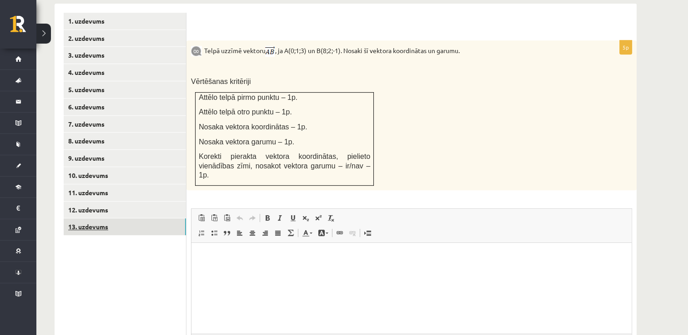
click at [90, 219] on link "13. uzdevums" at bounding box center [125, 227] width 122 height 17
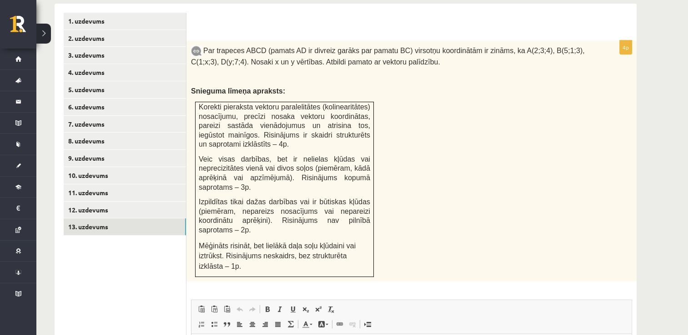
scroll to position [345, 0]
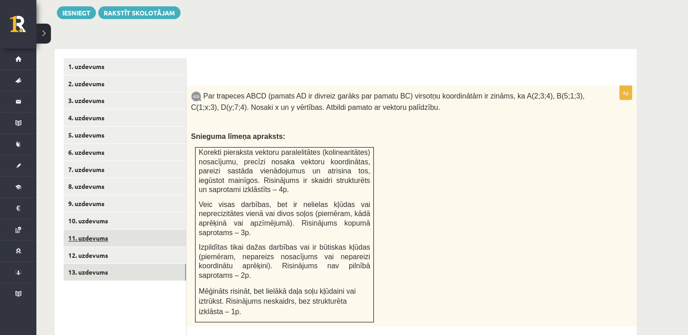
click at [105, 230] on link "11. uzdevums" at bounding box center [125, 238] width 122 height 17
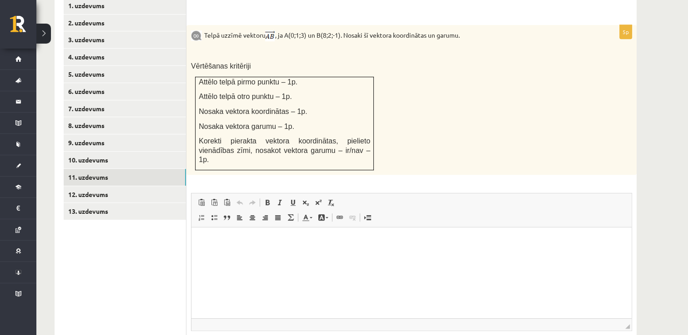
scroll to position [391, 0]
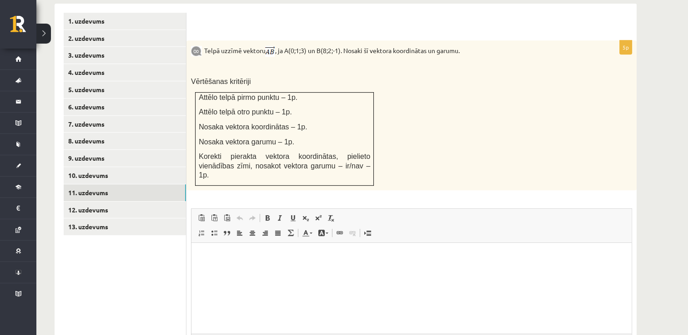
click at [315, 100] on td "Attēlo telpā pirmo punktu – 1p. Attēlo telpā otro punktu – 1p. Nosaka vektora k…" at bounding box center [284, 138] width 178 height 93
click at [401, 52] on div "Telpā uzzīmē vektoru , ja A(0;1;3) un B(8;2;-1). Nosaki šī vektora koordinātas …" at bounding box center [411, 115] width 450 height 150
click at [144, 202] on link "12. uzdevums" at bounding box center [125, 210] width 122 height 17
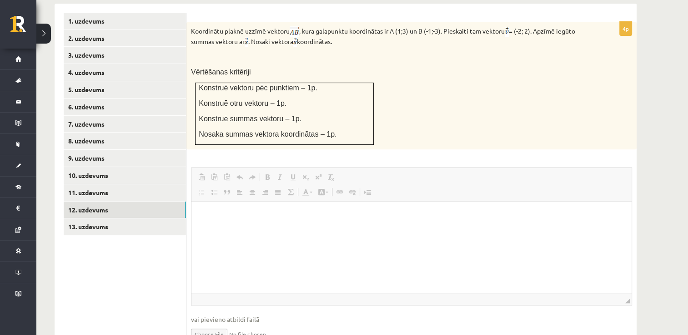
click at [120, 274] on ul "1. uzdevums 2. uzdevums 3. uzdevums 4. uzdevums 5. uzdevums 6. uzdevums 7. uzde…" at bounding box center [125, 185] width 123 height 345
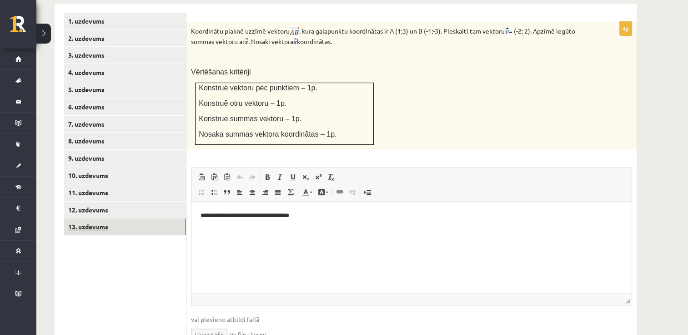
click at [120, 219] on link "13. uzdevums" at bounding box center [125, 227] width 122 height 17
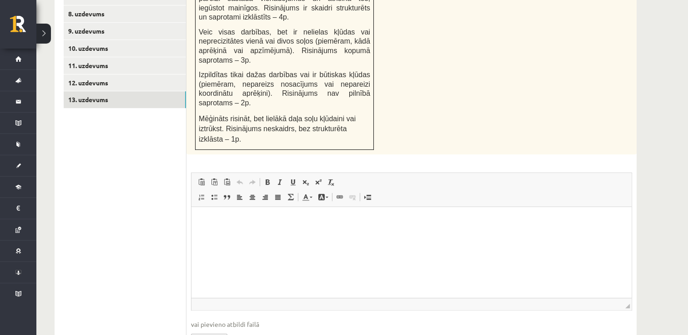
scroll to position [530, 0]
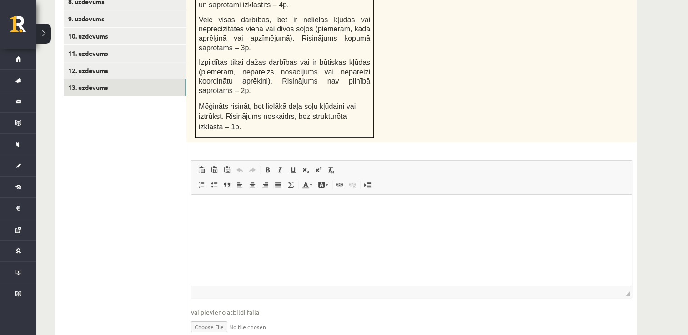
click at [211, 317] on input "file" at bounding box center [411, 326] width 441 height 19
click at [219, 317] on input "file" at bounding box center [411, 326] width 441 height 19
click at [235, 286] on span "◢ Elementa ceļš" at bounding box center [411, 292] width 440 height 12
click at [244, 220] on html at bounding box center [411, 209] width 440 height 28
drag, startPoint x: 297, startPoint y: 271, endPoint x: 255, endPoint y: 273, distance: 41.4
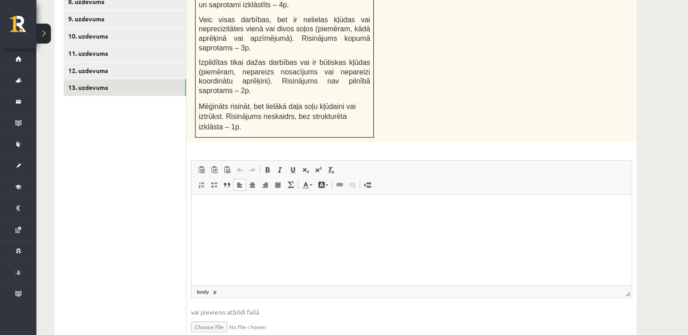
click at [218, 335] on link "Iesniegtā atbilde" at bounding box center [215, 341] width 49 height 10
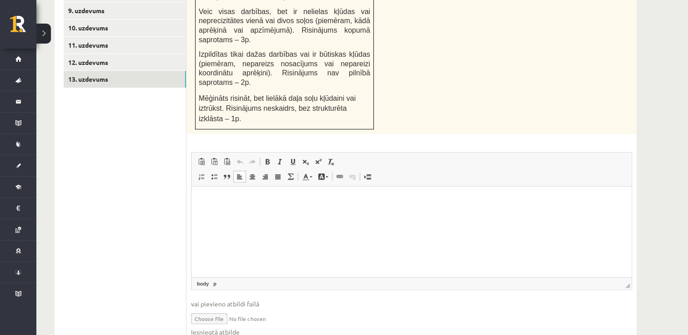
scroll to position [540, 0]
click at [480, 57] on div "Par trapeces ABCD (pamats AD ir divreiz garāks par pamatu BC) virsotņu koordinā…" at bounding box center [411, 12] width 450 height 242
drag, startPoint x: 566, startPoint y: 43, endPoint x: 542, endPoint y: 75, distance: 40.9
click at [566, 42] on div "Par trapeces ABCD (pamats AD ir divreiz garāks par pamatu BC) virsotņu koordinā…" at bounding box center [411, 12] width 450 height 242
click at [102, 266] on ul "1. uzdevums 2. uzdevums 3. uzdevums 4. uzdevums 5. uzdevums 6. uzdevums 7. uzde…" at bounding box center [125, 107] width 123 height 486
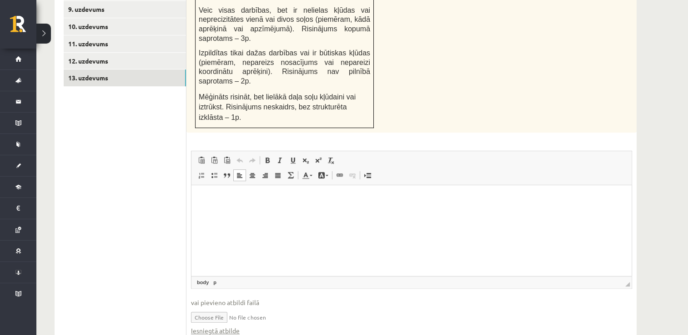
click at [215, 308] on input "file" at bounding box center [411, 317] width 441 height 19
type input "**********"
click at [227, 326] on link "Iesniegtā atbilde" at bounding box center [215, 331] width 49 height 10
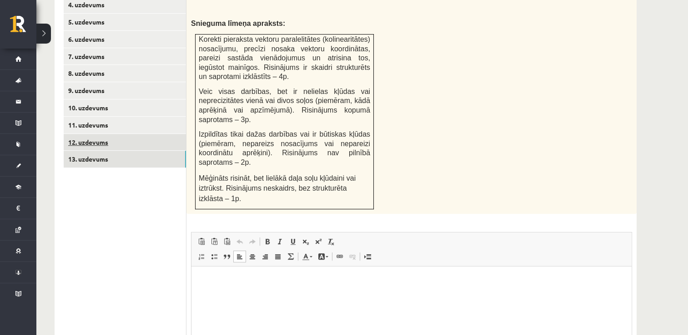
scroll to position [449, 0]
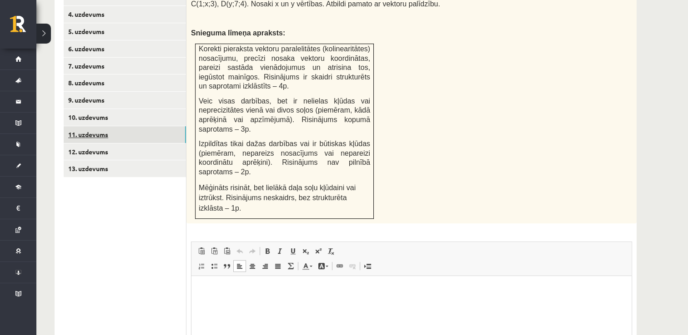
click at [147, 126] on link "11. uzdevums" at bounding box center [125, 134] width 122 height 17
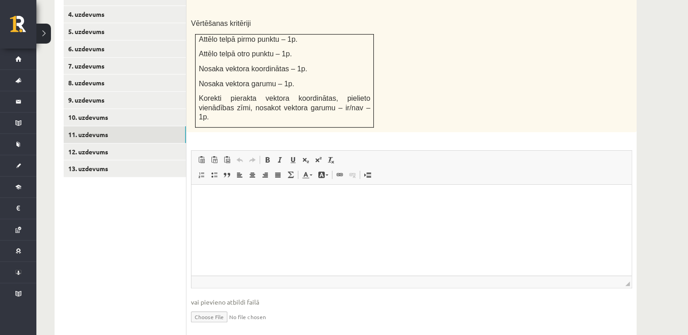
scroll to position [0, 0]
click at [501, 44] on div "Telpā uzzīmē vektoru , ja A(0;1;3) un B(8;2;-1). Nosaki šī vektora koordinātas …" at bounding box center [411, 57] width 450 height 150
click at [219, 307] on input "file" at bounding box center [411, 316] width 441 height 19
type input "**********"
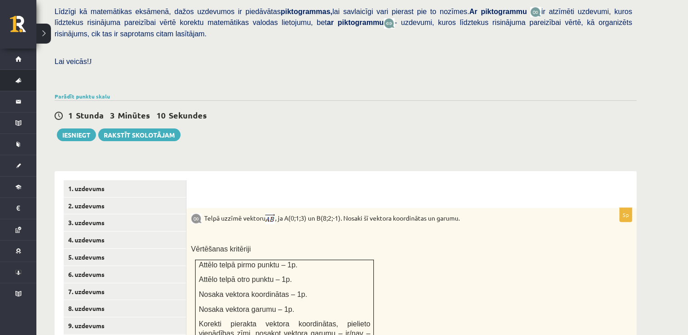
scroll to position [222, 0]
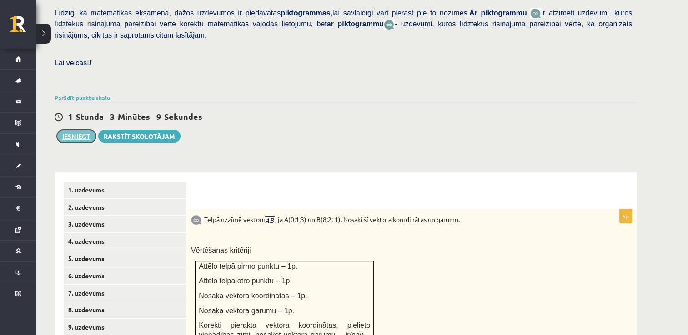
click at [82, 130] on button "Iesniegt" at bounding box center [76, 136] width 39 height 13
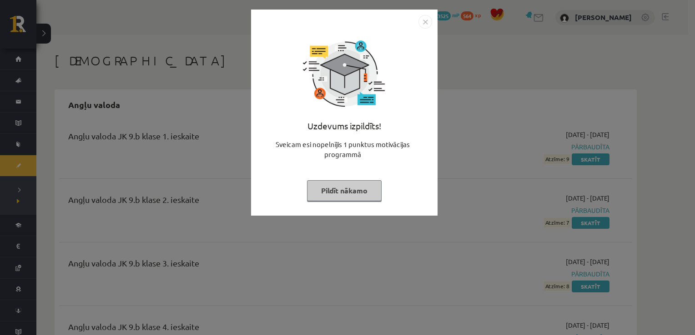
click at [365, 187] on button "Pildīt nākamo" at bounding box center [344, 190] width 75 height 21
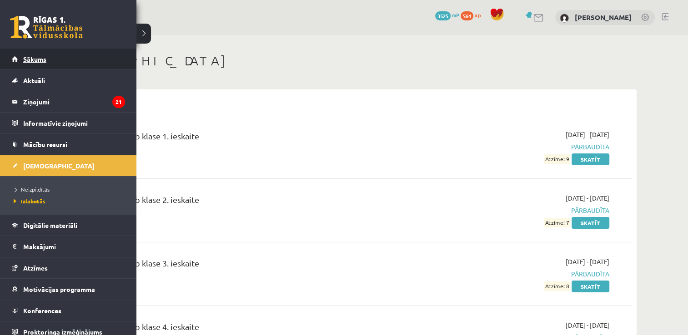
click at [42, 63] on link "Sākums" at bounding box center [68, 59] width 113 height 21
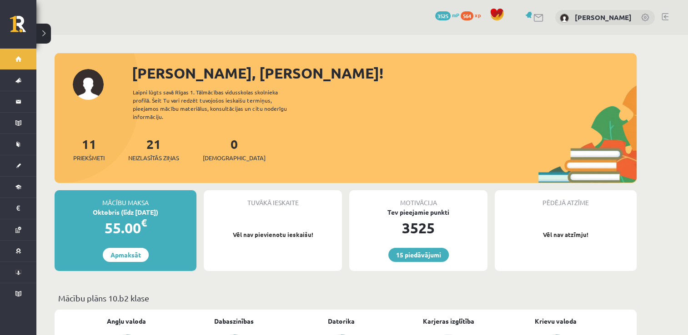
click at [667, 17] on link at bounding box center [664, 16] width 7 height 7
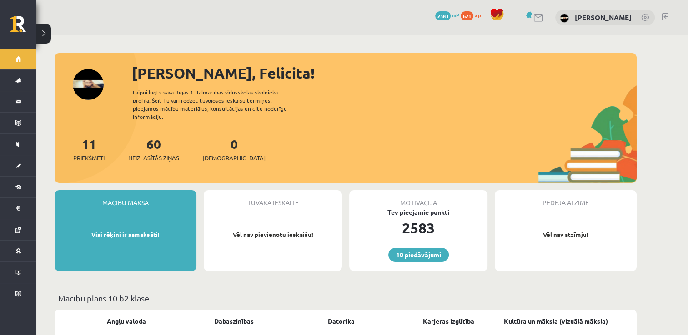
click at [375, 15] on div "10 Dāvanas 2583 mP 621 xp [PERSON_NAME]" at bounding box center [361, 17] width 651 height 35
drag, startPoint x: 357, startPoint y: 21, endPoint x: 319, endPoint y: 24, distance: 38.3
click at [319, 24] on div "10 Dāvanas 2583 mP 621 xp [PERSON_NAME]" at bounding box center [361, 17] width 651 height 35
